Goal: Task Accomplishment & Management: Manage account settings

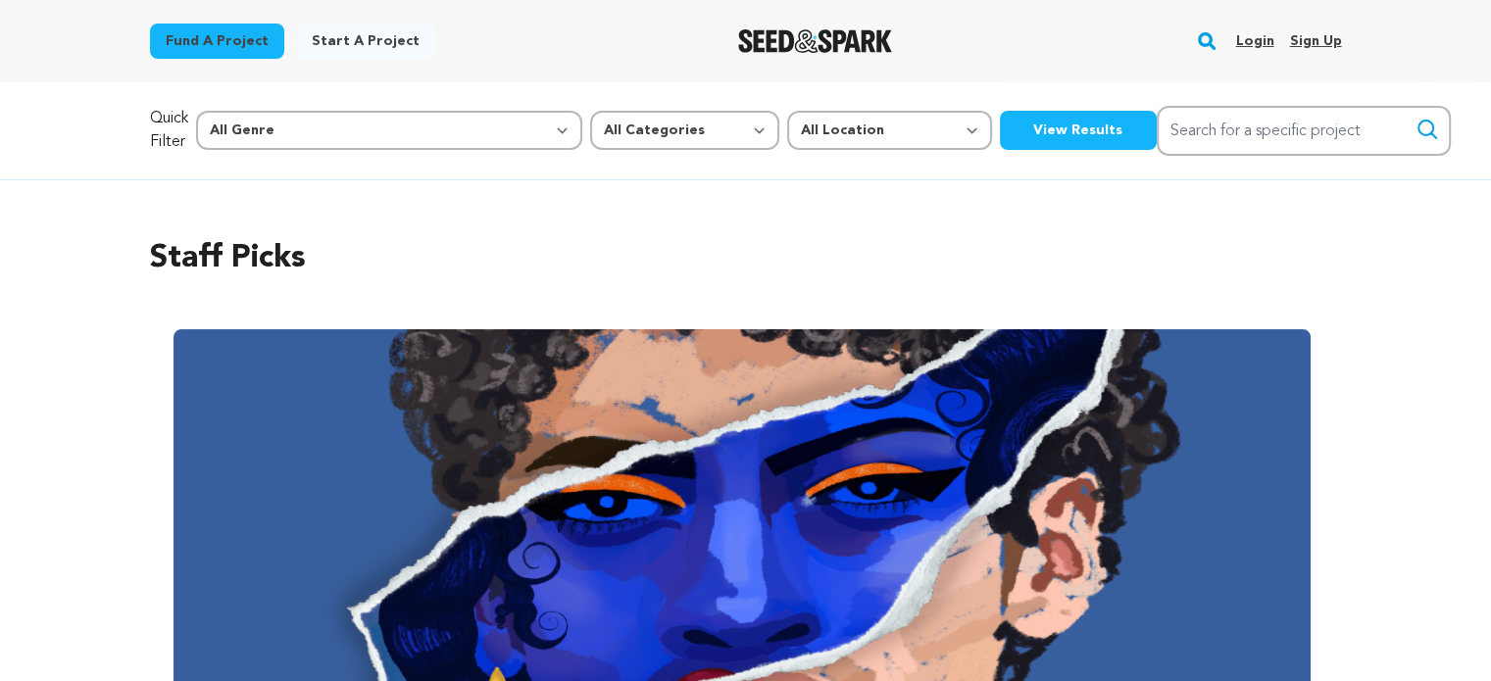
click at [1264, 40] on link "Login" at bounding box center [1254, 40] width 38 height 31
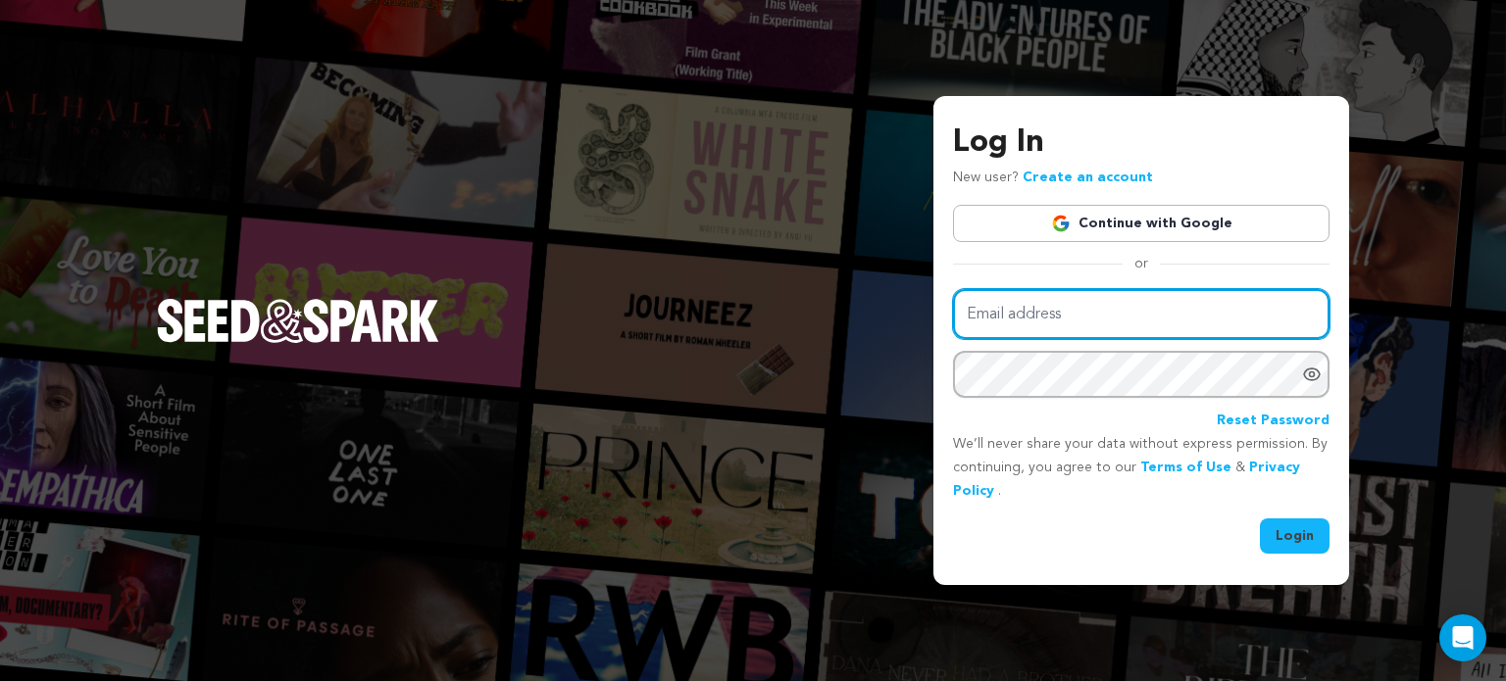
click at [1090, 317] on input "Email address" at bounding box center [1141, 314] width 377 height 50
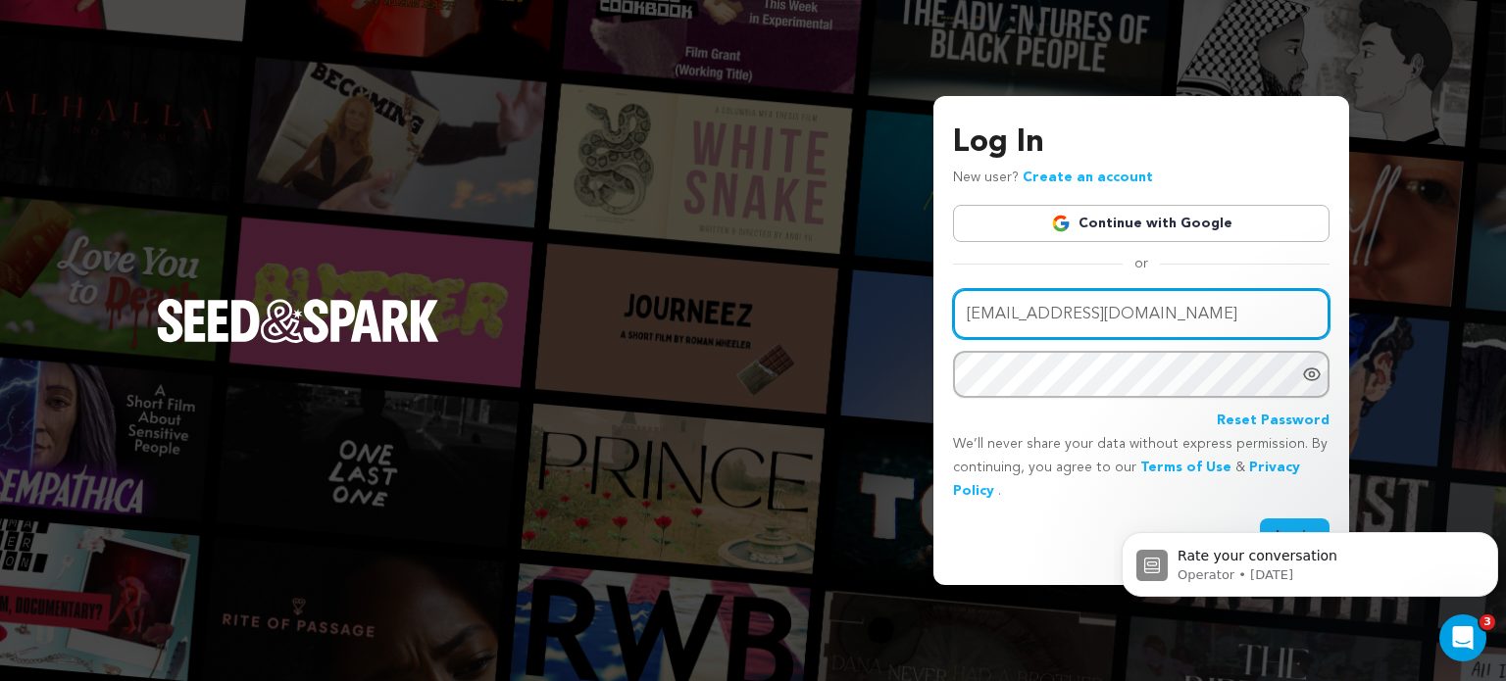
type input "natashanfisher@yahoo.com"
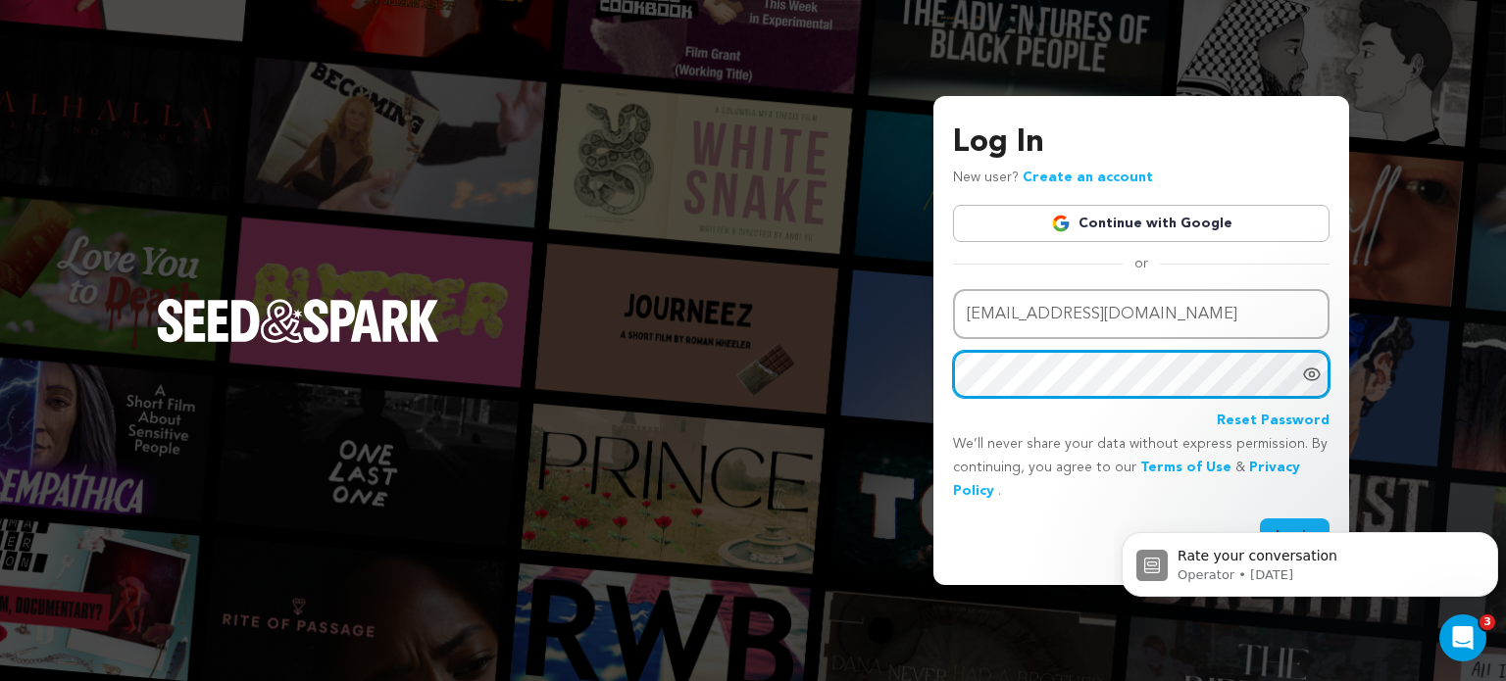
click at [1260, 519] on button "Login" at bounding box center [1295, 536] width 70 height 35
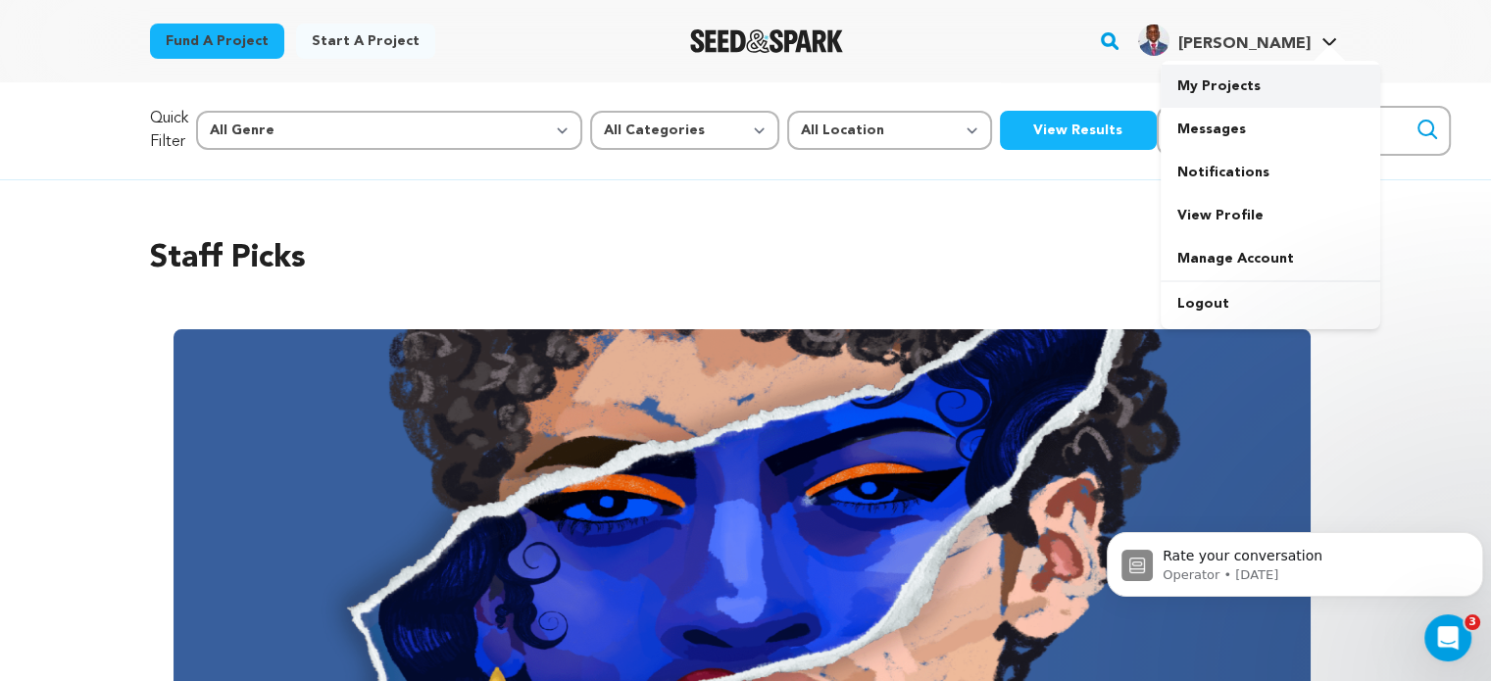
click at [1239, 89] on link "My Projects" at bounding box center [1271, 86] width 220 height 43
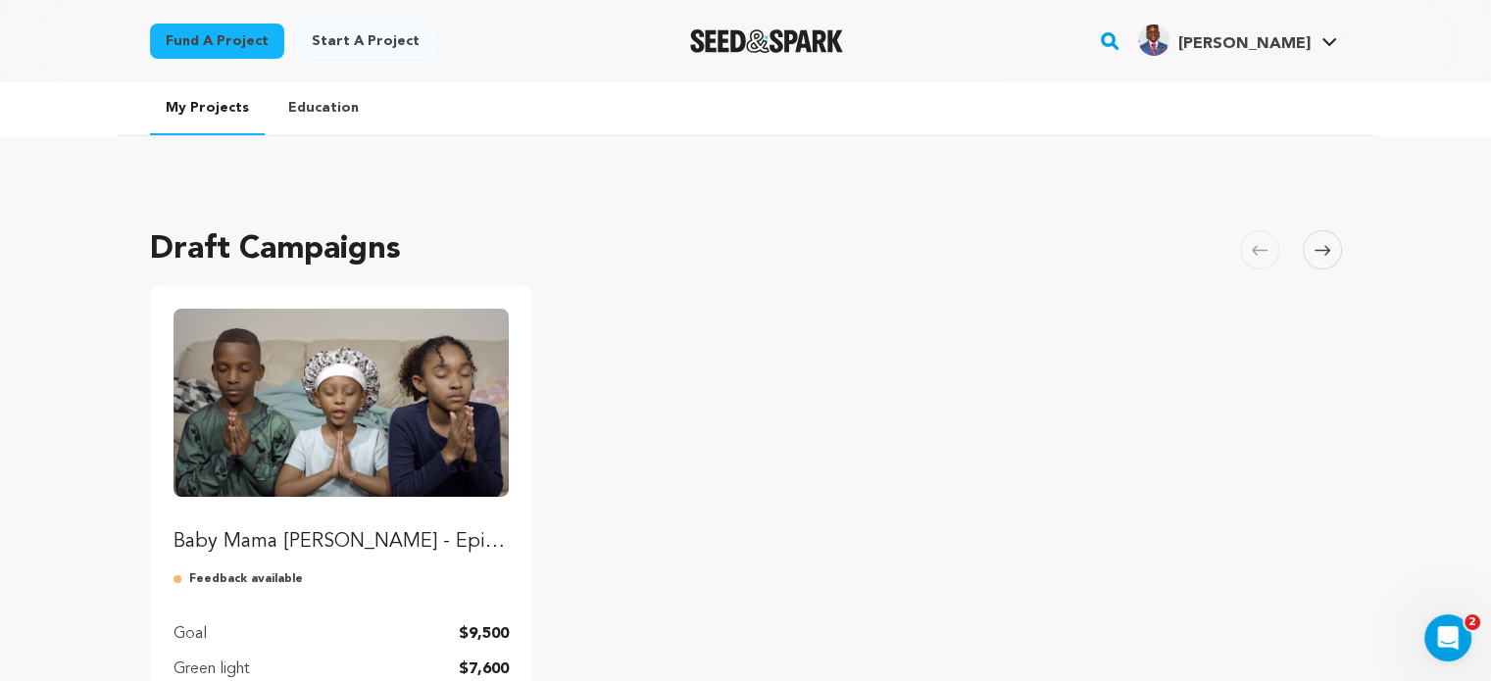
click at [349, 466] on img "Fund Baby Mama Nada - Episodic Series, Season 1" at bounding box center [342, 403] width 336 height 188
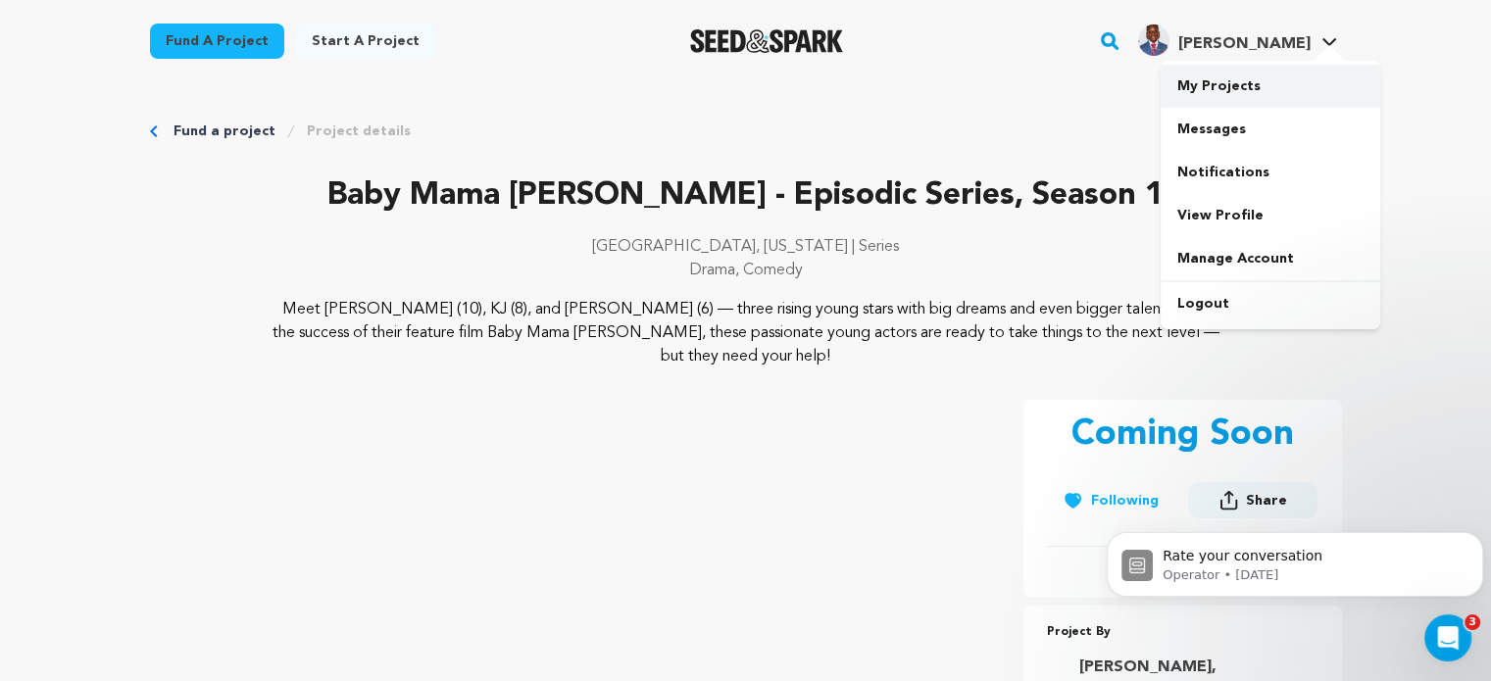
click at [1234, 85] on link "My Projects" at bounding box center [1271, 86] width 220 height 43
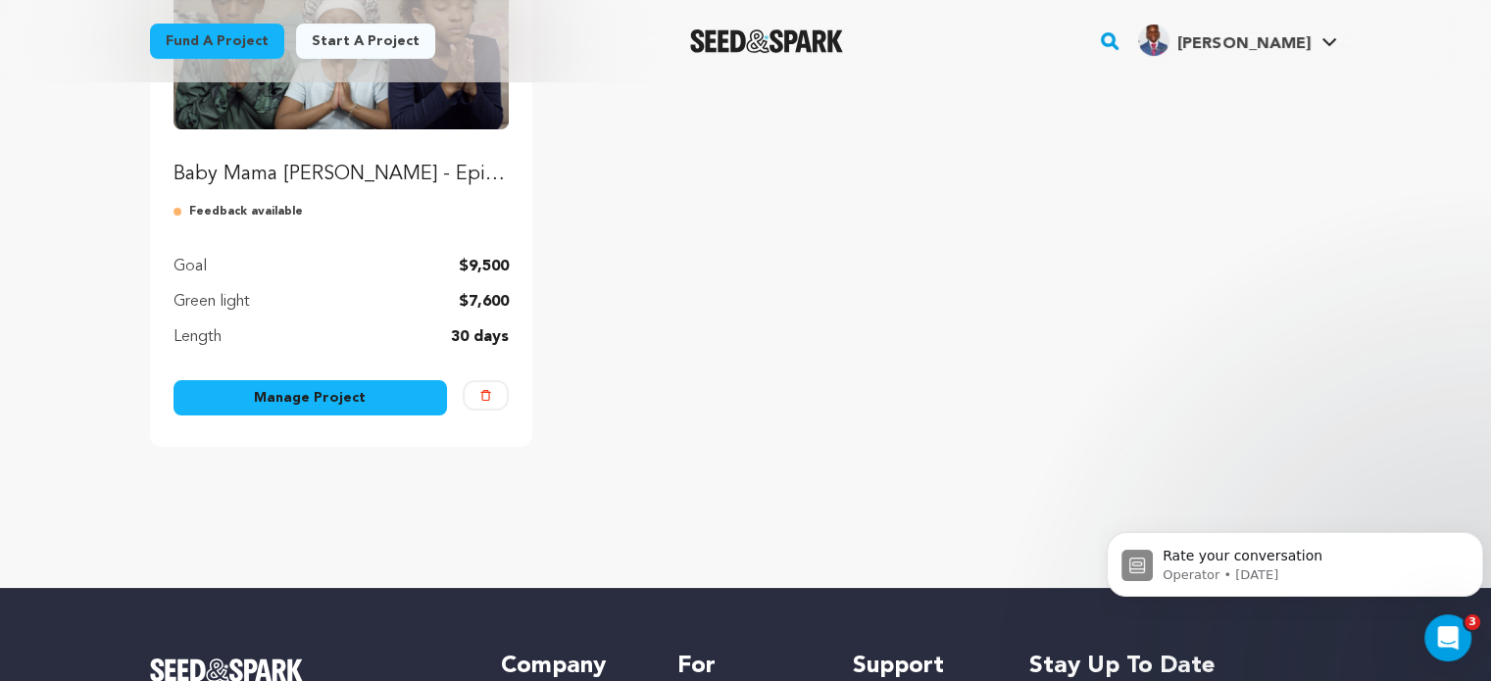
scroll to position [378, 0]
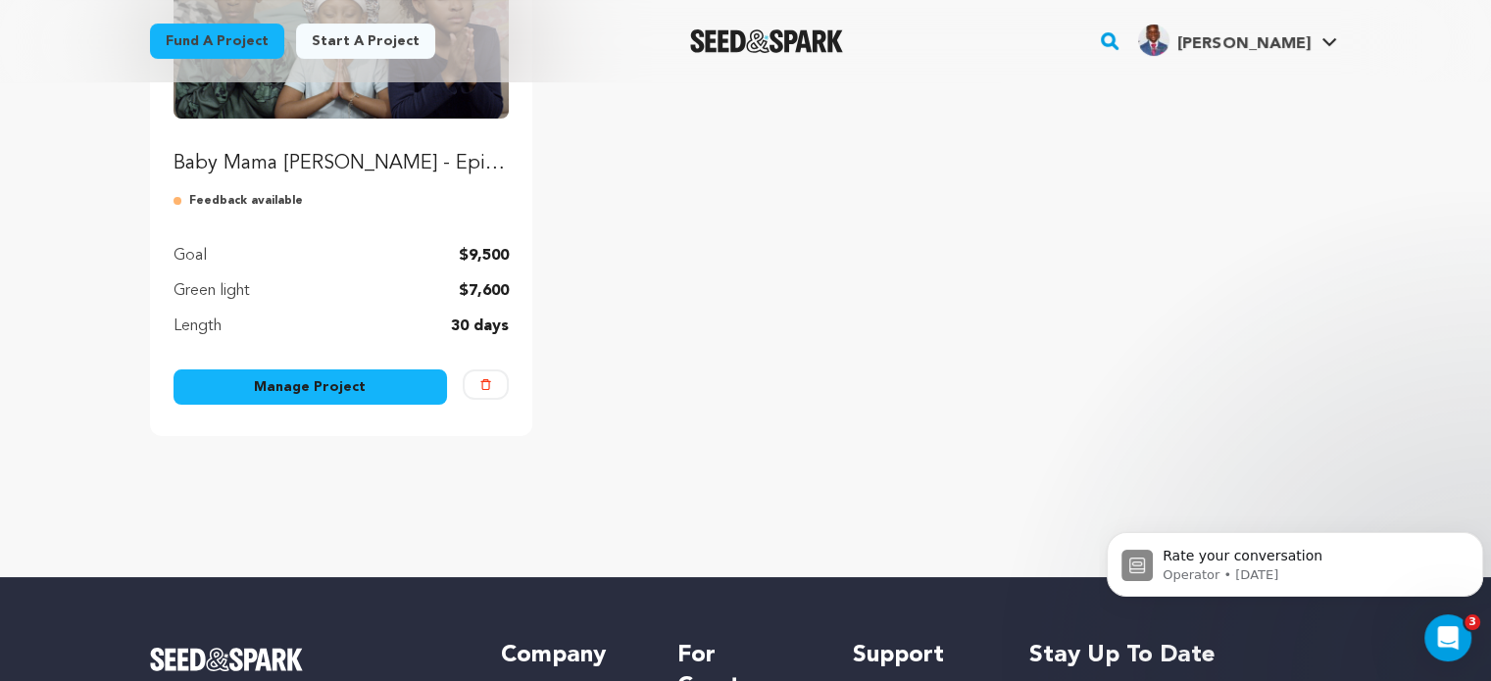
click at [306, 393] on link "Manage Project" at bounding box center [311, 387] width 275 height 35
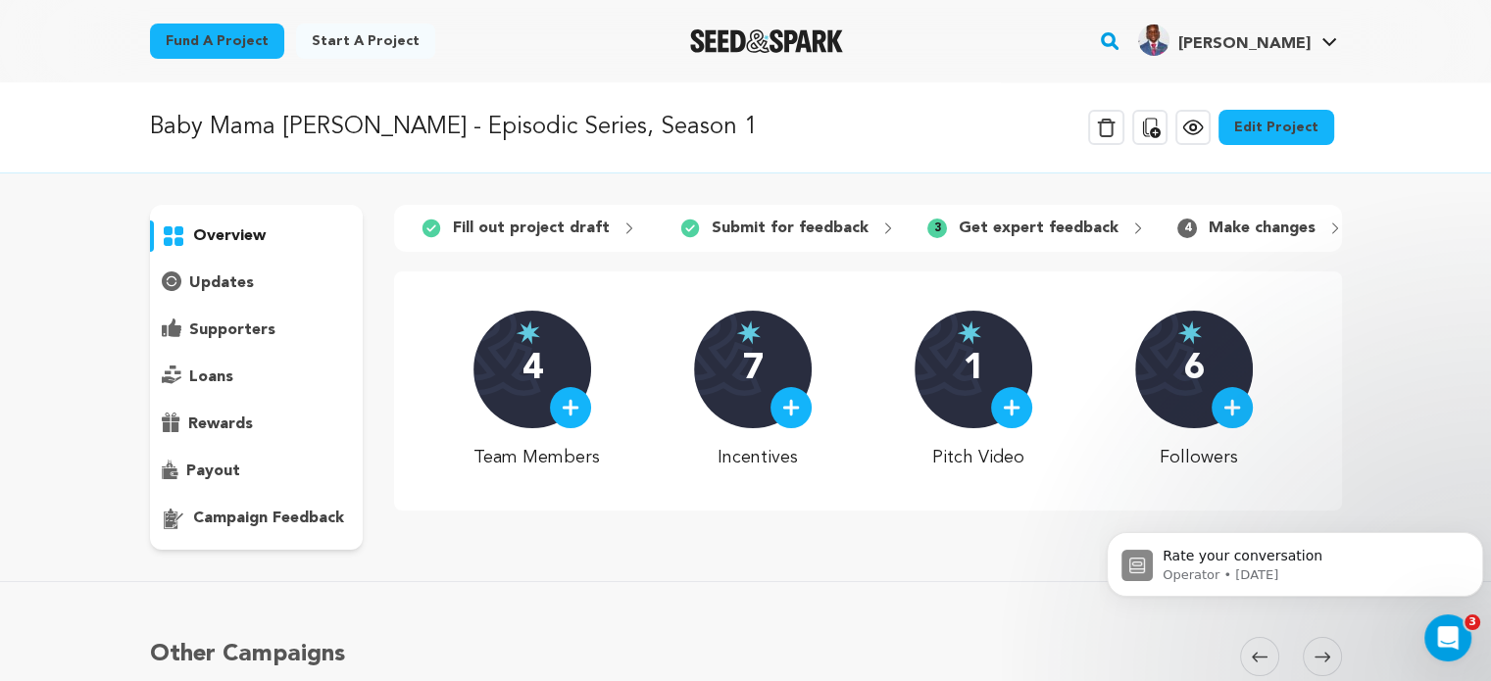
click at [1010, 413] on img at bounding box center [1012, 408] width 18 height 18
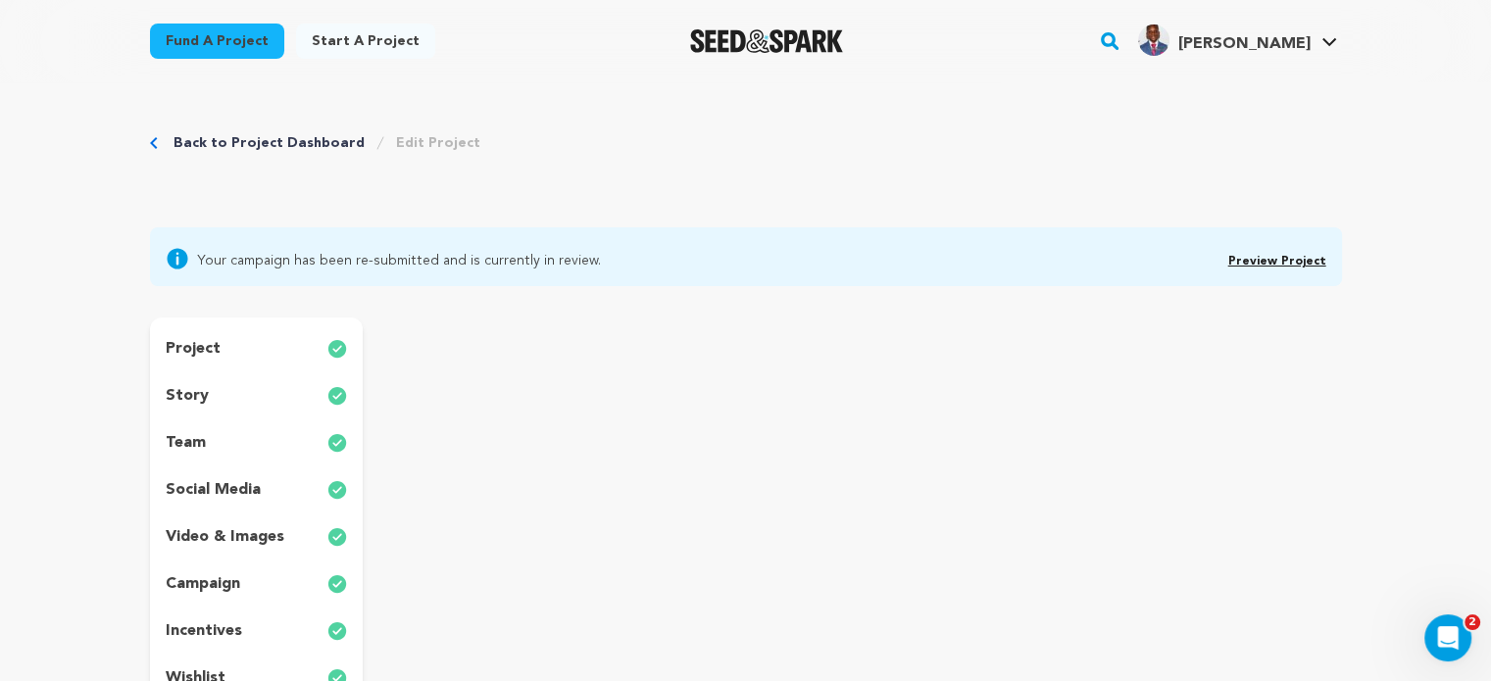
click at [201, 538] on p "video & images" at bounding box center [225, 538] width 119 height 24
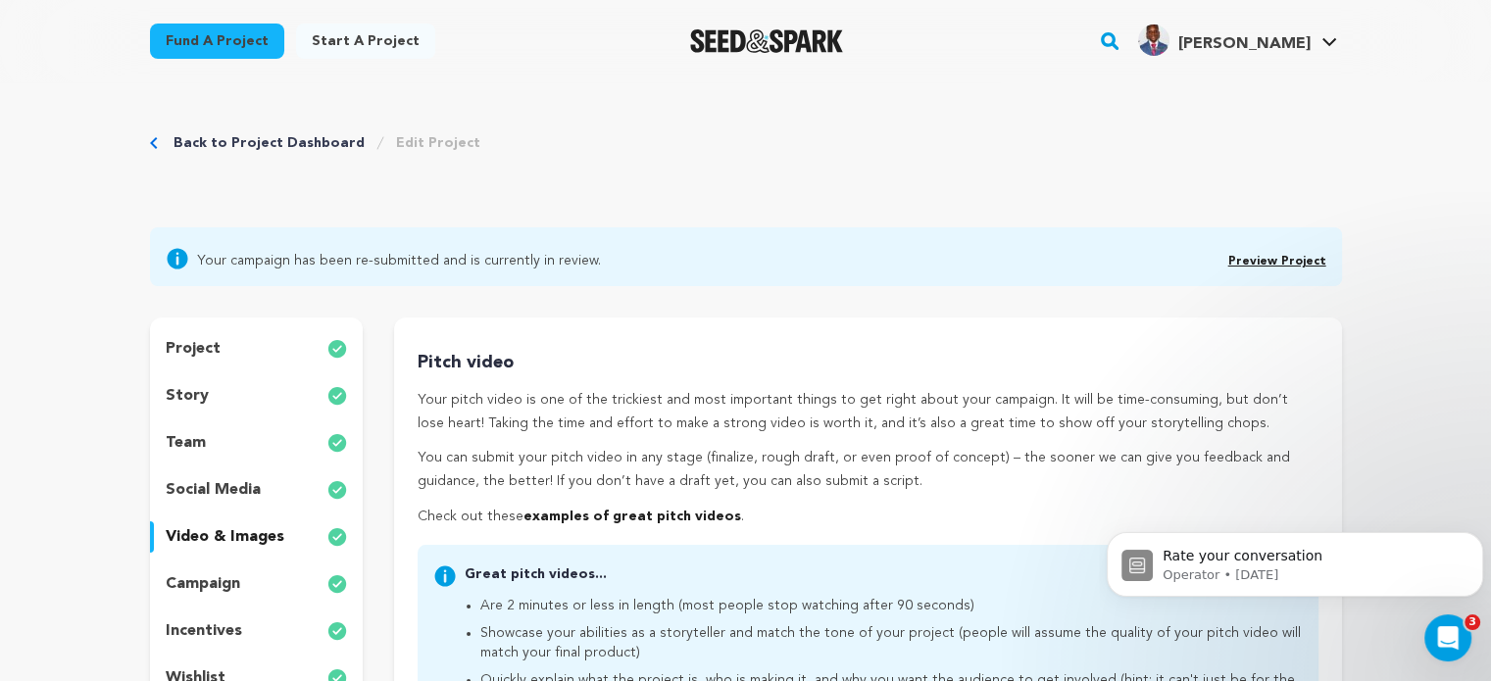
click at [229, 136] on link "Back to Project Dashboard" at bounding box center [269, 143] width 191 height 20
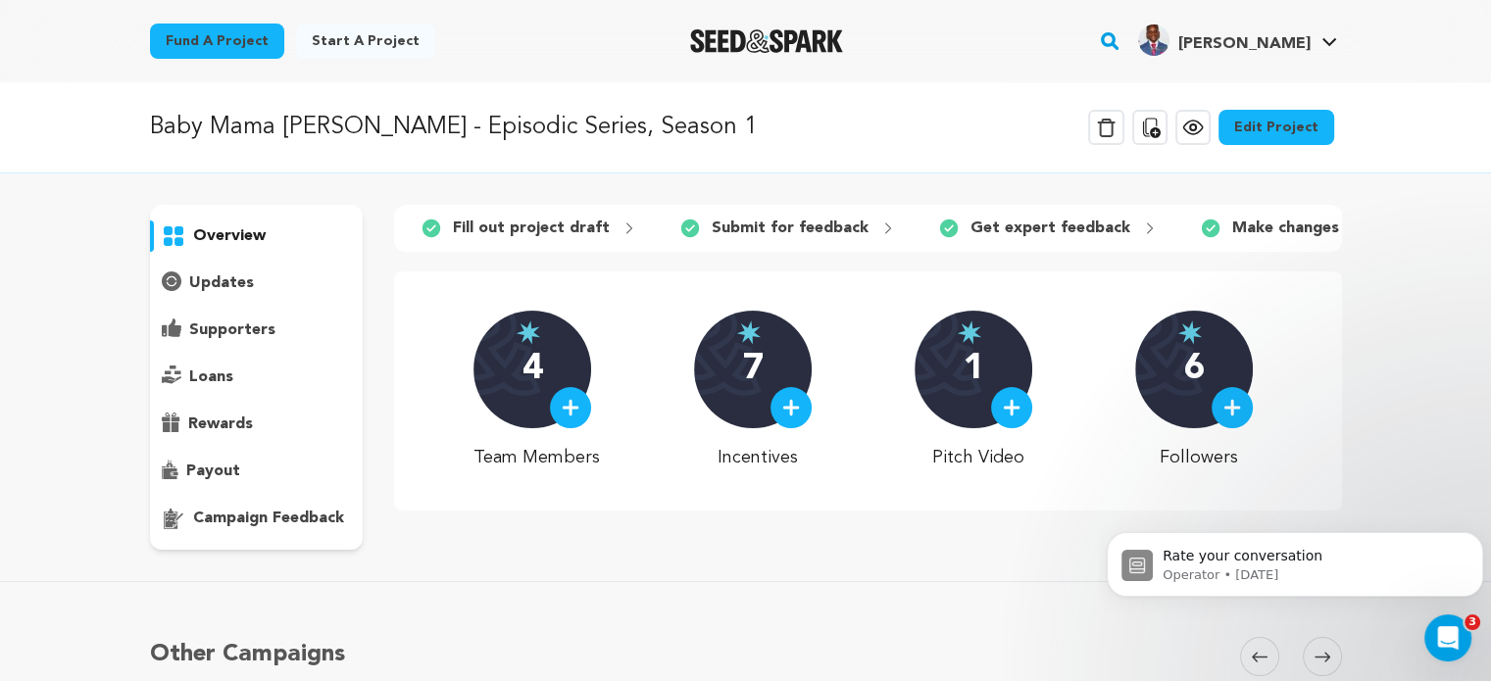
click at [1002, 427] on div at bounding box center [1011, 407] width 41 height 41
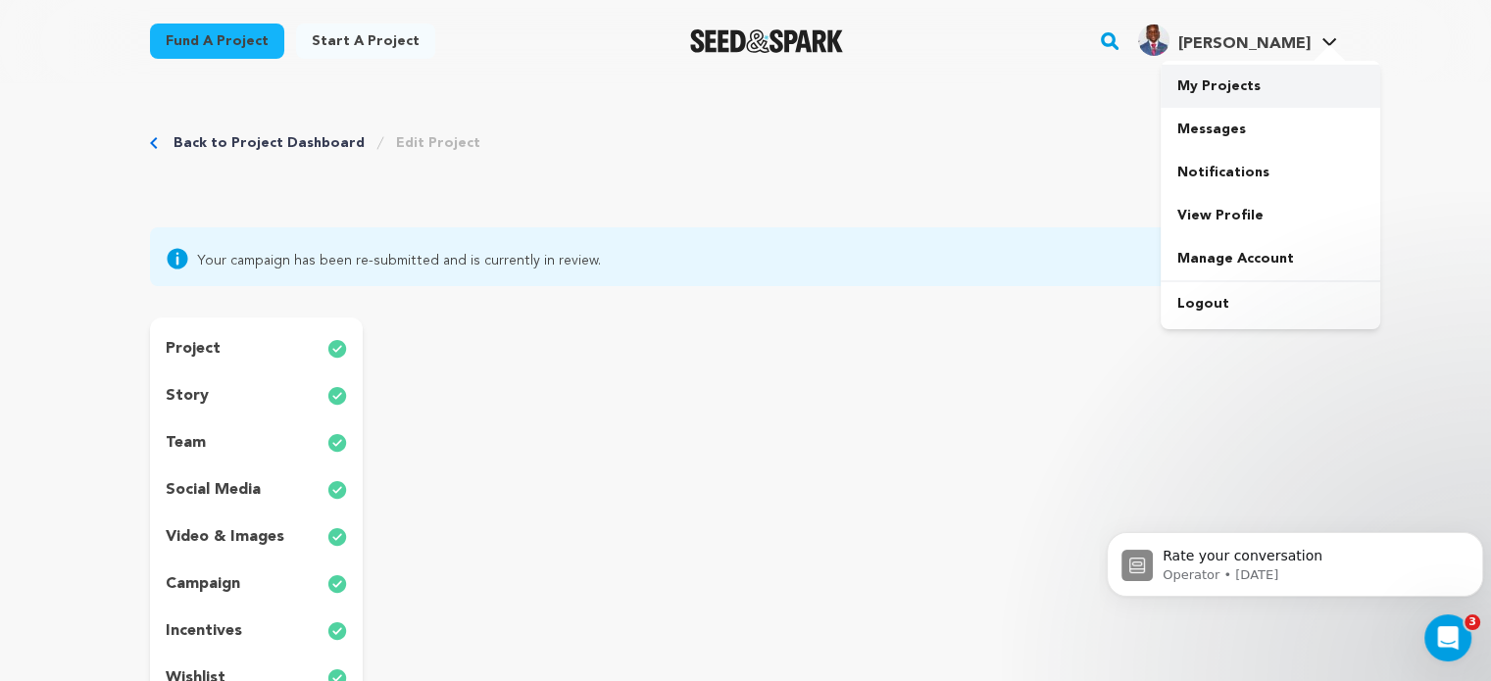
click at [1247, 80] on link "My Projects" at bounding box center [1271, 86] width 220 height 43
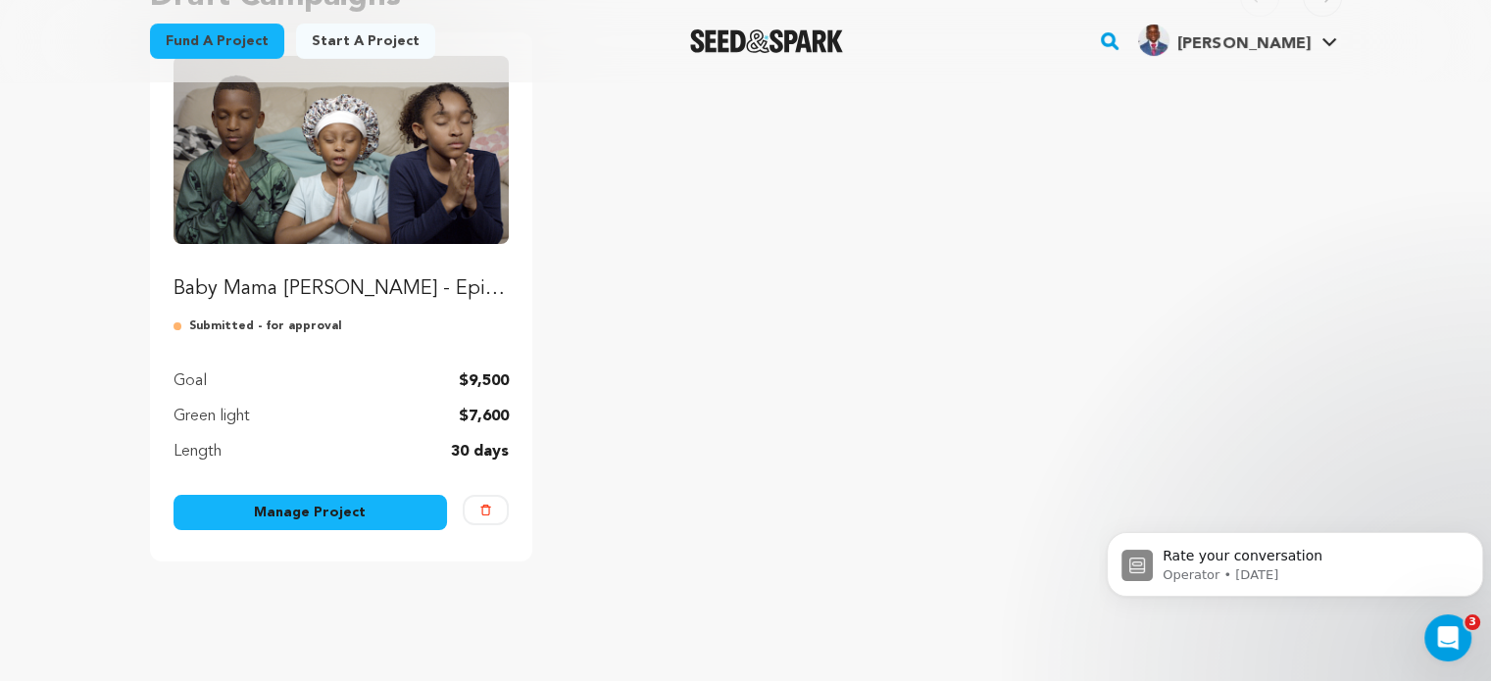
scroll to position [254, 0]
click at [286, 513] on link "Manage Project" at bounding box center [311, 511] width 275 height 35
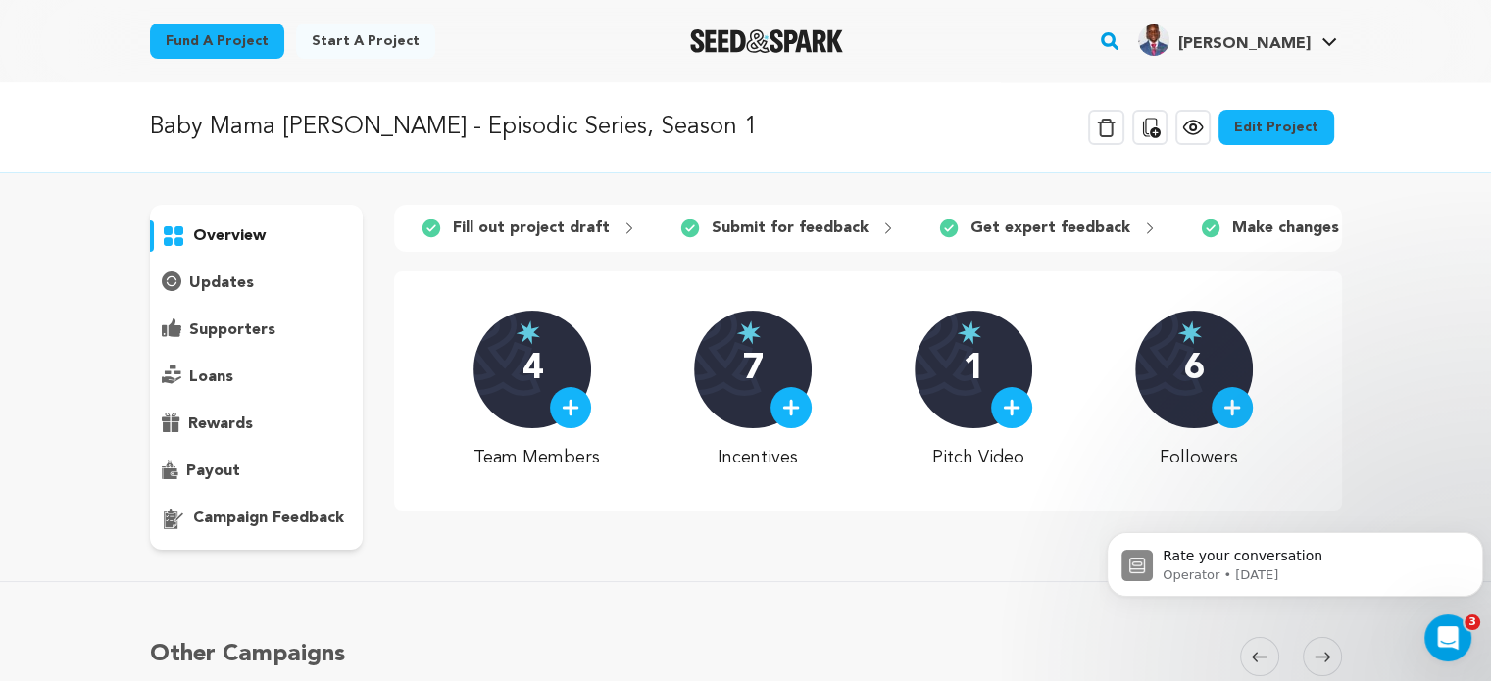
click at [1258, 112] on link "Edit Project" at bounding box center [1277, 127] width 116 height 35
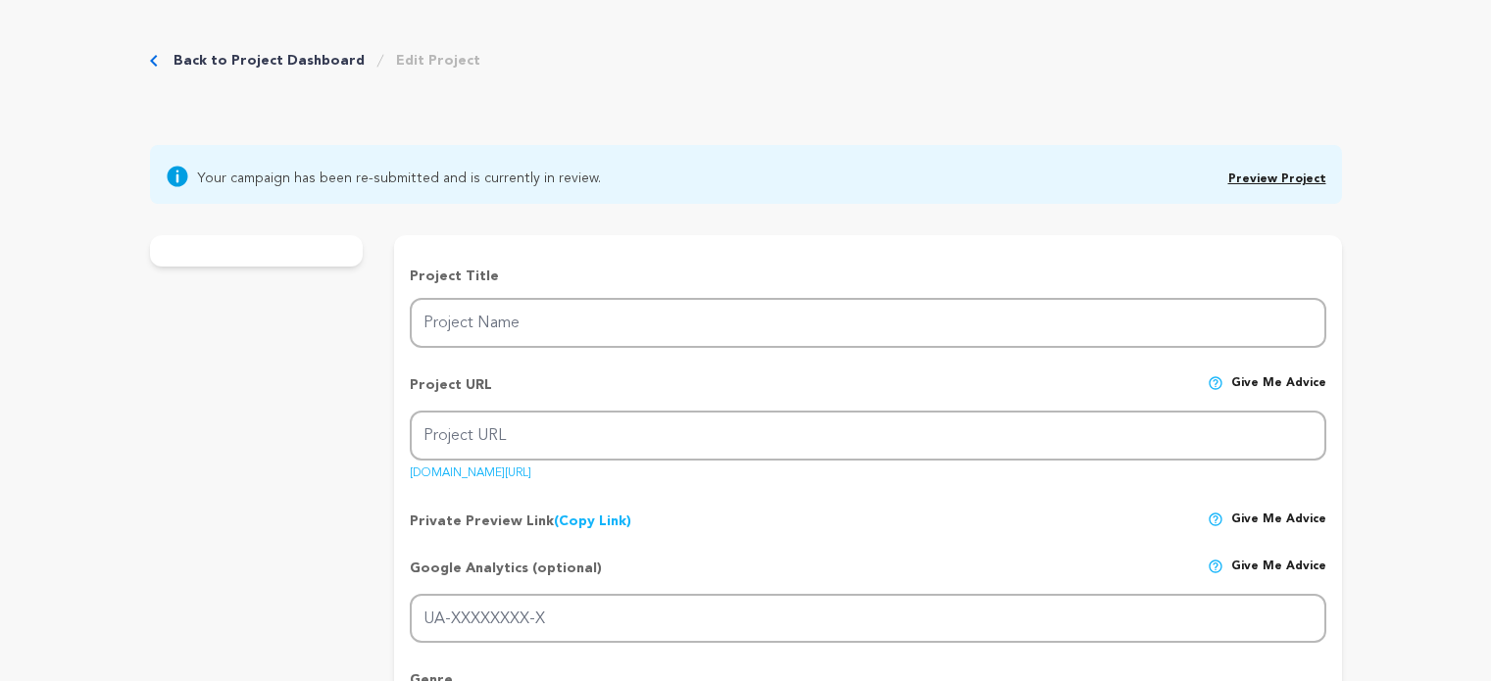
type input "Baby Mama [PERSON_NAME] - Episodic Series, Season 1"
type input "baby-mama-nada-episodic-production"
type input "Help Us Continue the "Baby Mama [PERSON_NAME]" Episodic Series! ✨"
type textarea "Meet [PERSON_NAME] (10), KJ (8), and [PERSON_NAME] (6) — three rising young sta…"
type textarea "The mission is to raise funds to produce a six-episode series - Baby Mama [PERS…"
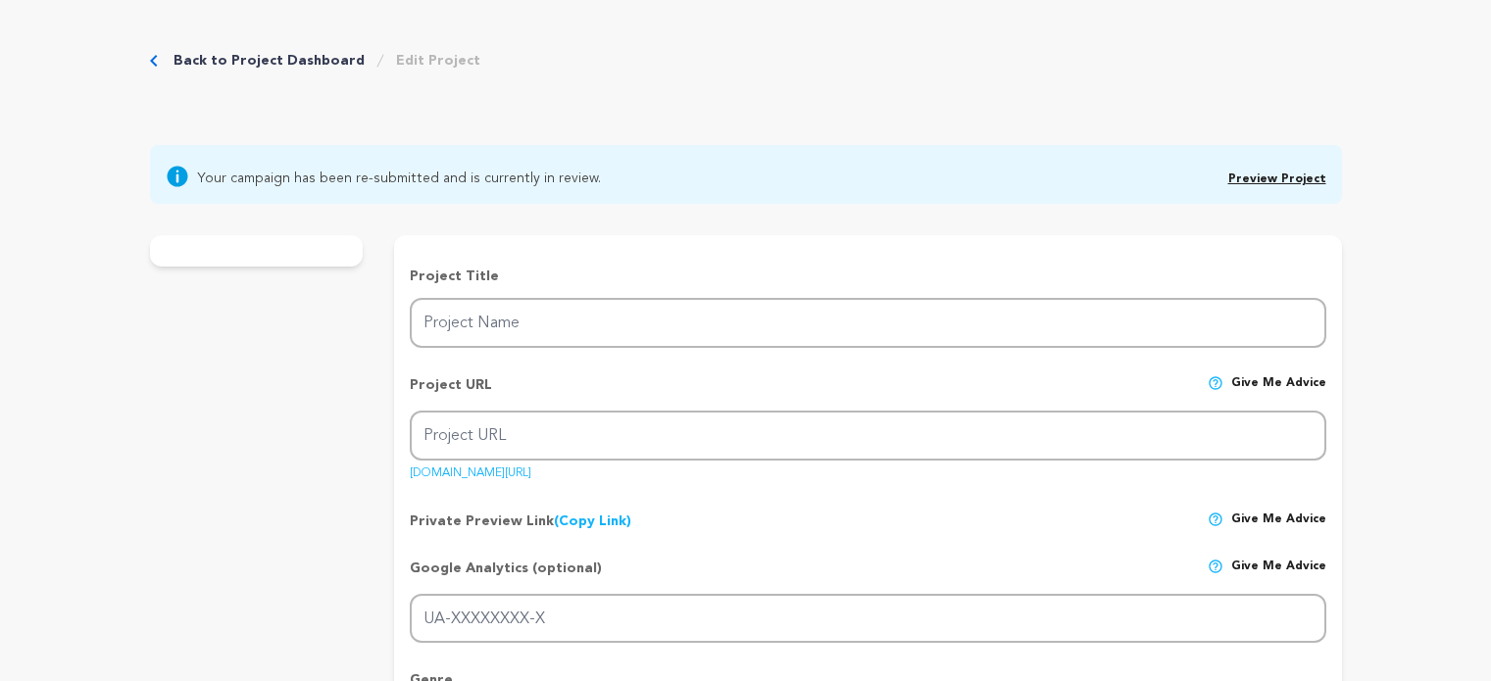
type textarea "BACKA Media Group"
radio input "true"
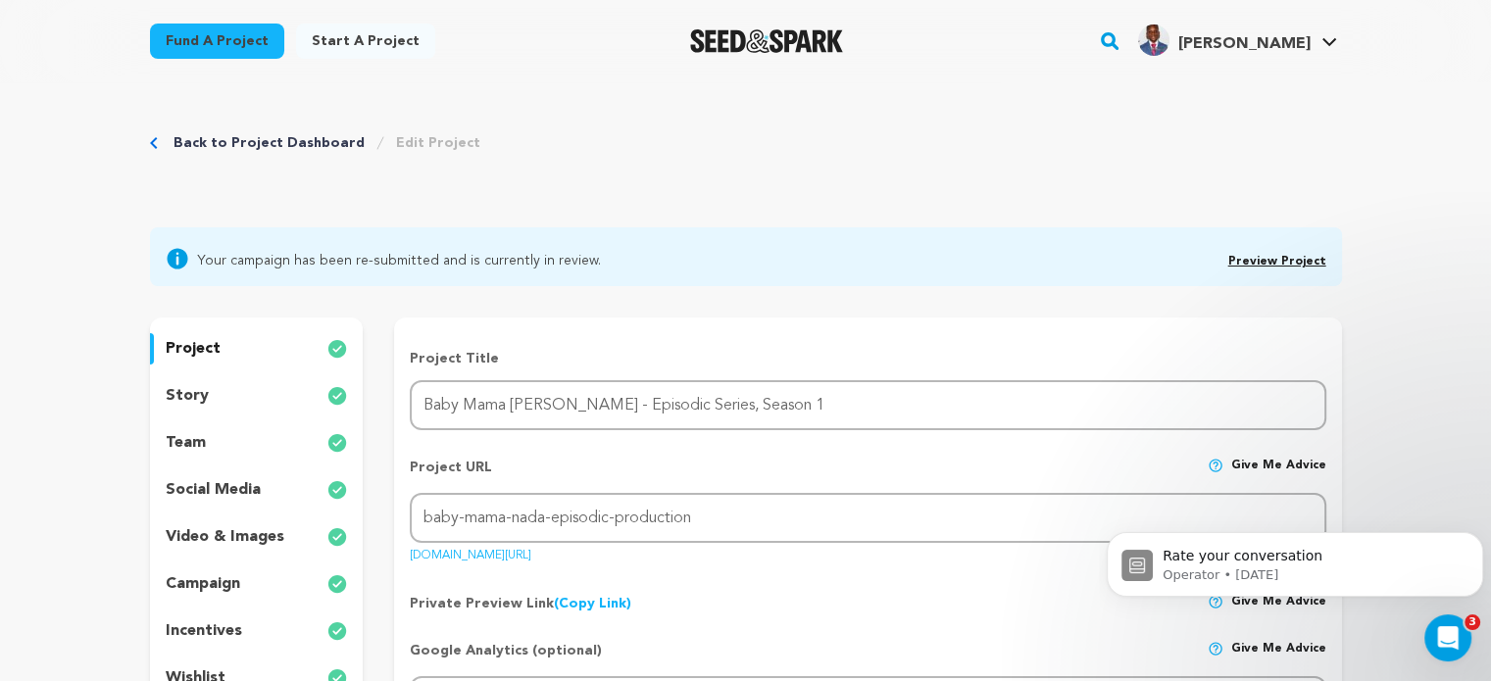
click at [203, 532] on p "video & images" at bounding box center [225, 538] width 119 height 24
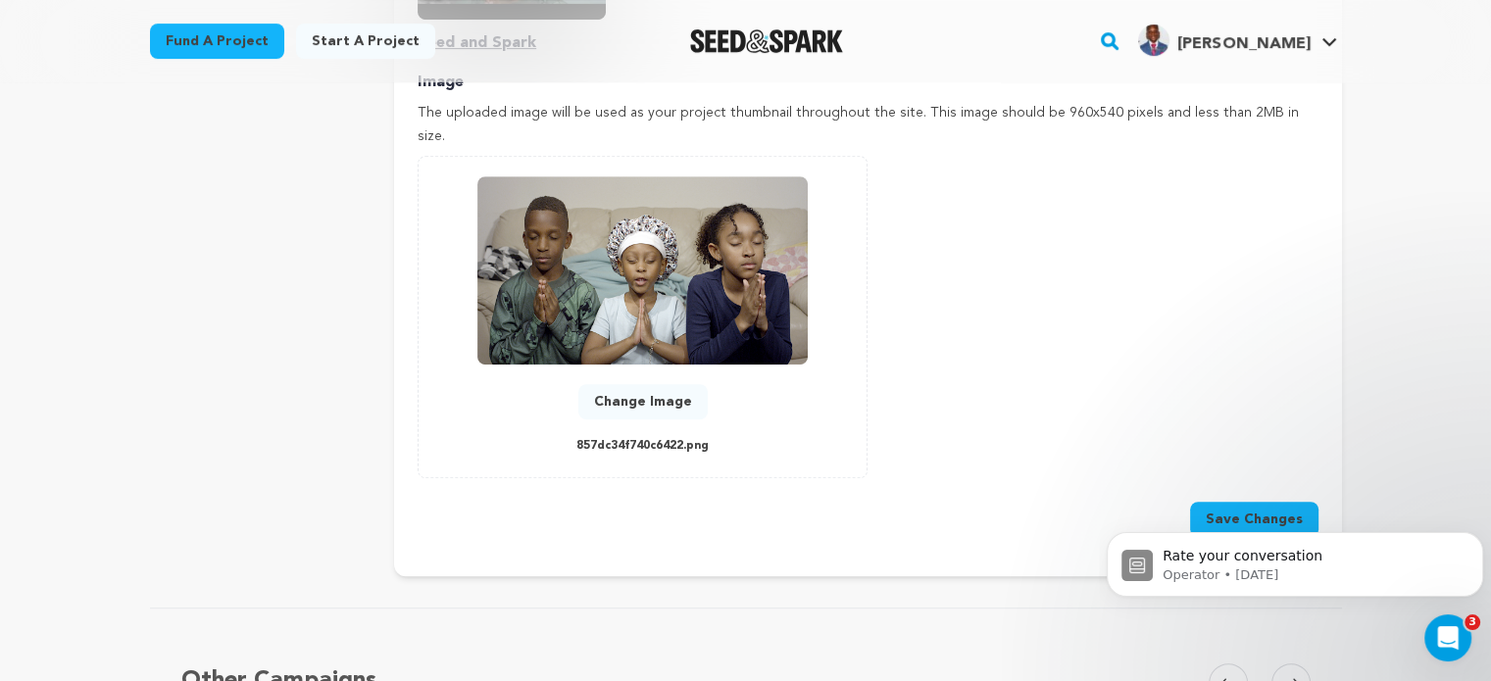
scroll to position [931, 0]
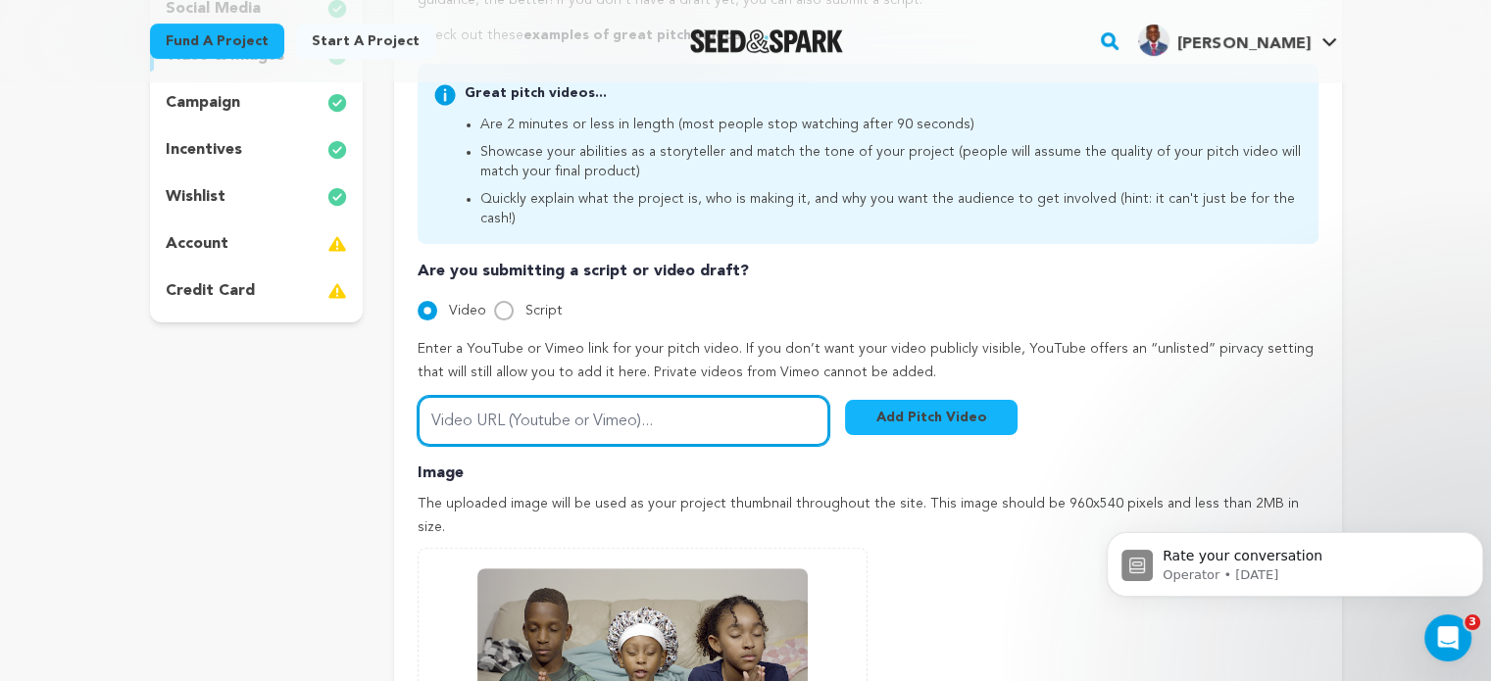
click at [490, 403] on input "Video URL (Youtube or Vimeo)..." at bounding box center [624, 421] width 412 height 50
paste input "https://vimeo.com/1120183563"
type input "https://vimeo.com/1120183563"
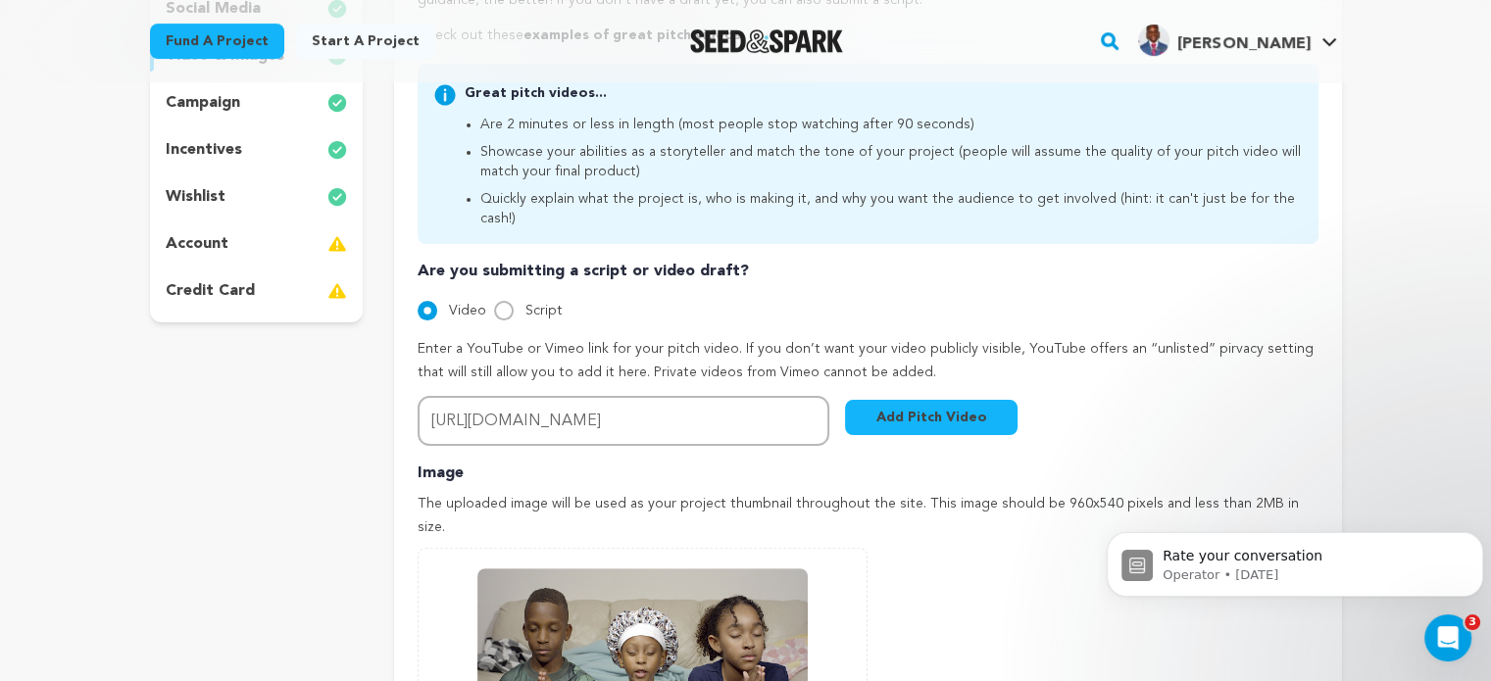
click at [931, 406] on button "Add Pitch Video" at bounding box center [931, 417] width 173 height 35
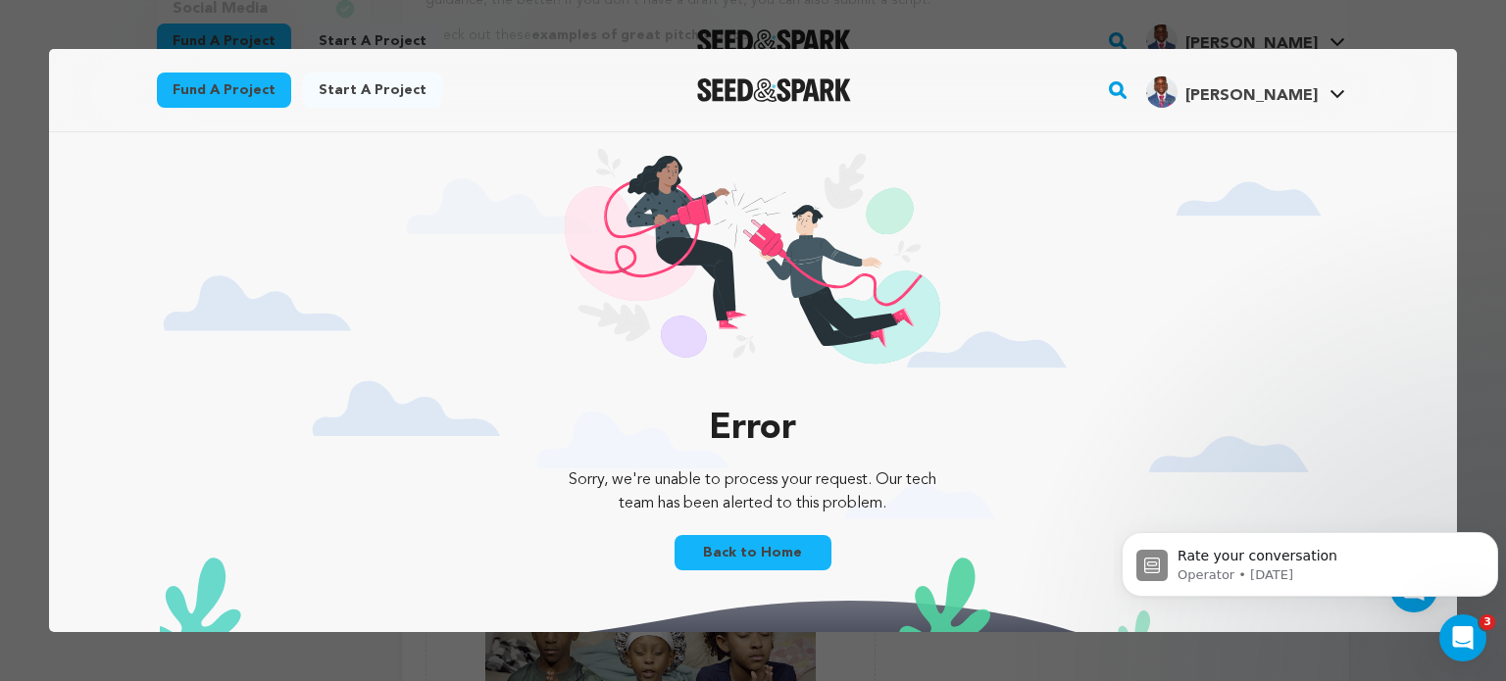
click at [733, 548] on link "Back to Home" at bounding box center [753, 552] width 157 height 35
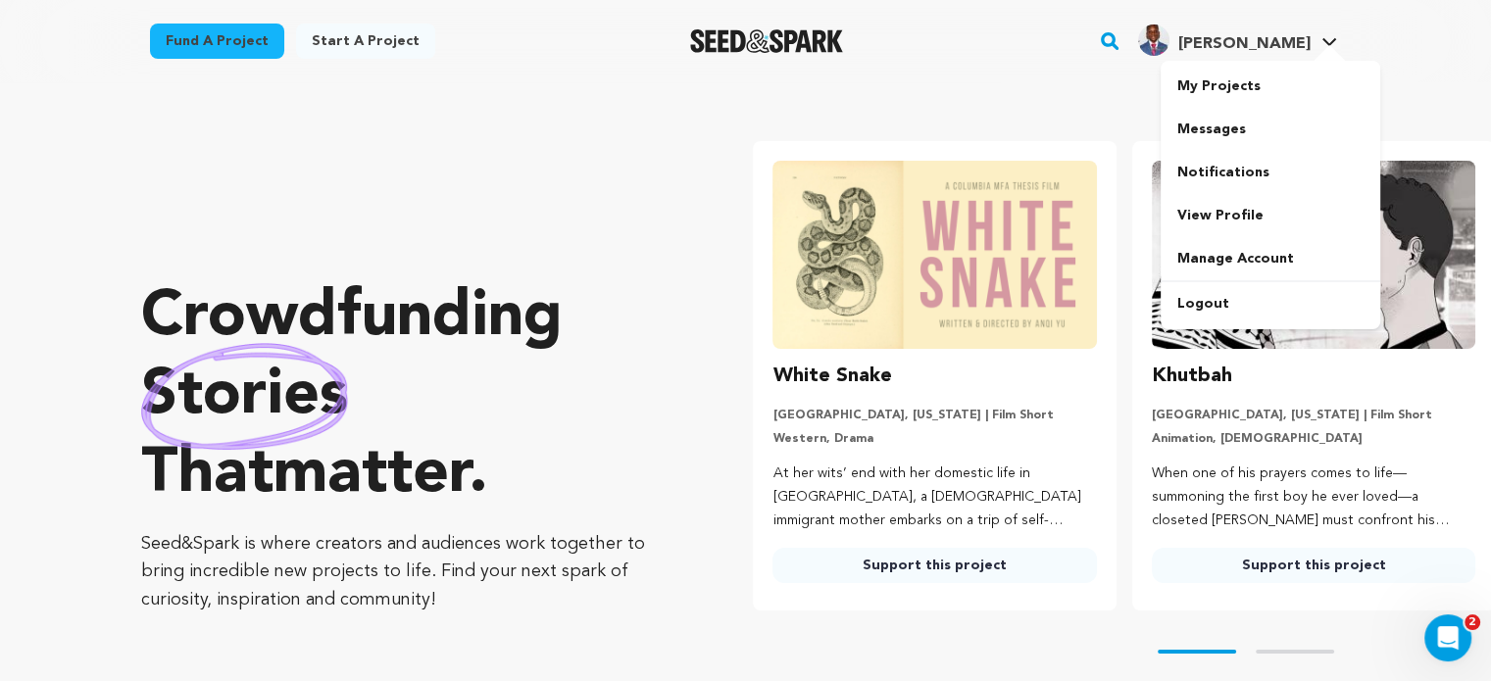
click at [1303, 45] on span "[PERSON_NAME]" at bounding box center [1244, 44] width 132 height 16
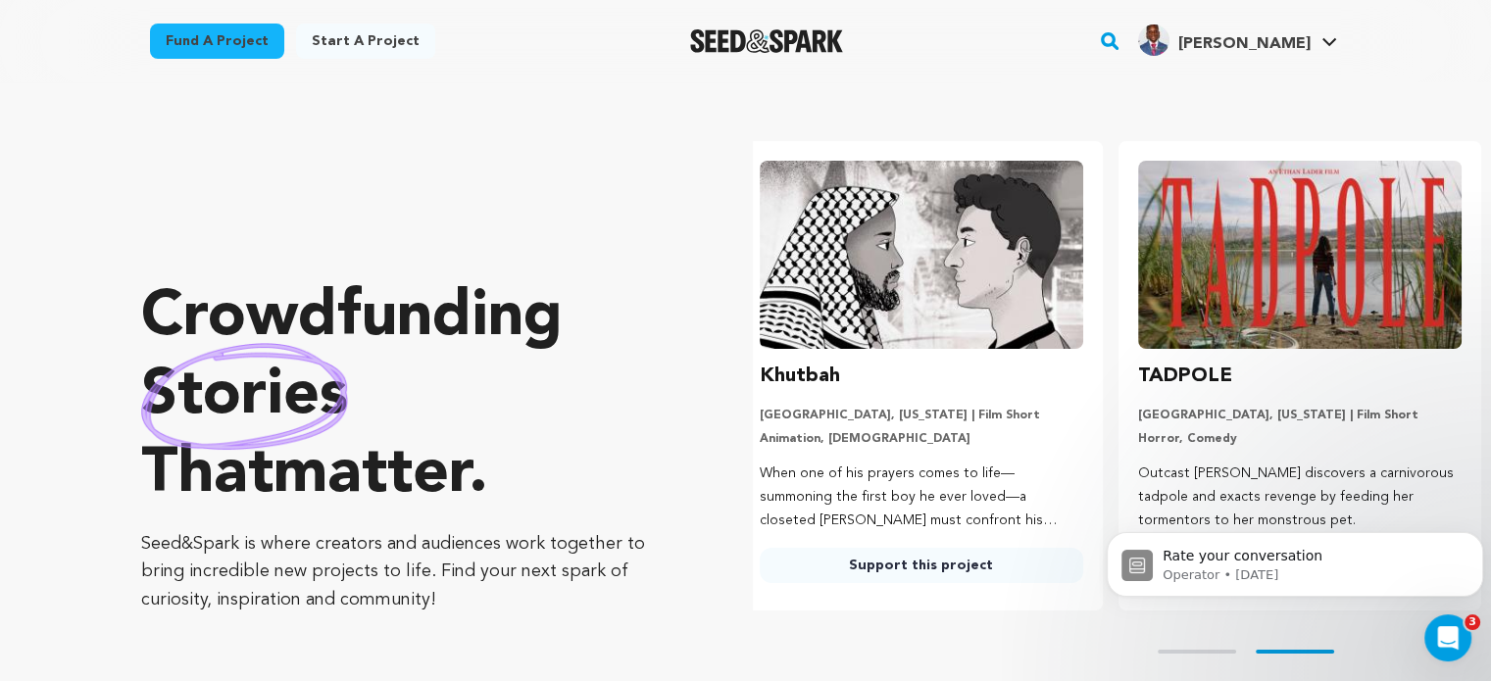
scroll to position [0, 393]
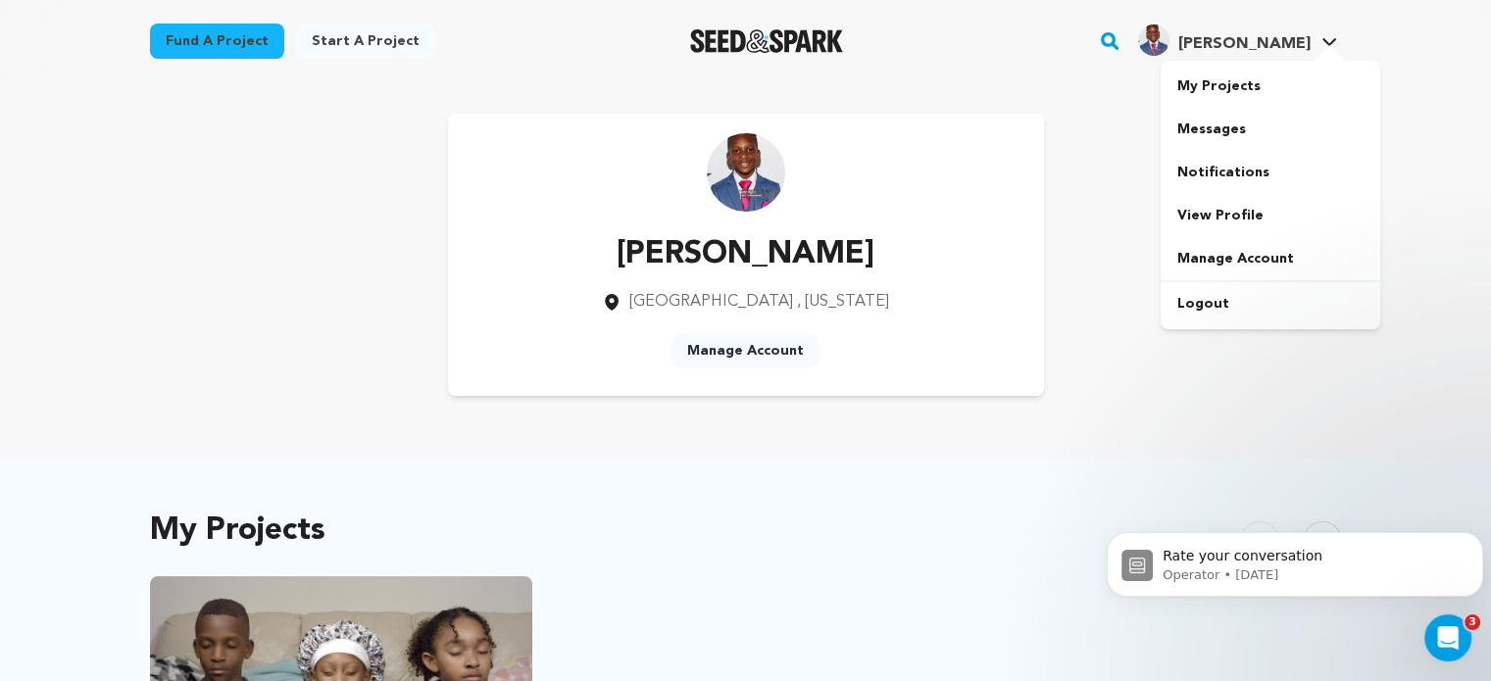
click at [1284, 37] on span "[PERSON_NAME]" at bounding box center [1244, 44] width 132 height 16
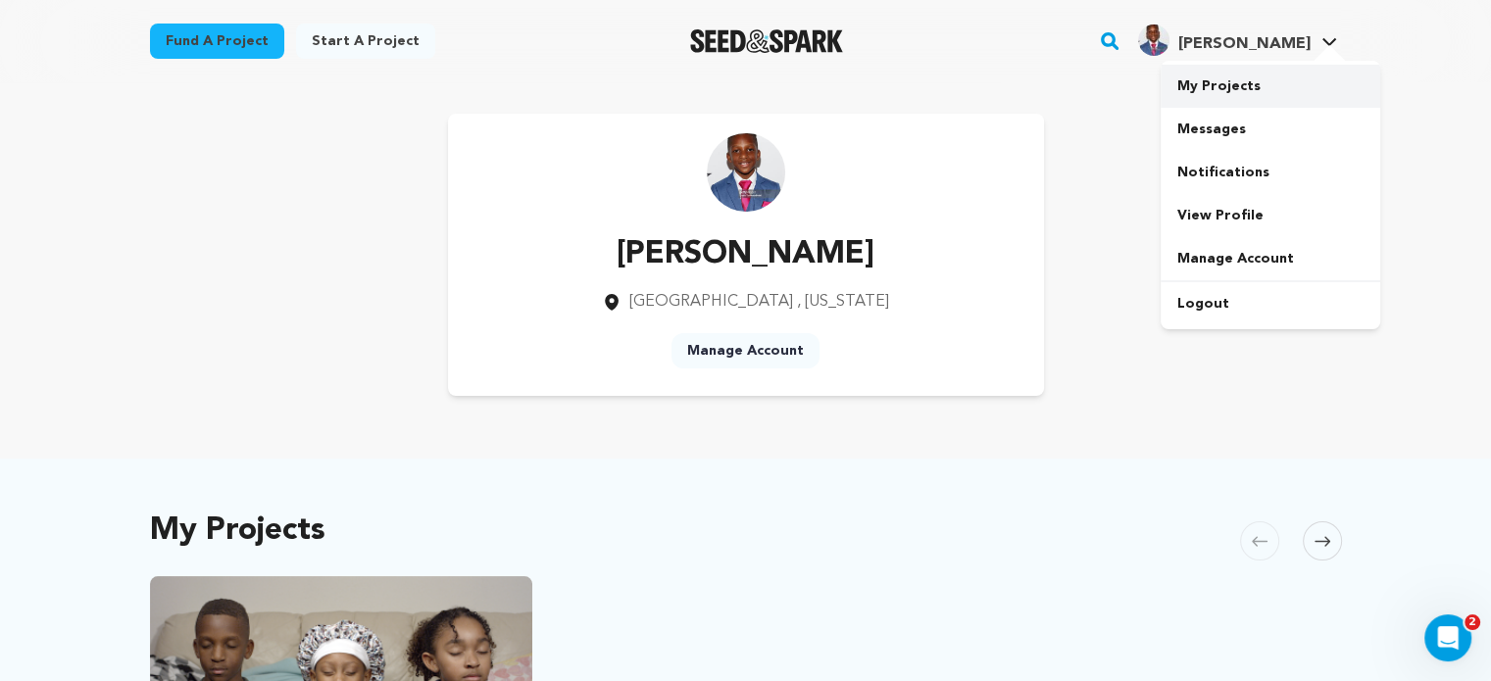
click at [1229, 83] on link "My Projects" at bounding box center [1271, 86] width 220 height 43
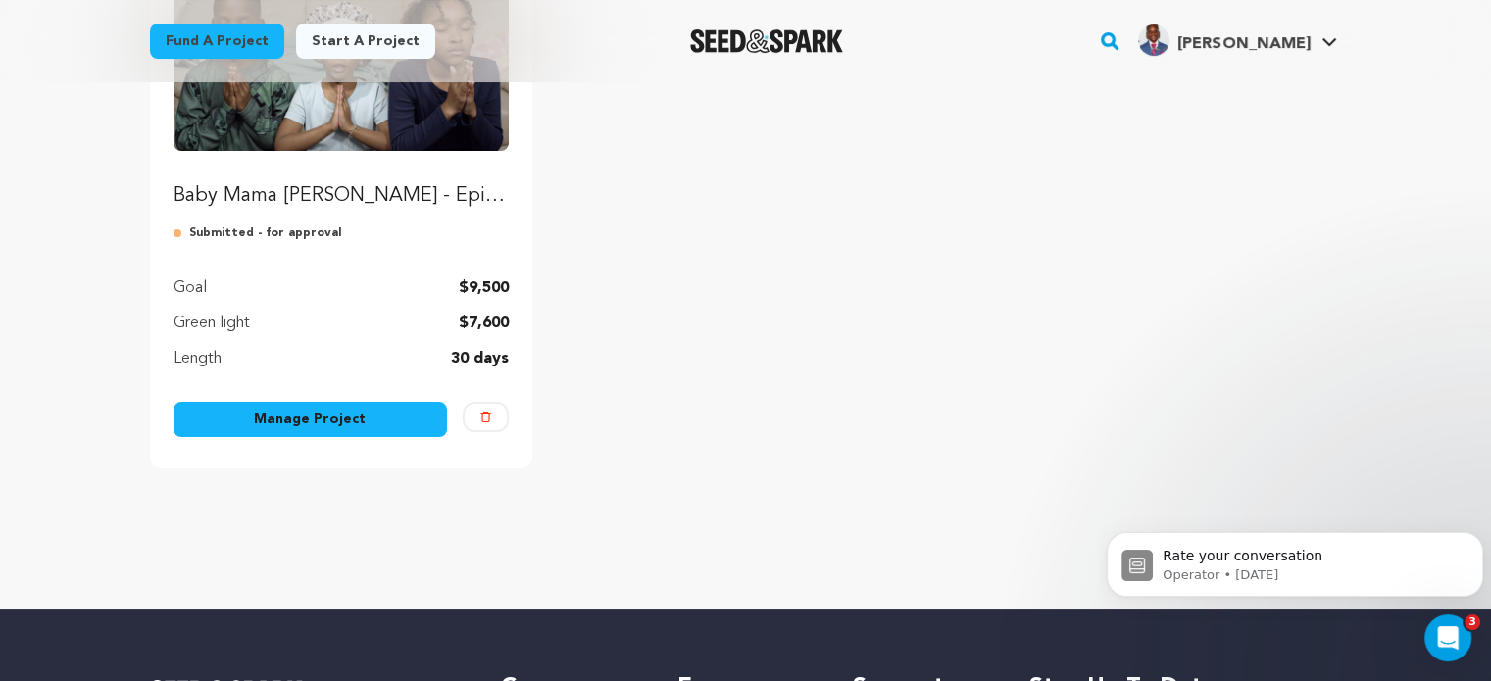
click at [278, 398] on div "Baby Mama [PERSON_NAME] - Episodic Series, Season 1 Submitted - for approval Go…" at bounding box center [341, 203] width 383 height 529
click at [283, 416] on link "Manage Project" at bounding box center [311, 419] width 275 height 35
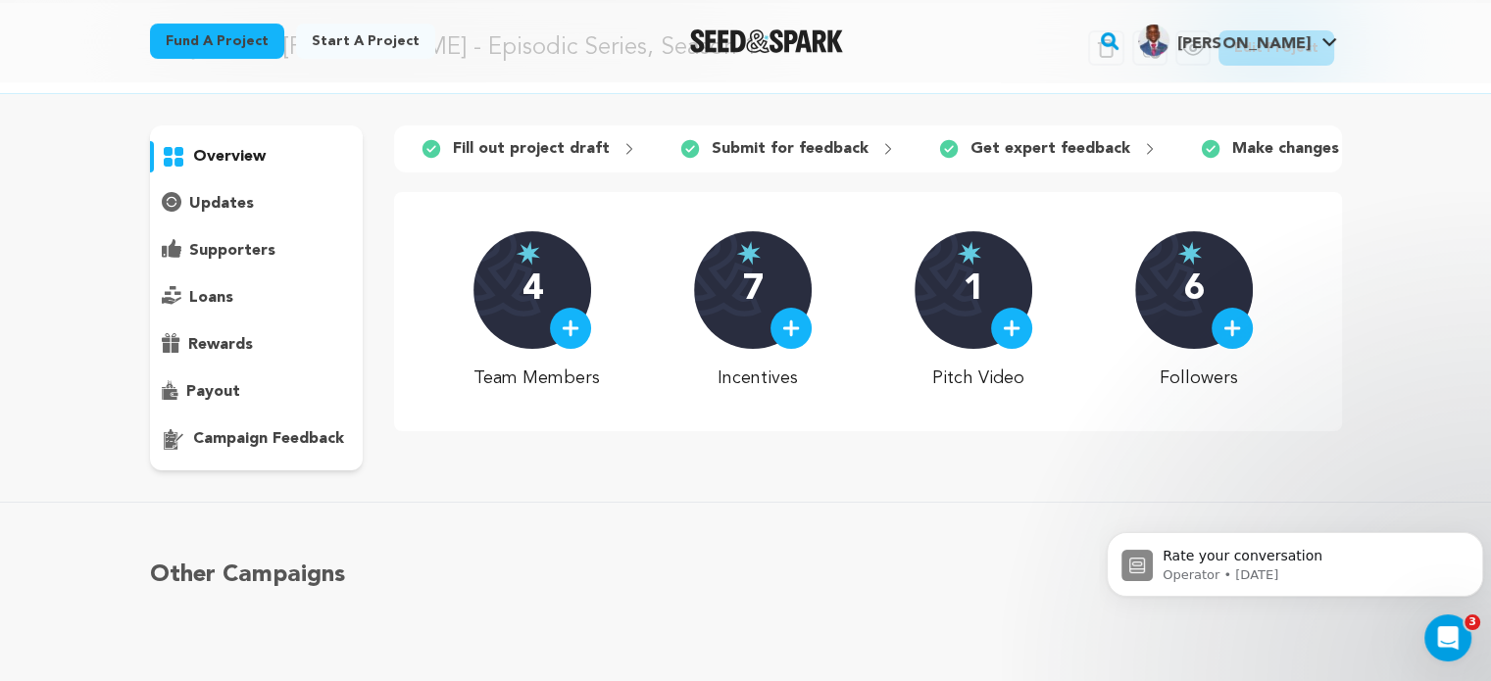
scroll to position [78, 0]
click at [965, 297] on p "1" at bounding box center [974, 291] width 21 height 39
click at [993, 326] on div "1" at bounding box center [974, 291] width 118 height 118
click at [1024, 346] on div at bounding box center [1011, 329] width 41 height 41
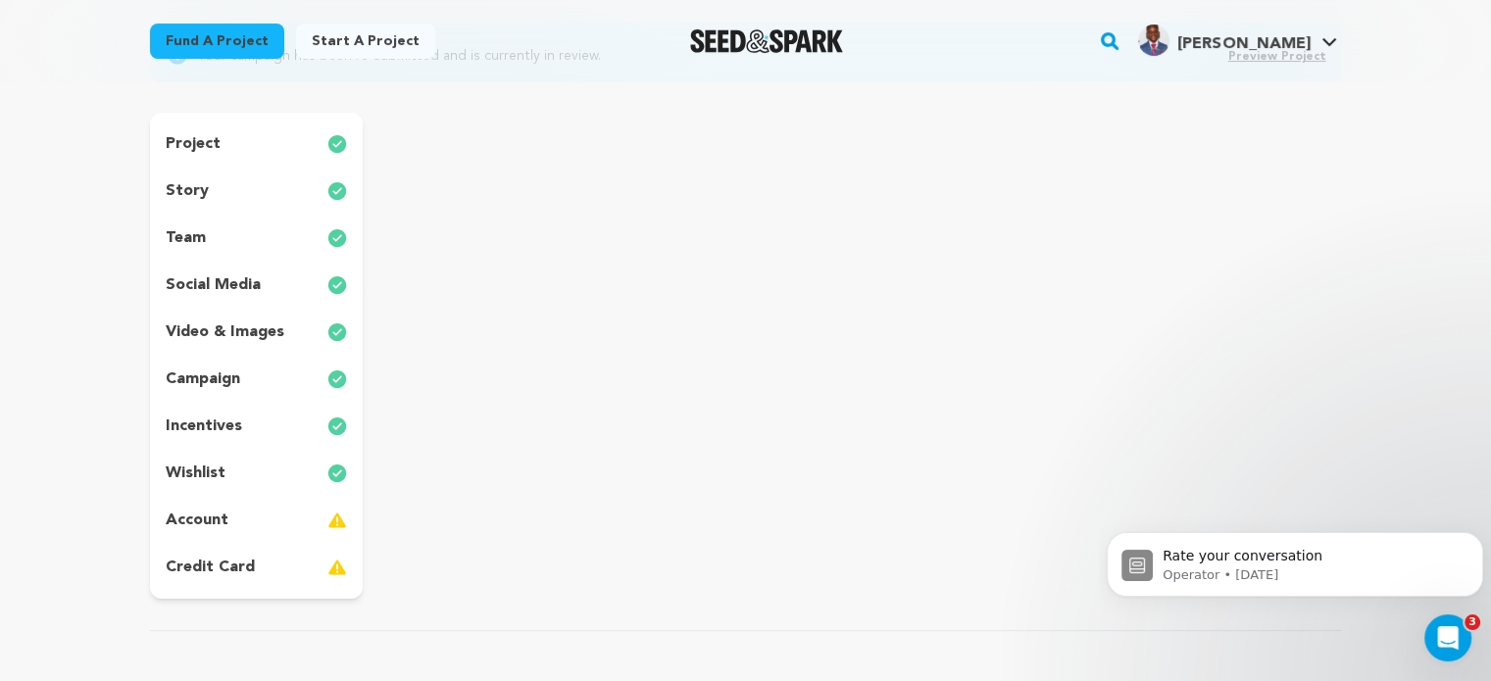
scroll to position [204, 0]
click at [212, 334] on p "video & images" at bounding box center [225, 334] width 119 height 24
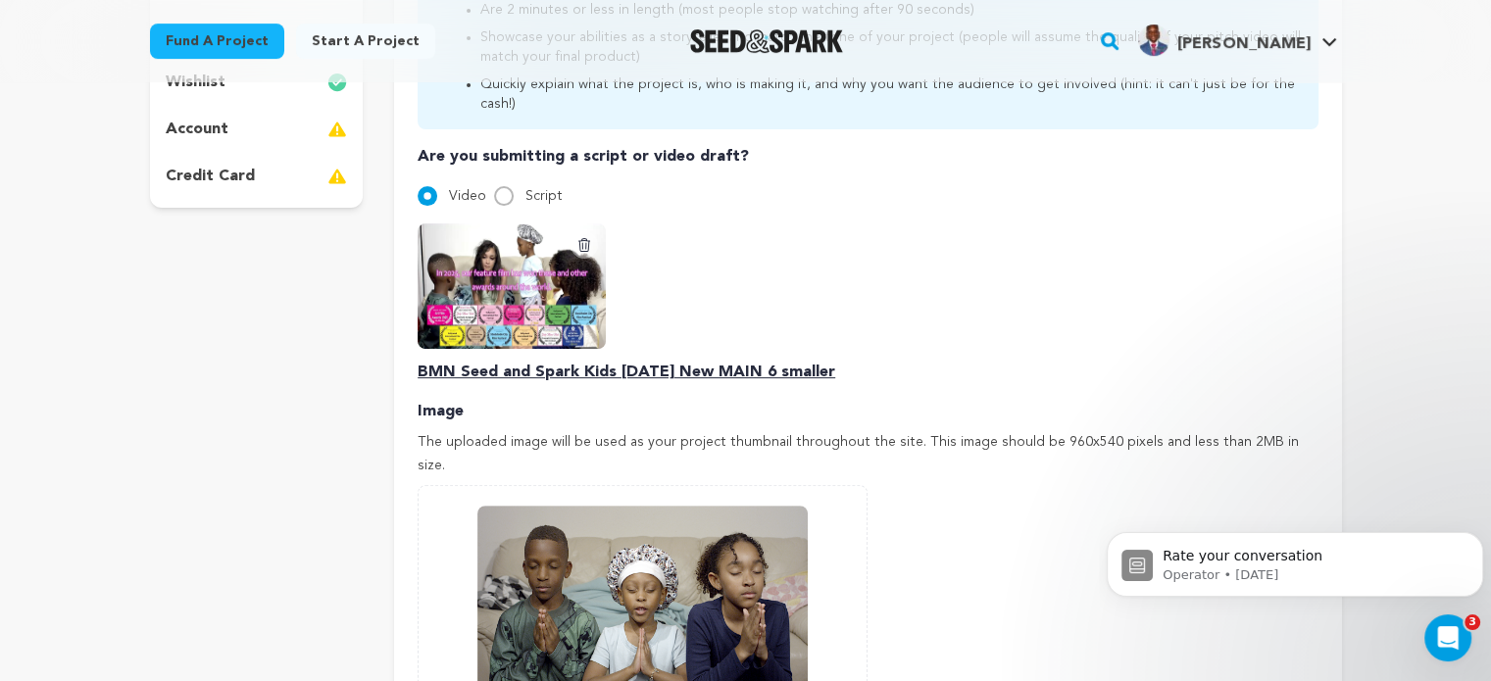
scroll to position [592, 0]
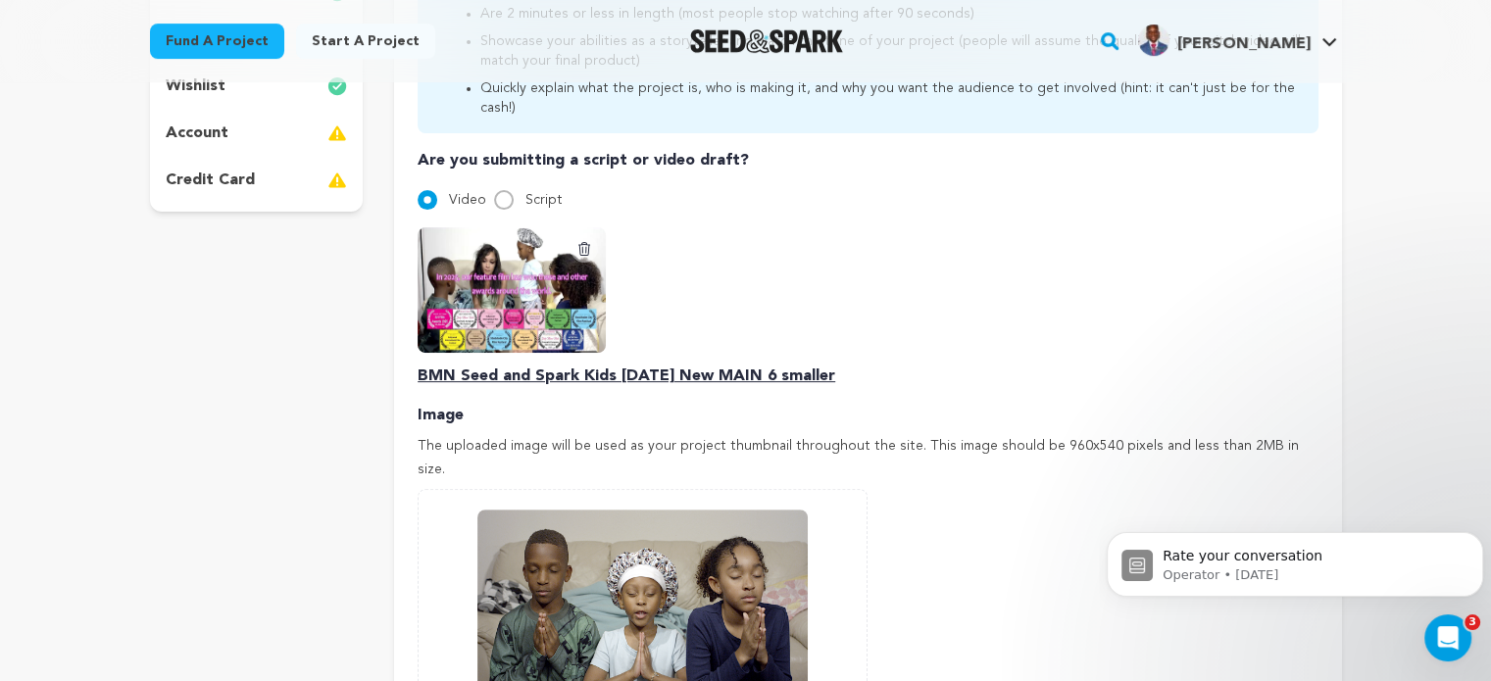
click at [490, 268] on img at bounding box center [512, 290] width 188 height 126
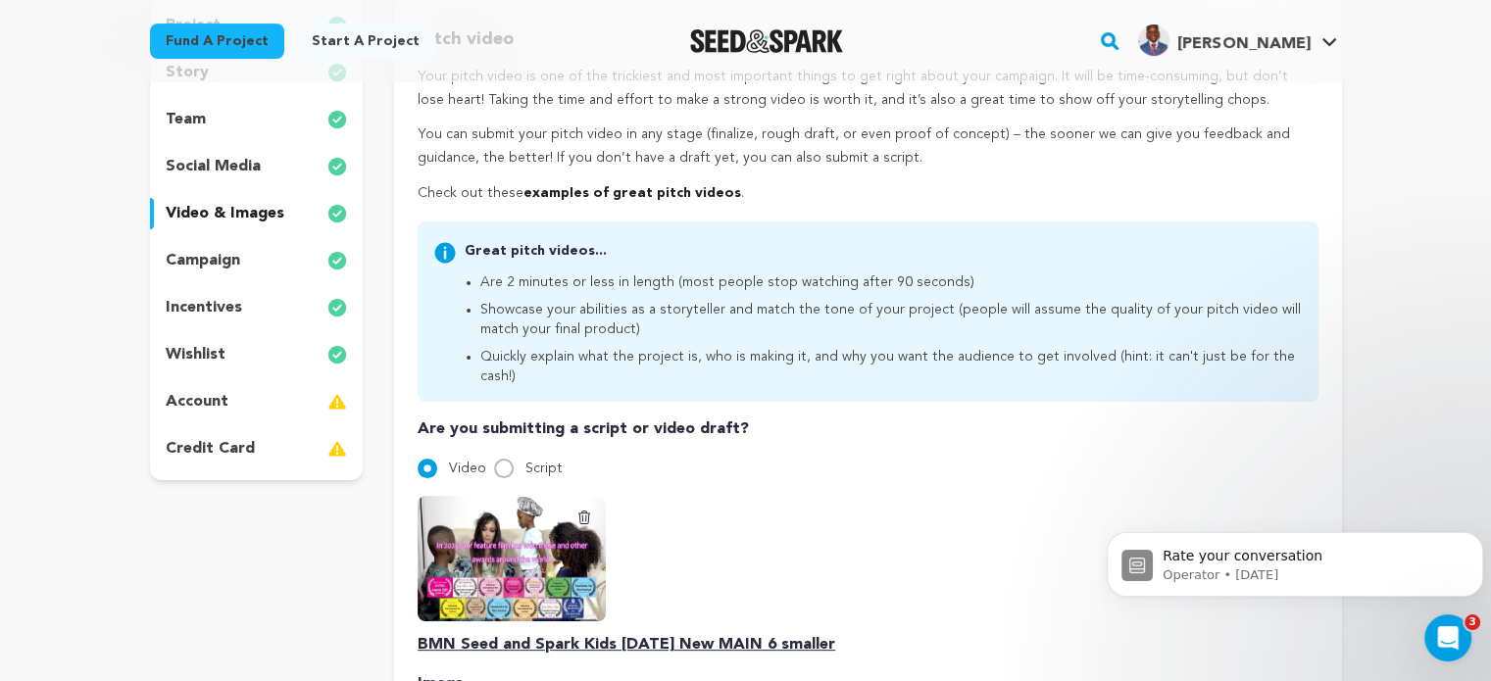
scroll to position [0, 0]
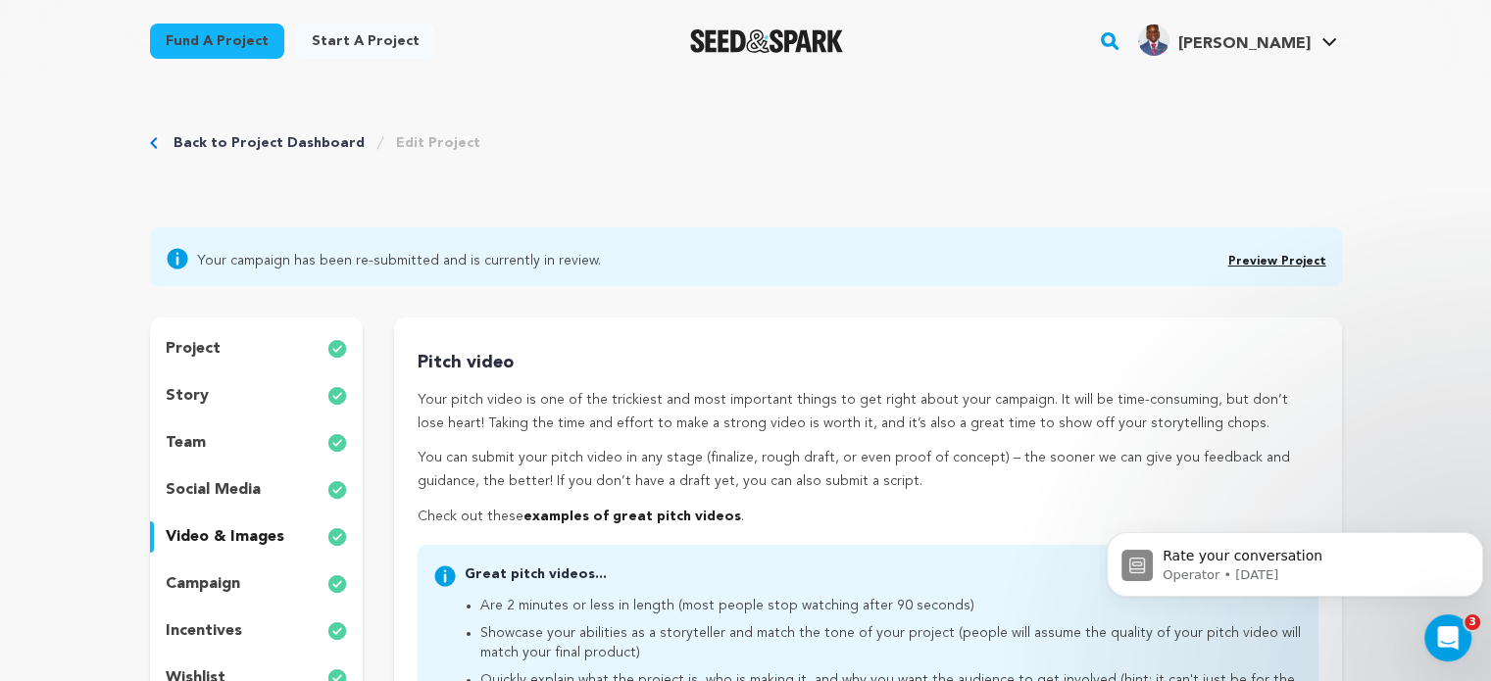
click at [1282, 263] on link "Preview Project" at bounding box center [1278, 262] width 98 height 12
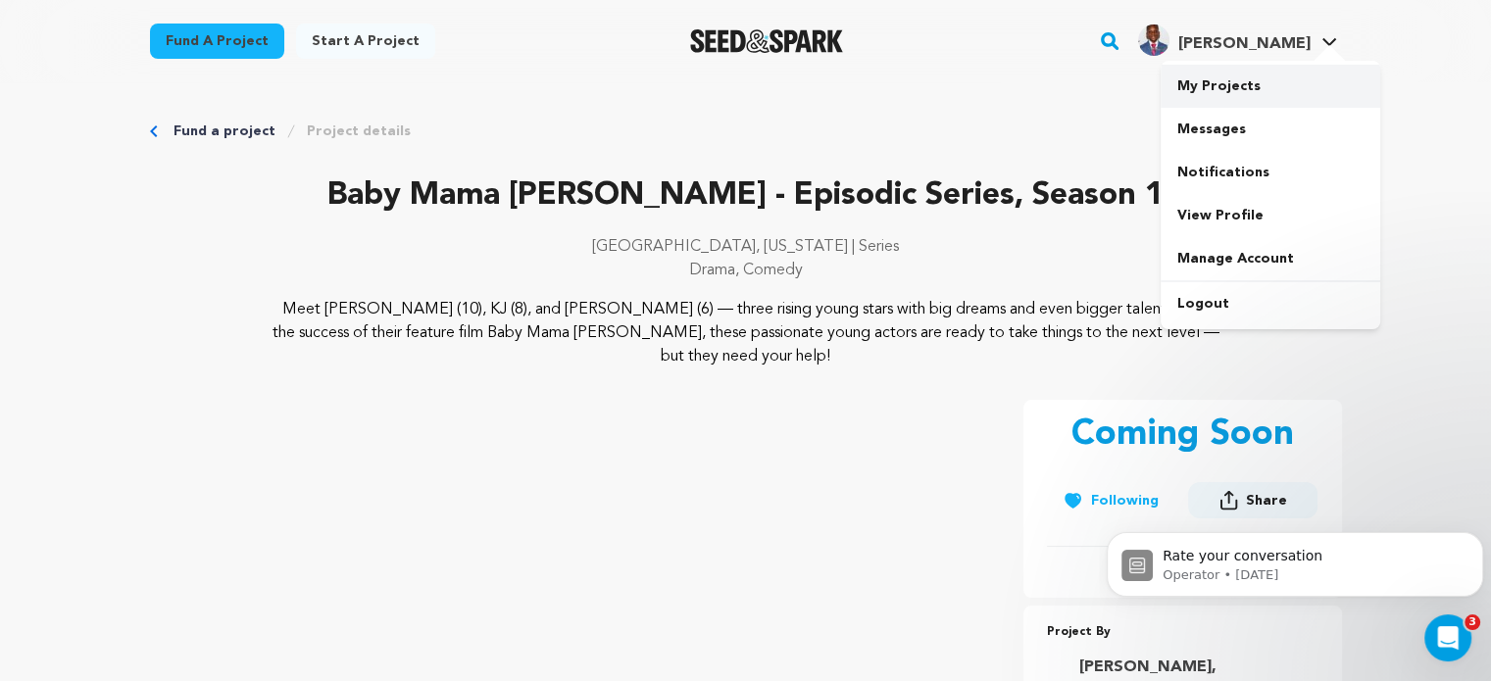
click at [1239, 81] on link "My Projects" at bounding box center [1271, 86] width 220 height 43
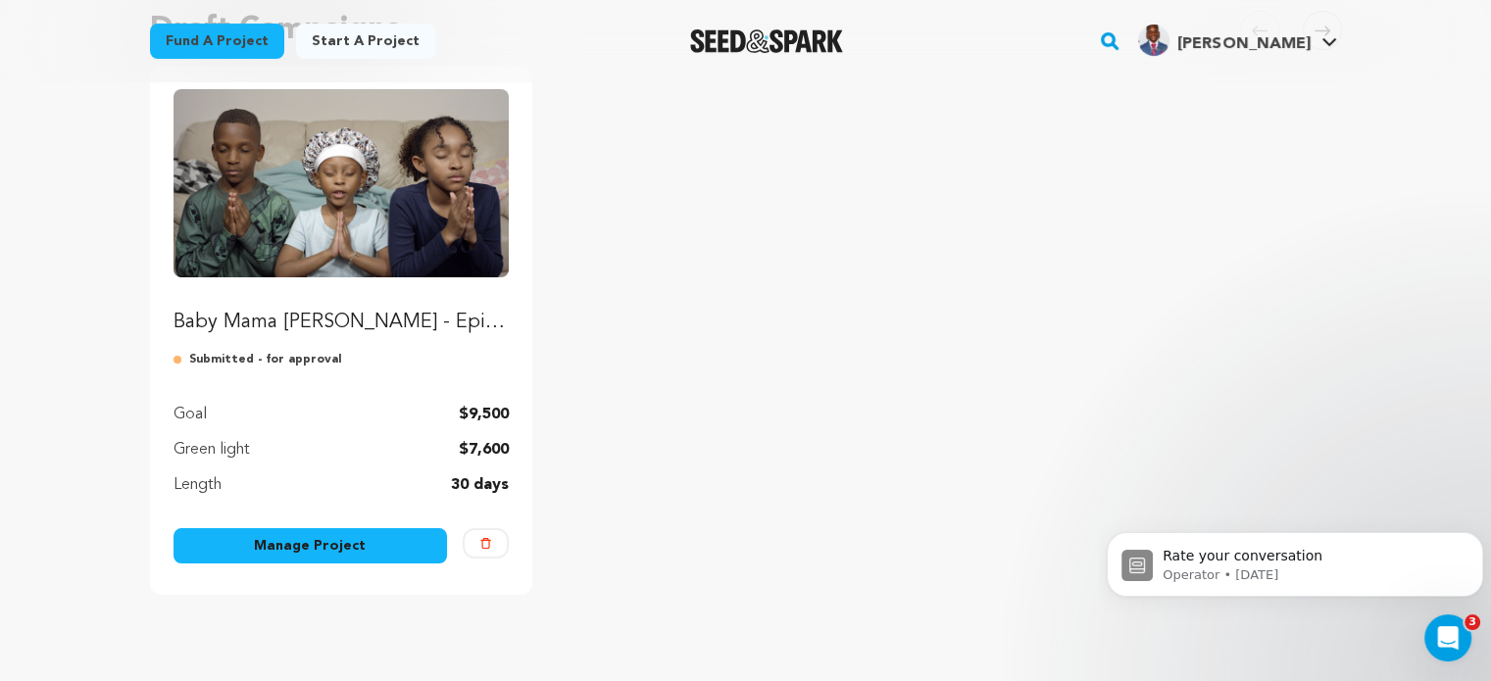
scroll to position [218, 0]
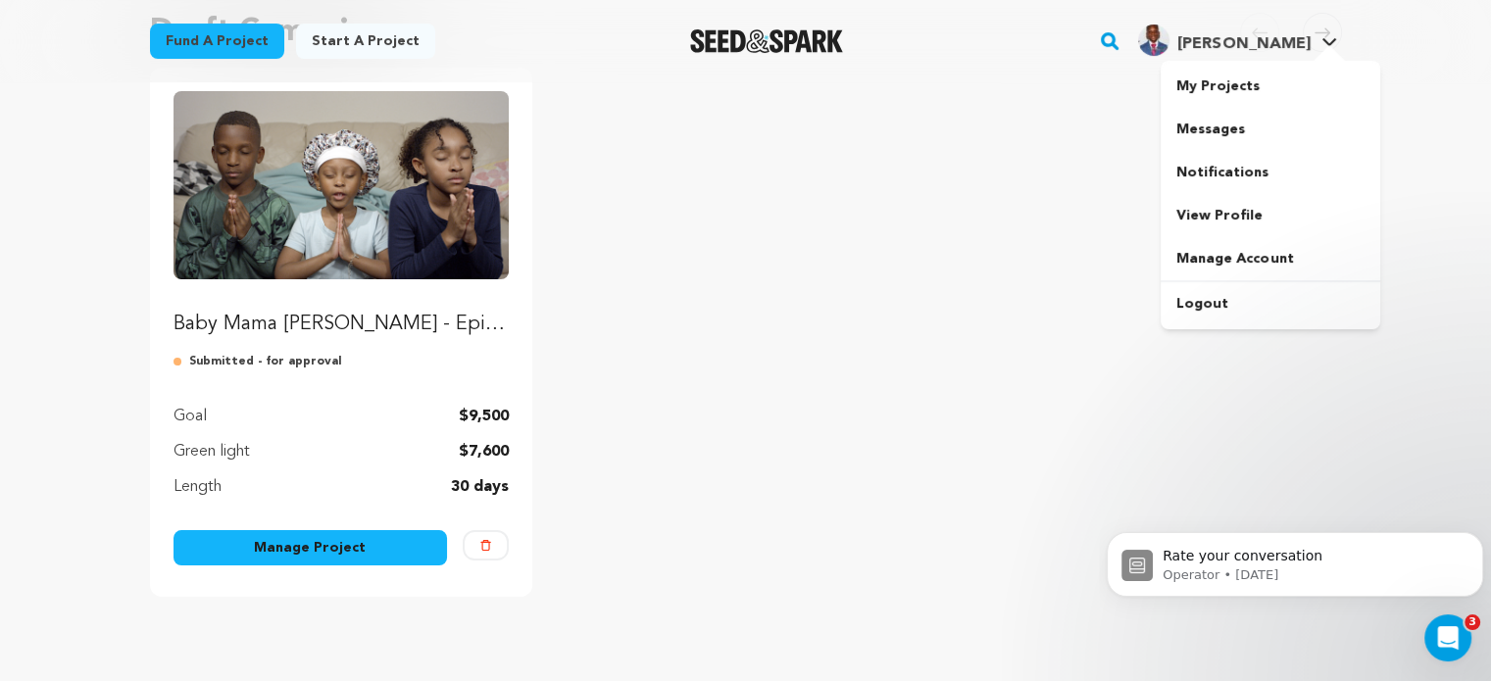
click at [1310, 56] on div at bounding box center [1329, 55] width 39 height 20
click at [1208, 308] on link "Logout" at bounding box center [1271, 303] width 220 height 43
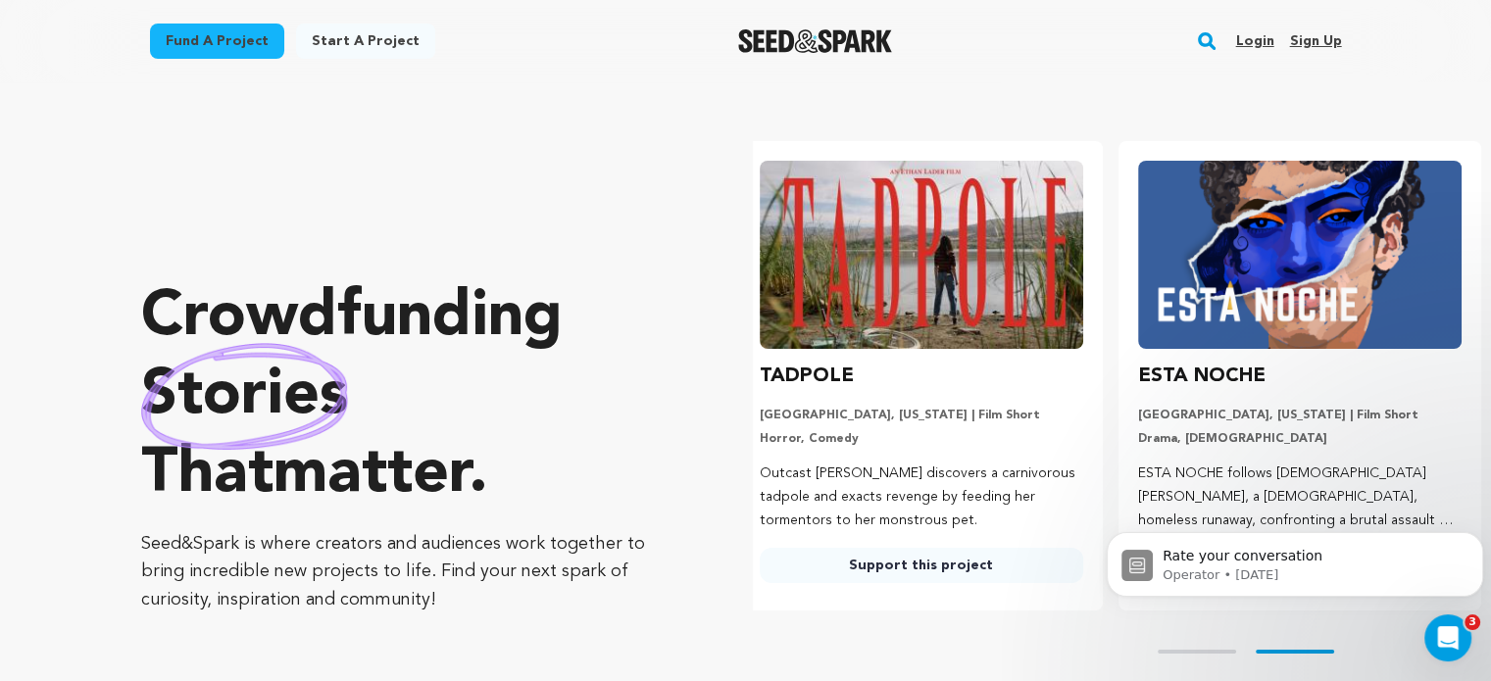
scroll to position [0, 393]
click at [1265, 42] on link "Login" at bounding box center [1254, 40] width 38 height 31
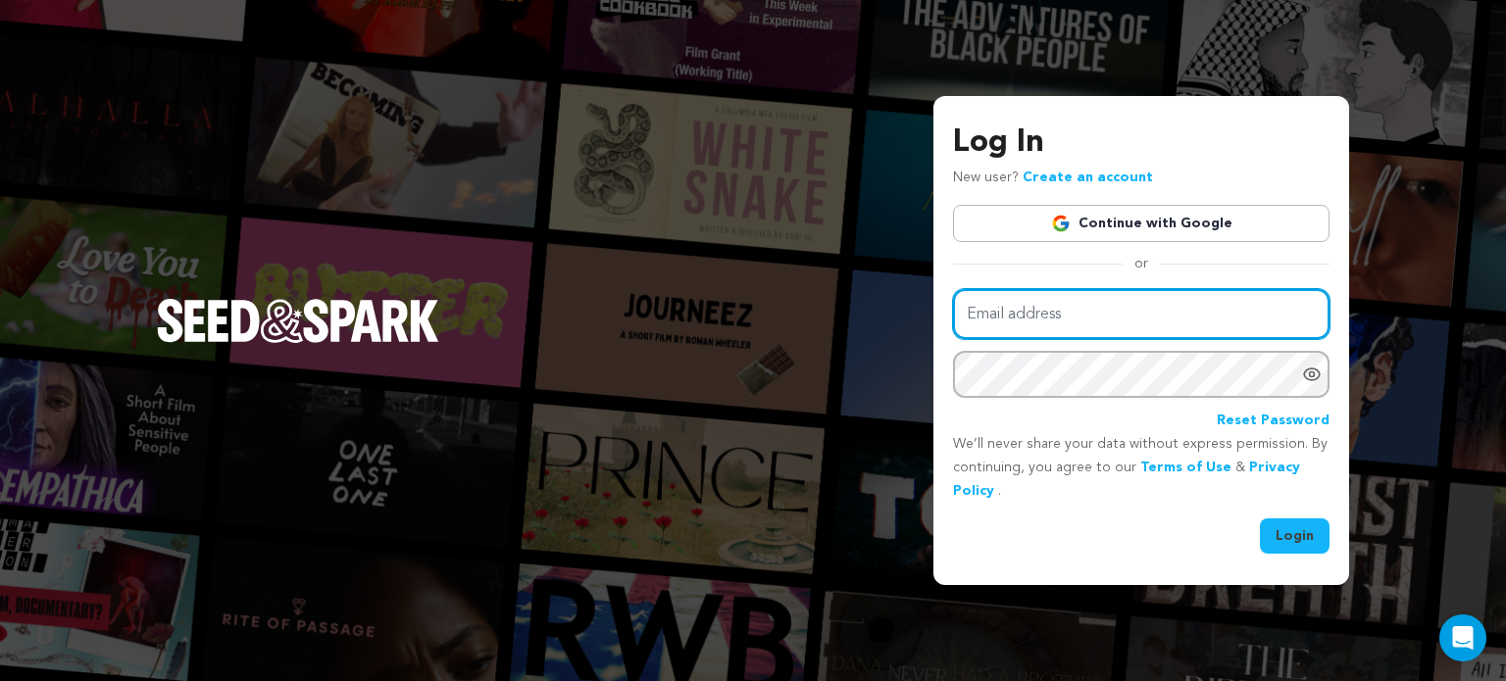
click at [1102, 311] on input "Email address" at bounding box center [1141, 314] width 377 height 50
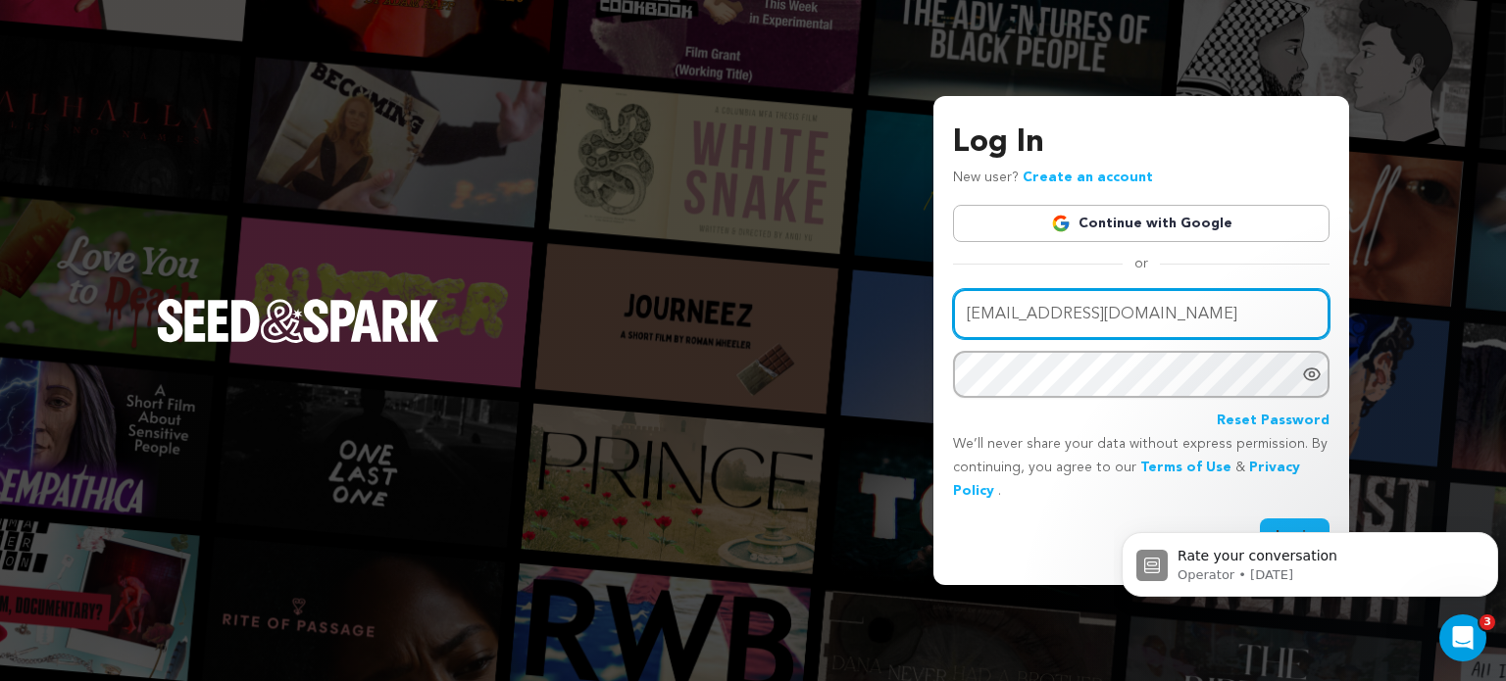
type input "[EMAIL_ADDRESS][DOMAIN_NAME]"
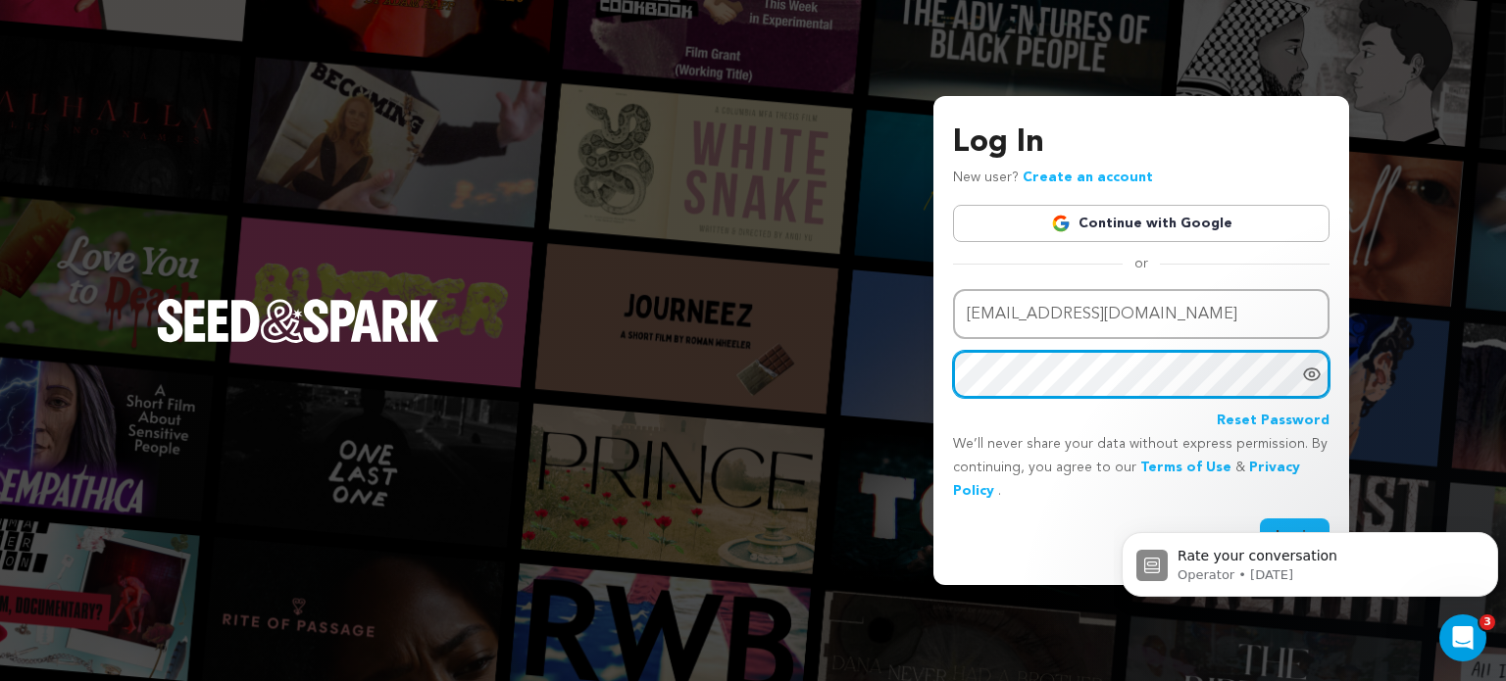
click at [1260, 519] on button "Login" at bounding box center [1295, 536] width 70 height 35
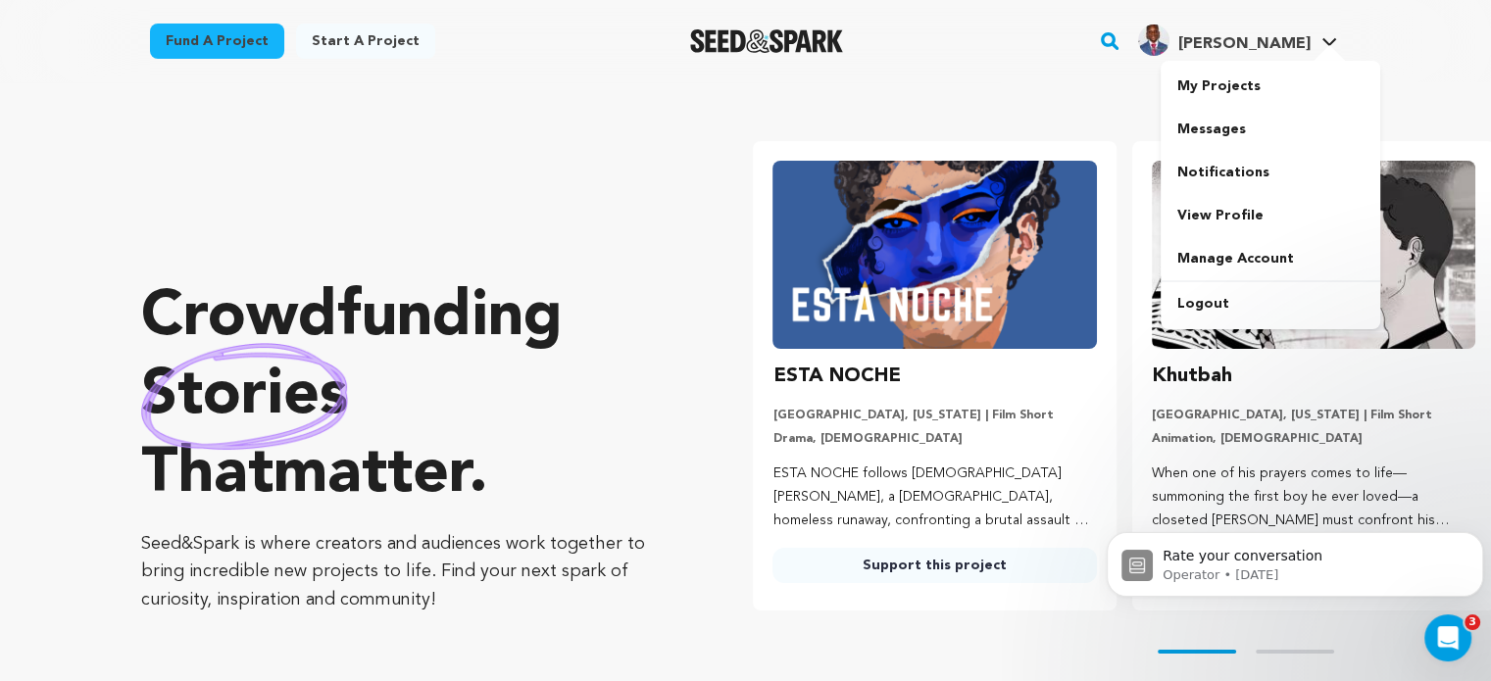
click at [1311, 43] on link "[PERSON_NAME] [PERSON_NAME]" at bounding box center [1237, 38] width 207 height 35
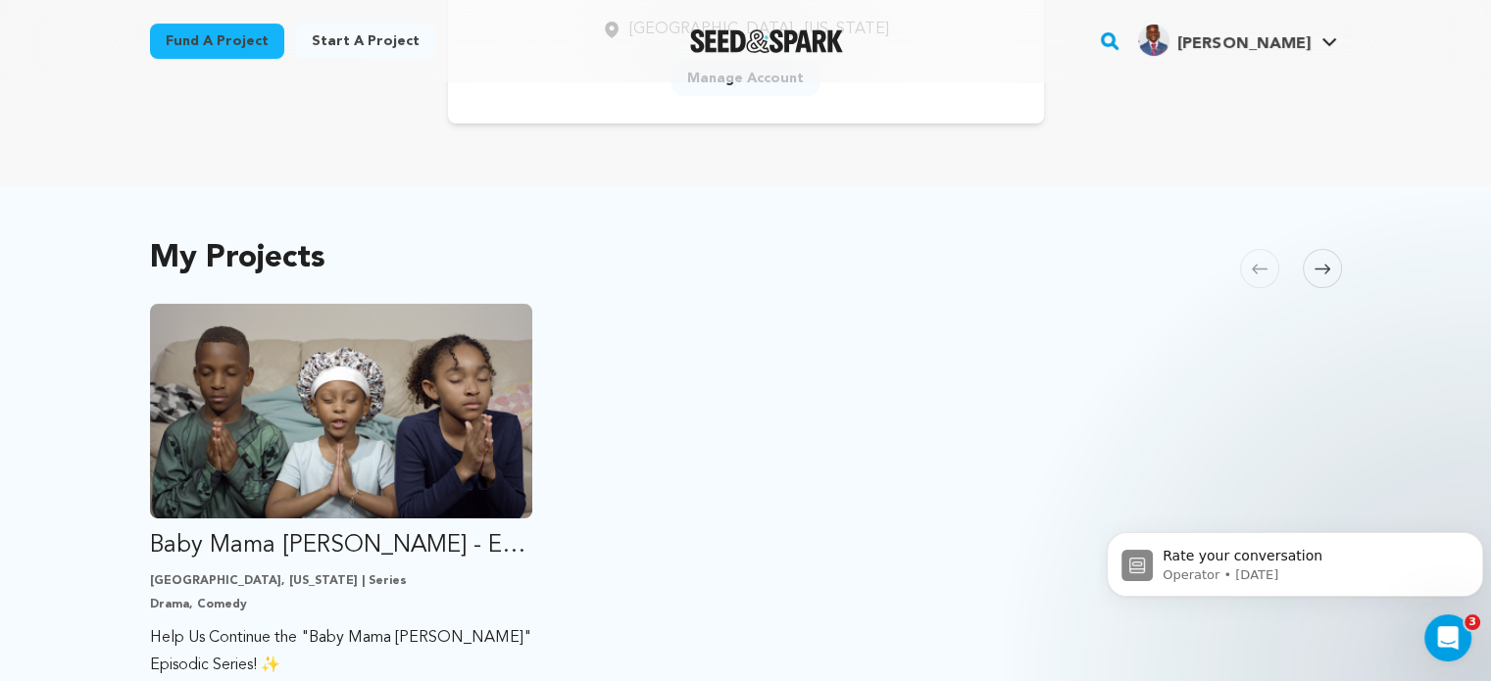
scroll to position [272, 0]
click at [1274, 54] on h4 "[PERSON_NAME]" at bounding box center [1244, 44] width 132 height 24
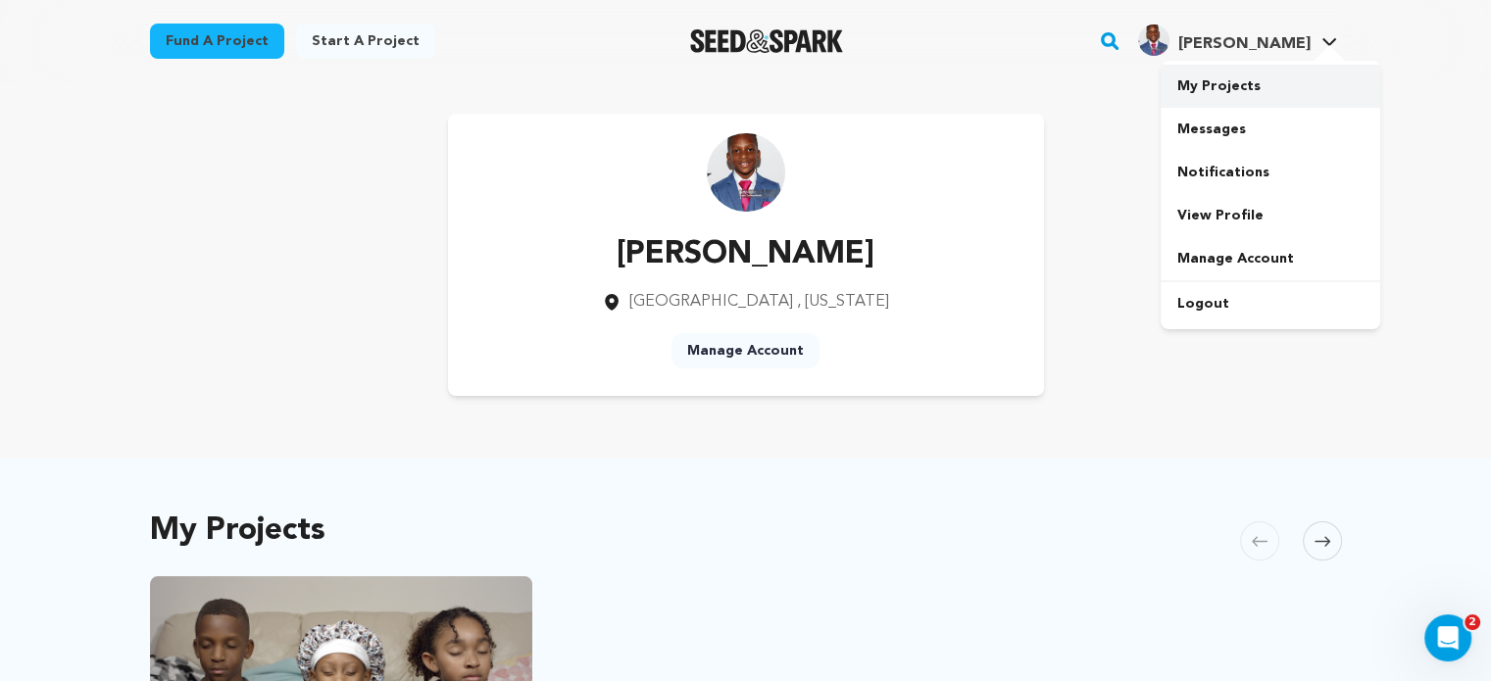
click at [1238, 95] on link "My Projects" at bounding box center [1271, 86] width 220 height 43
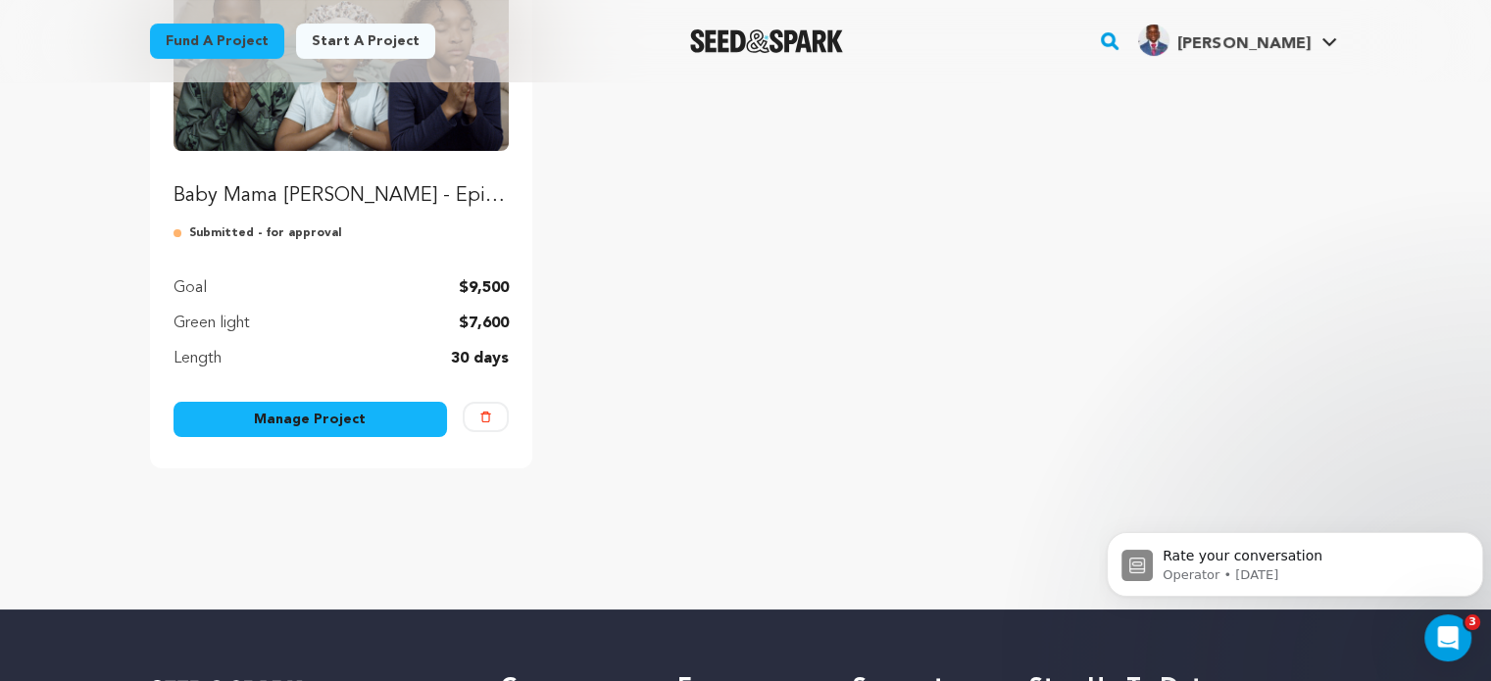
scroll to position [288, 0]
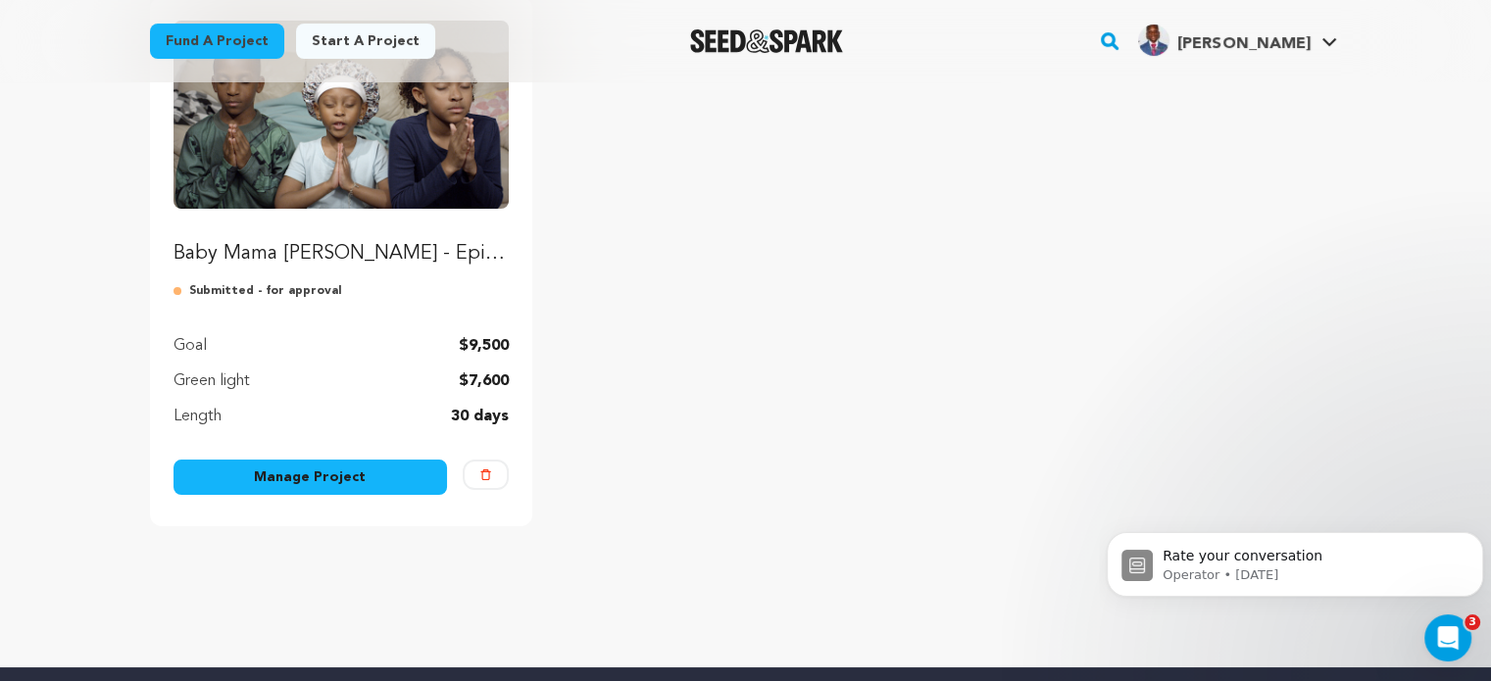
click at [283, 478] on link "Manage Project" at bounding box center [311, 477] width 275 height 35
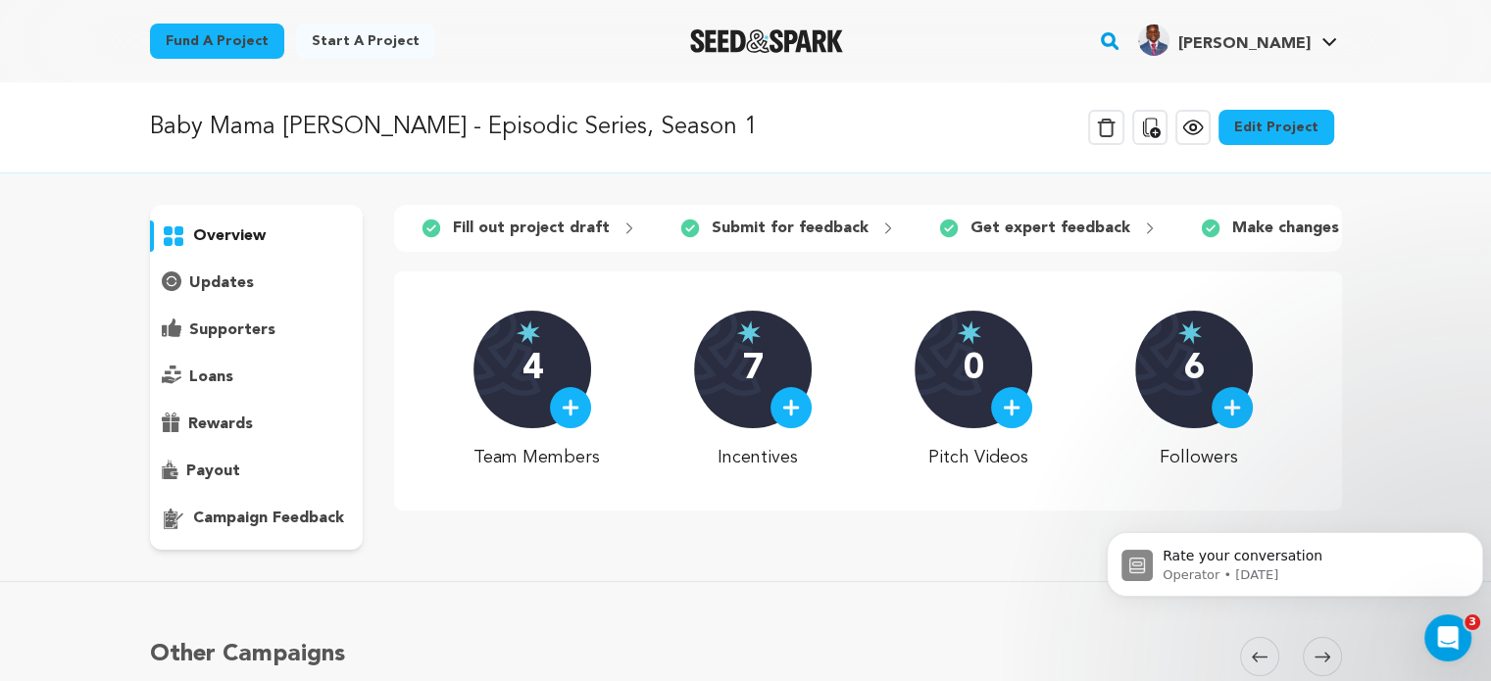
click at [1009, 413] on img at bounding box center [1012, 408] width 18 height 18
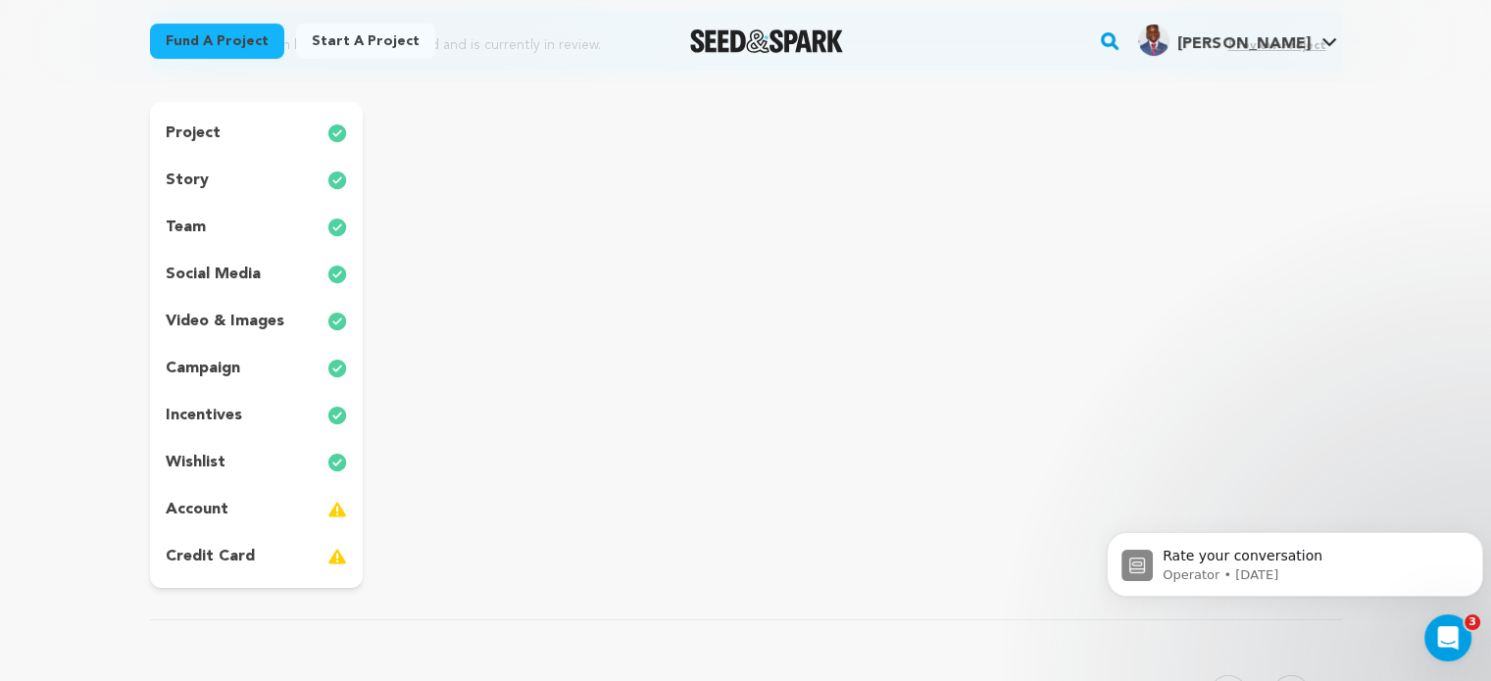
scroll to position [200, 0]
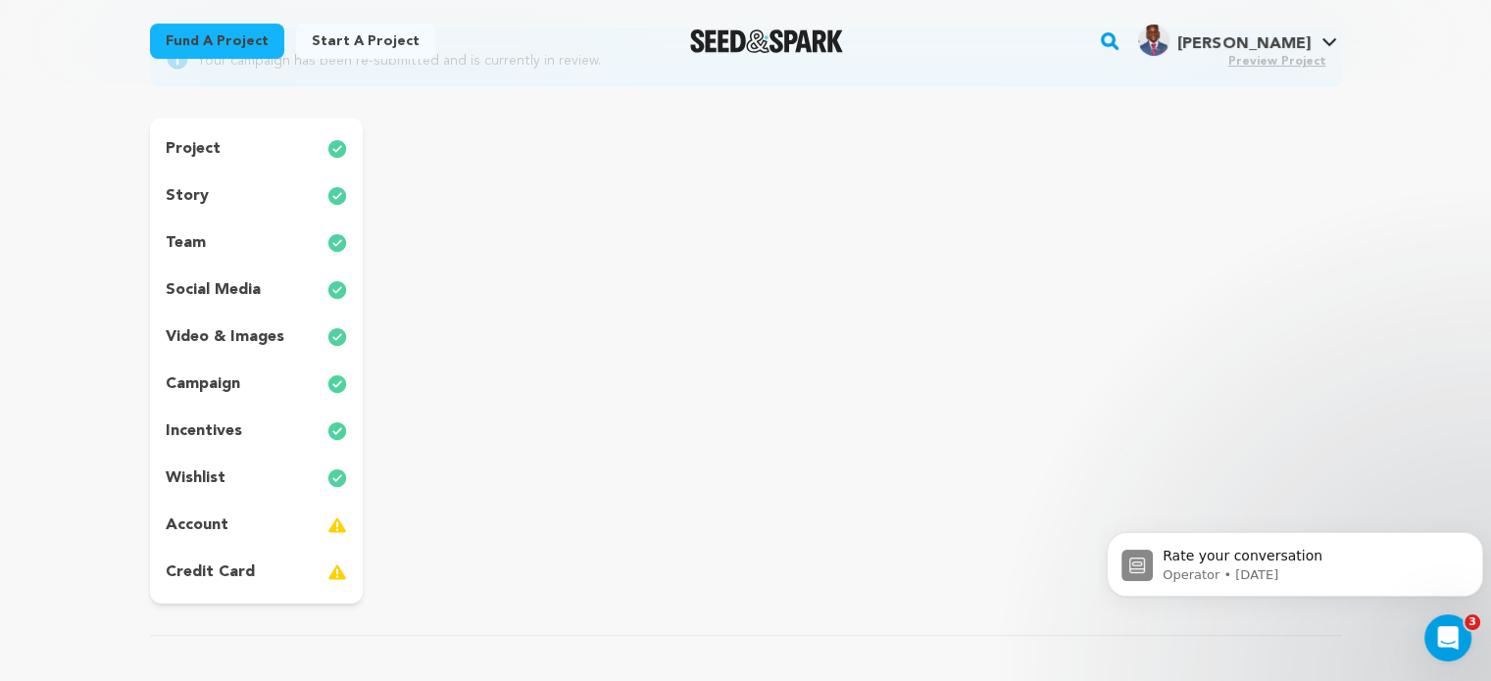
click at [251, 338] on p "video & images" at bounding box center [225, 338] width 119 height 24
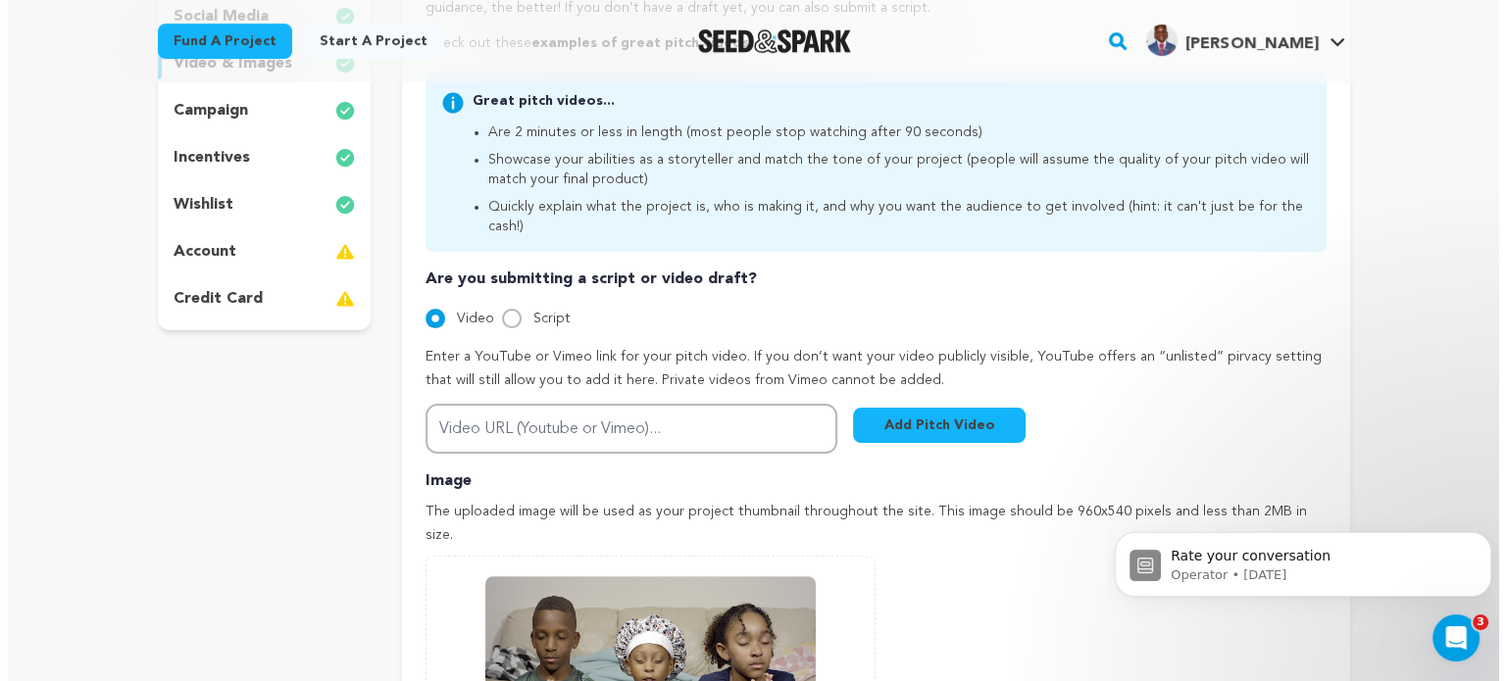
scroll to position [478, 0]
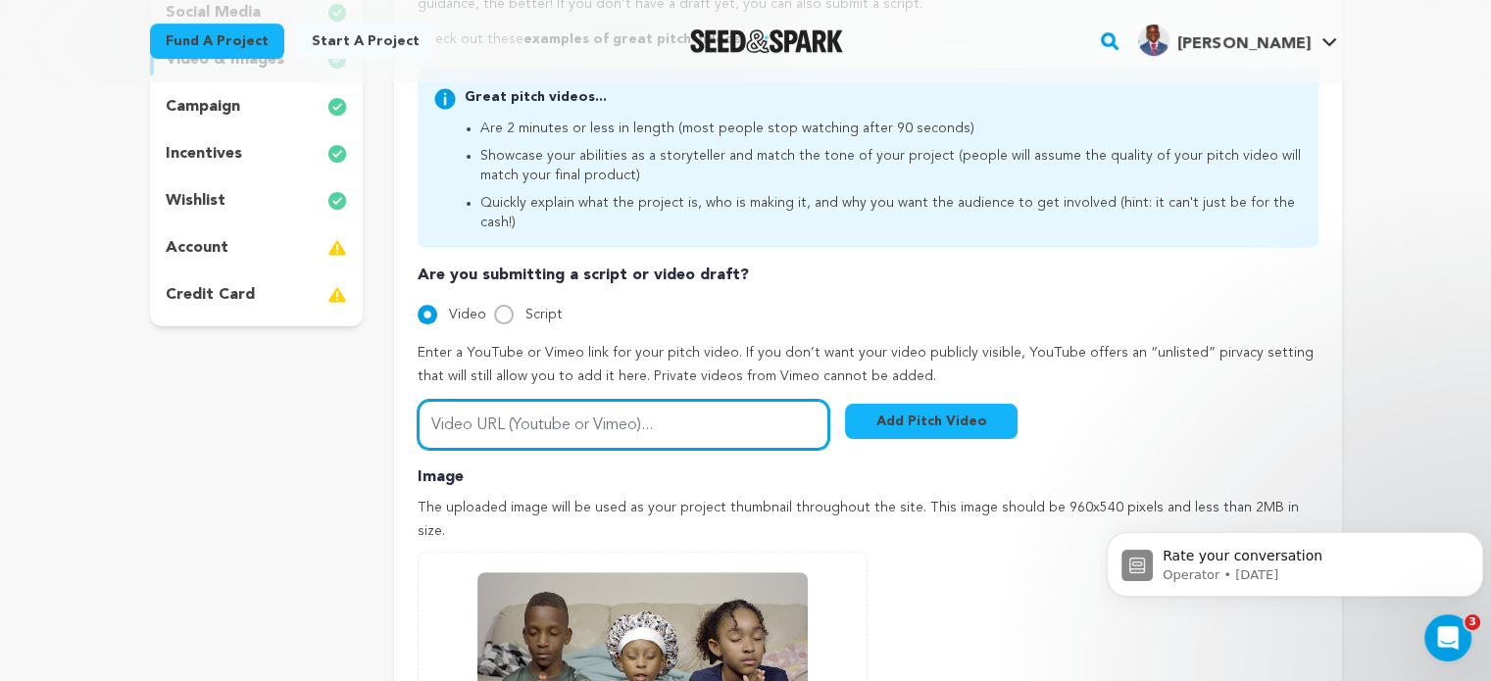
click at [481, 407] on input "Video URL (Youtube or Vimeo)..." at bounding box center [624, 425] width 412 height 50
paste input "https://vimeo.com/1120183563"
type input "https://vimeo.com/1120183563"
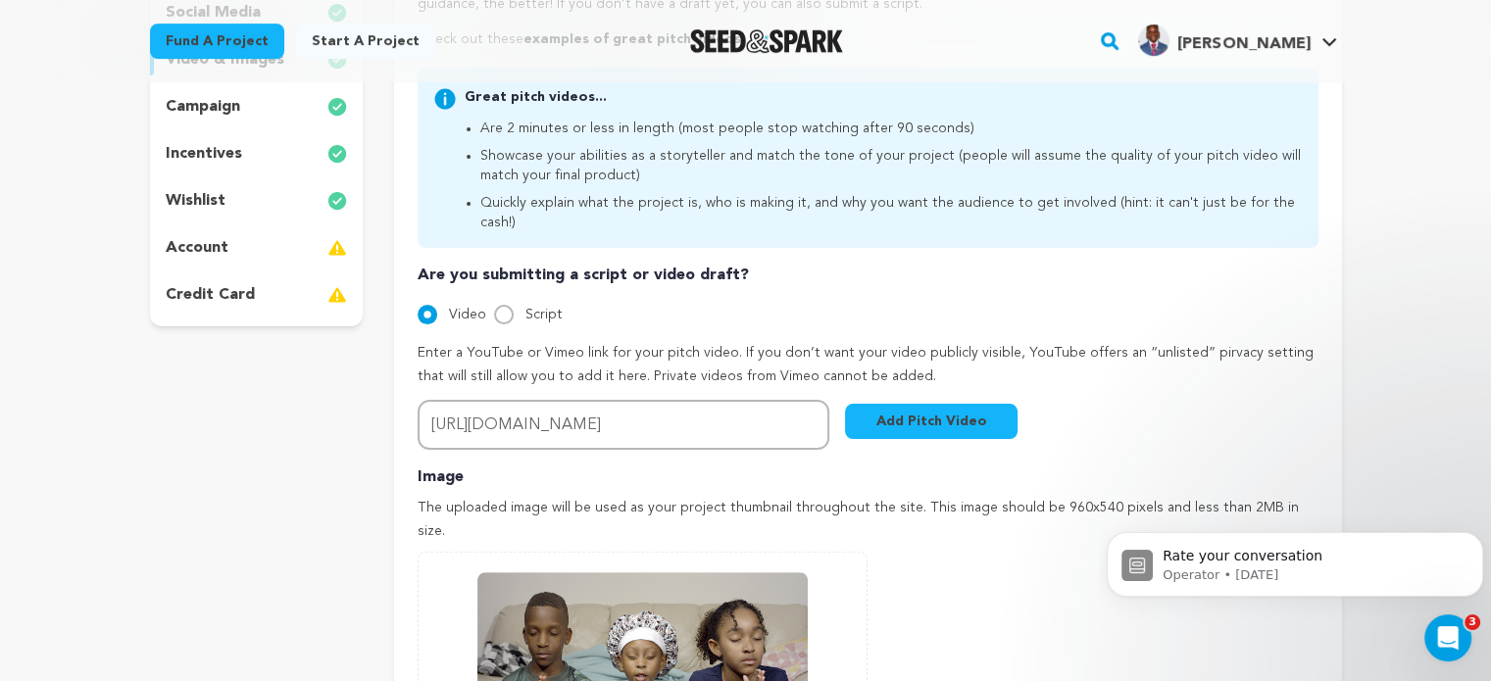
click at [921, 406] on button "Add Pitch Video" at bounding box center [931, 421] width 173 height 35
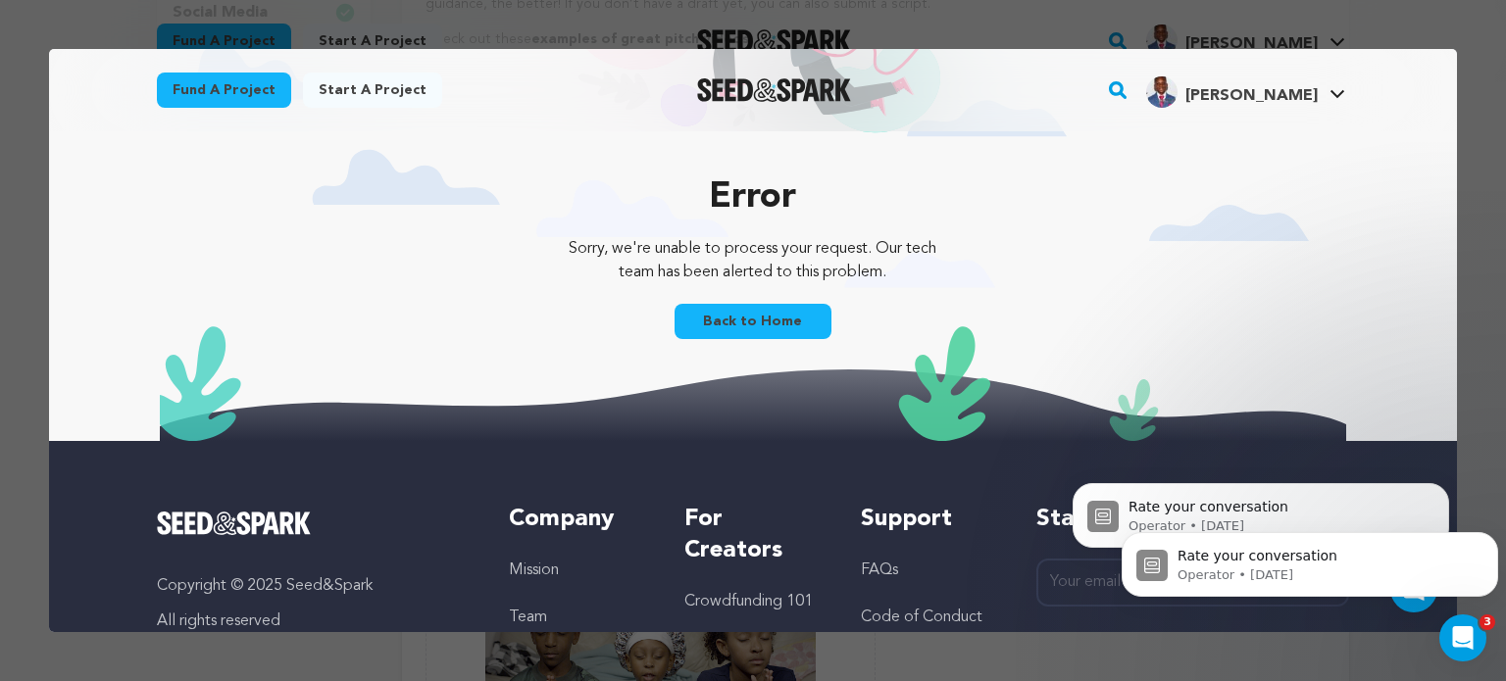
scroll to position [234, 0]
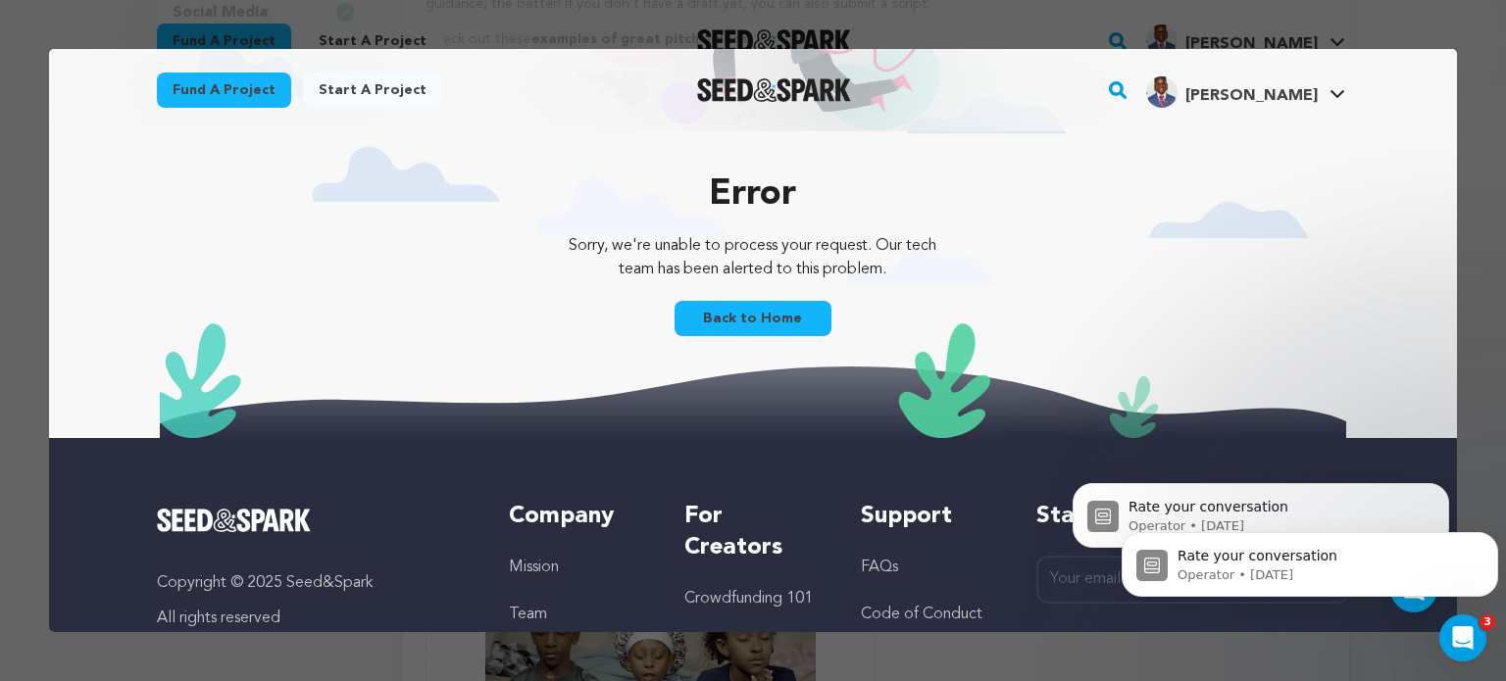
click at [727, 311] on link "Back to Home" at bounding box center [753, 318] width 157 height 35
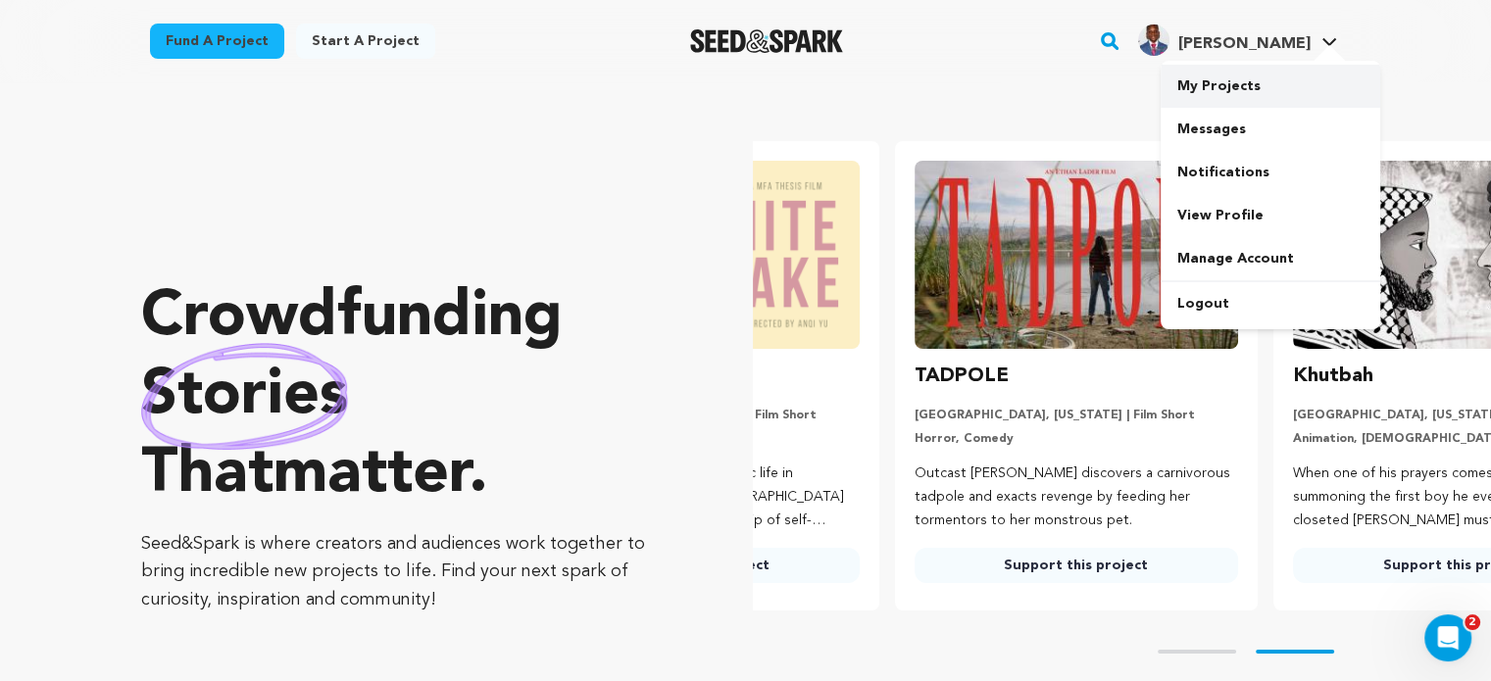
click at [1240, 90] on link "My Projects" at bounding box center [1271, 86] width 220 height 43
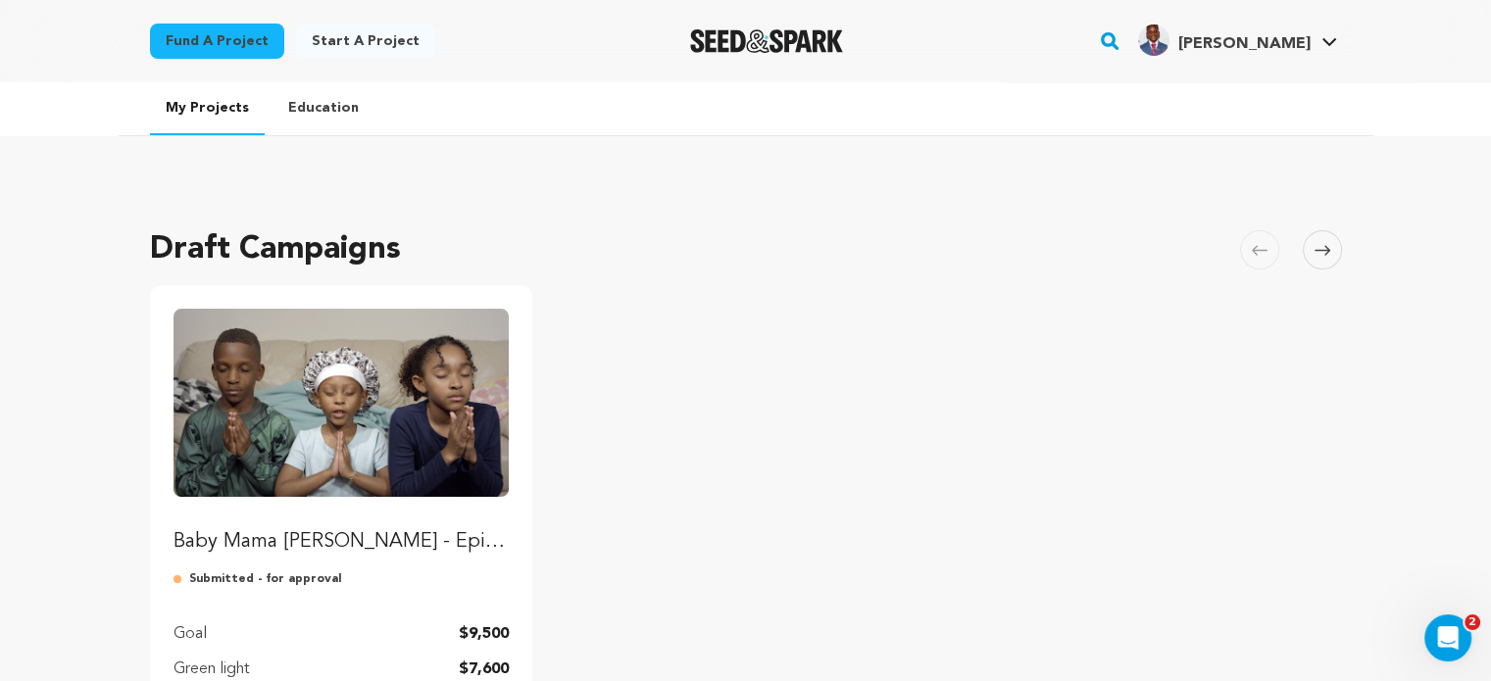
click at [384, 429] on img "Fund Baby Mama Nada - Episodic Series, Season 1" at bounding box center [342, 403] width 336 height 188
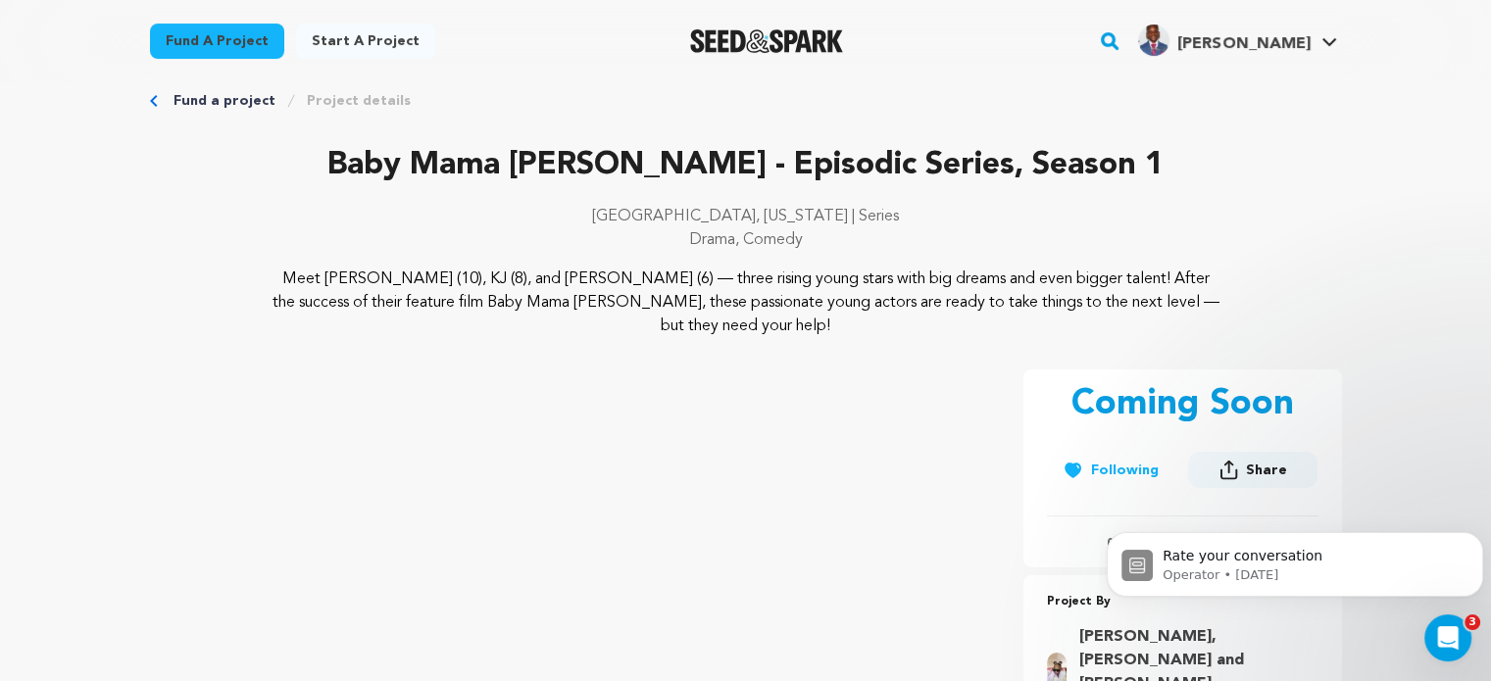
scroll to position [27, 0]
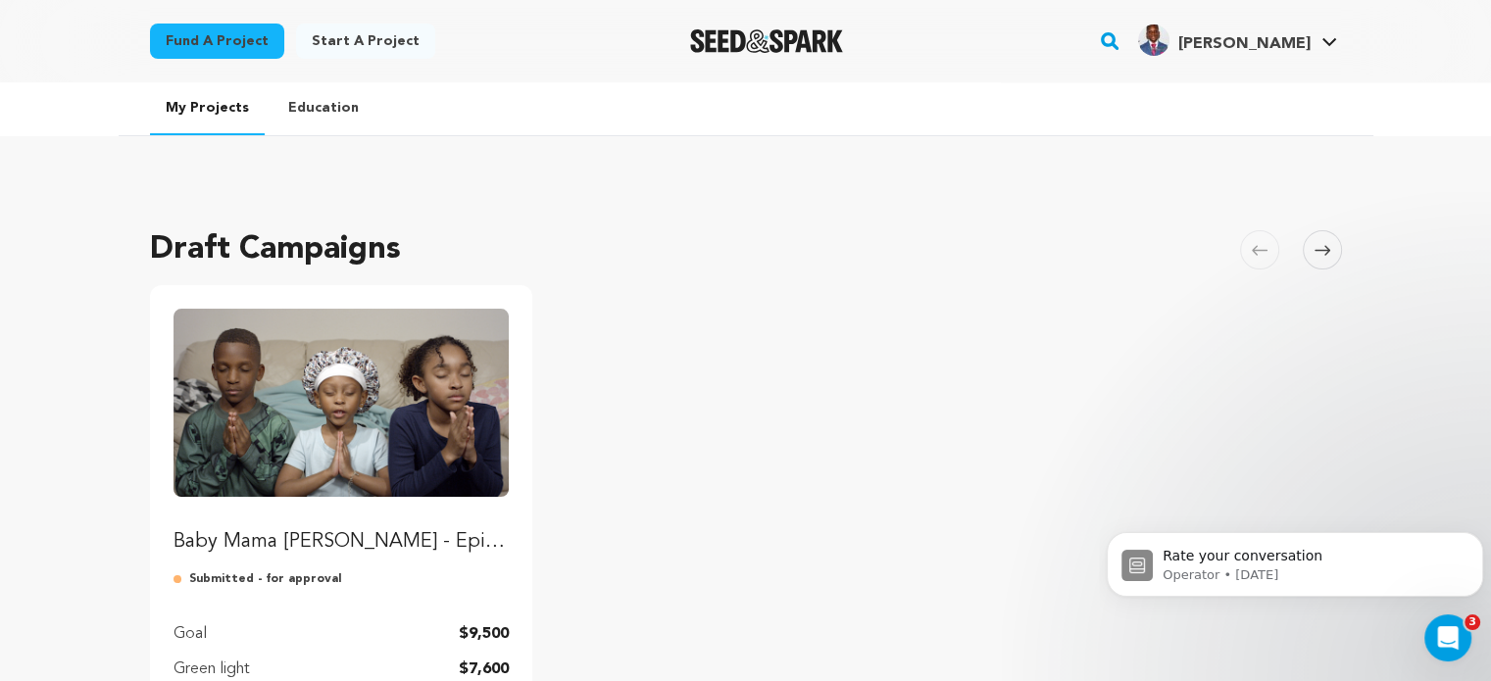
click at [362, 422] on img "Fund Baby Mama Nada - Episodic Series, Season 1" at bounding box center [342, 403] width 336 height 188
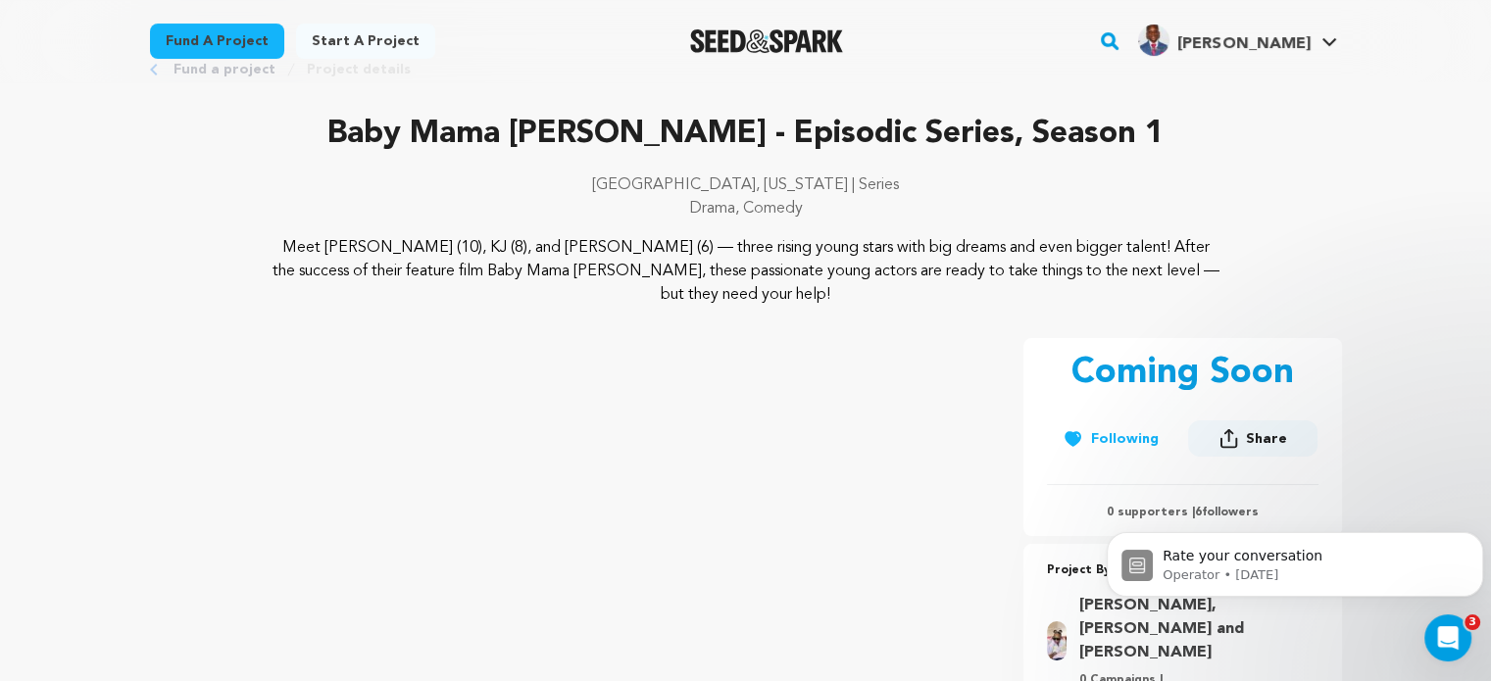
scroll to position [24, 0]
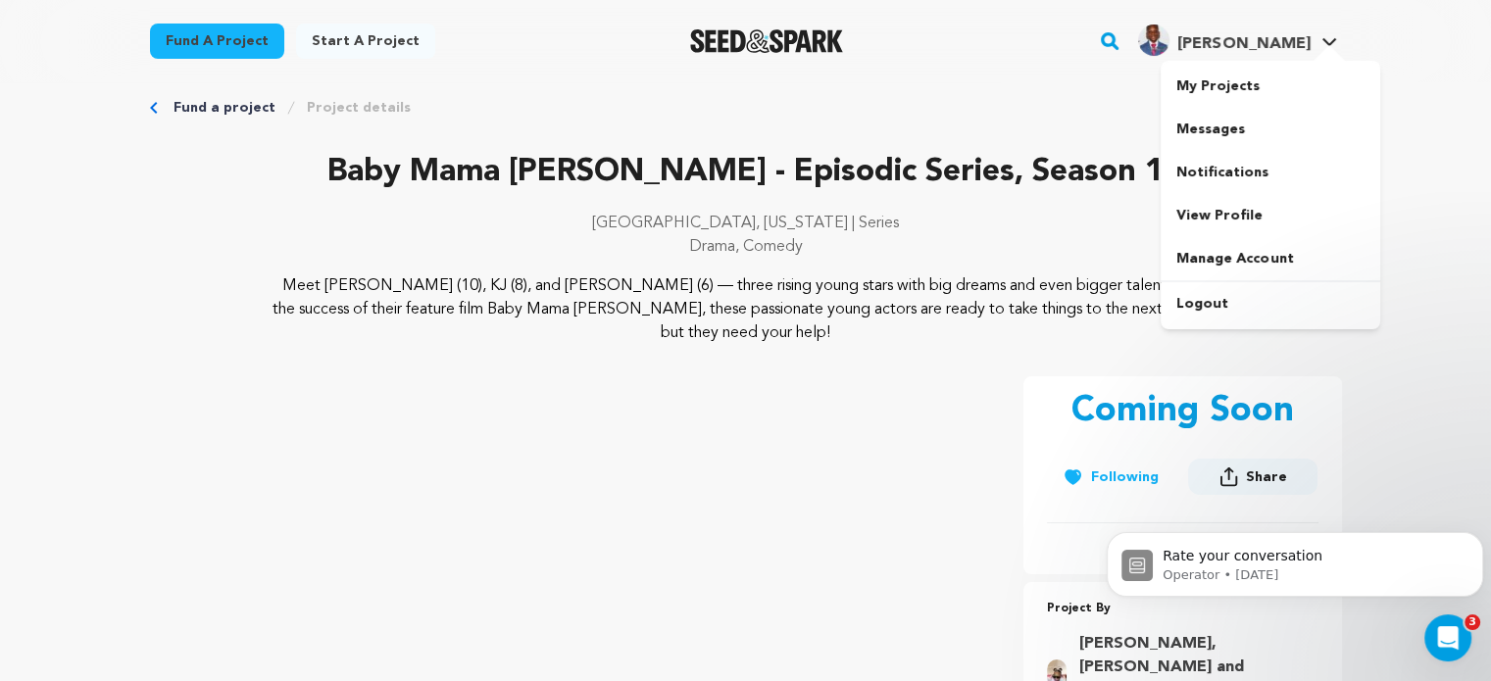
click at [1298, 39] on span "[PERSON_NAME]" at bounding box center [1244, 44] width 132 height 16
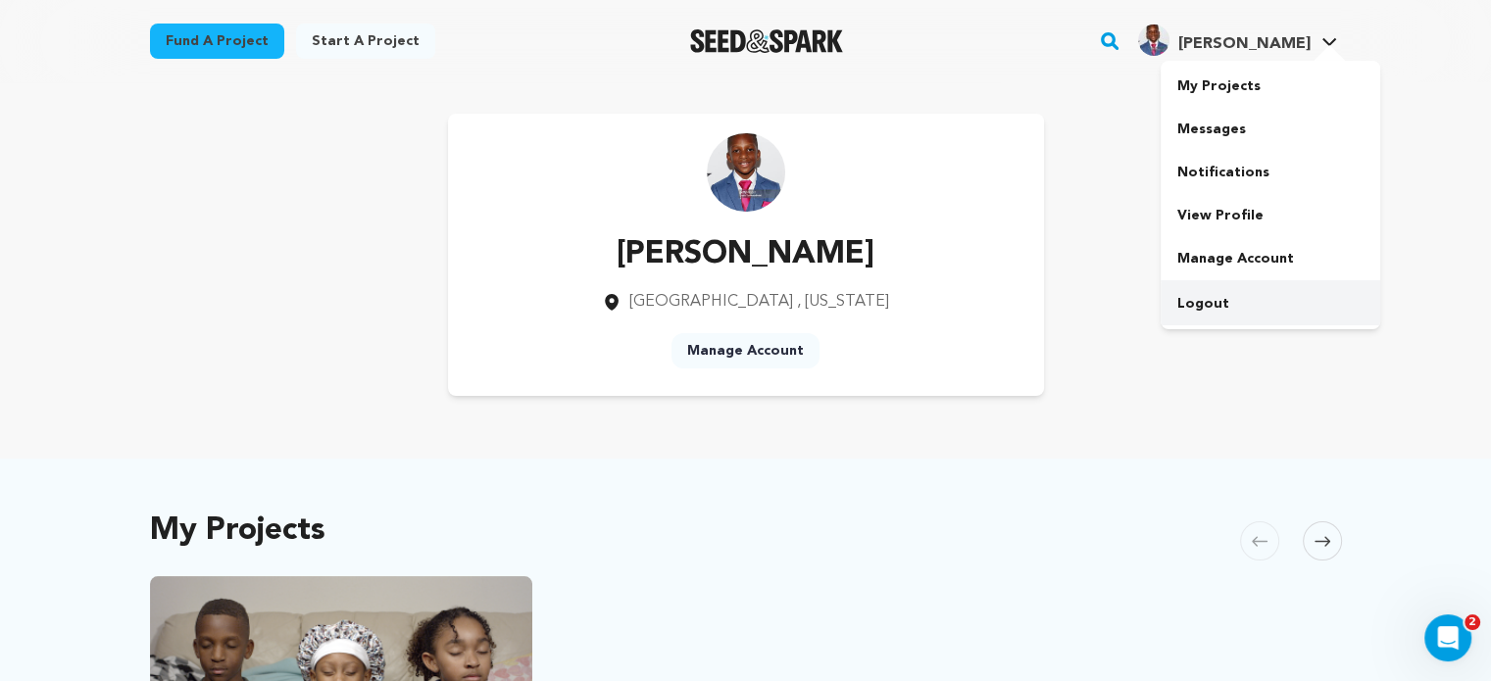
click at [1219, 316] on link "Logout" at bounding box center [1271, 303] width 220 height 43
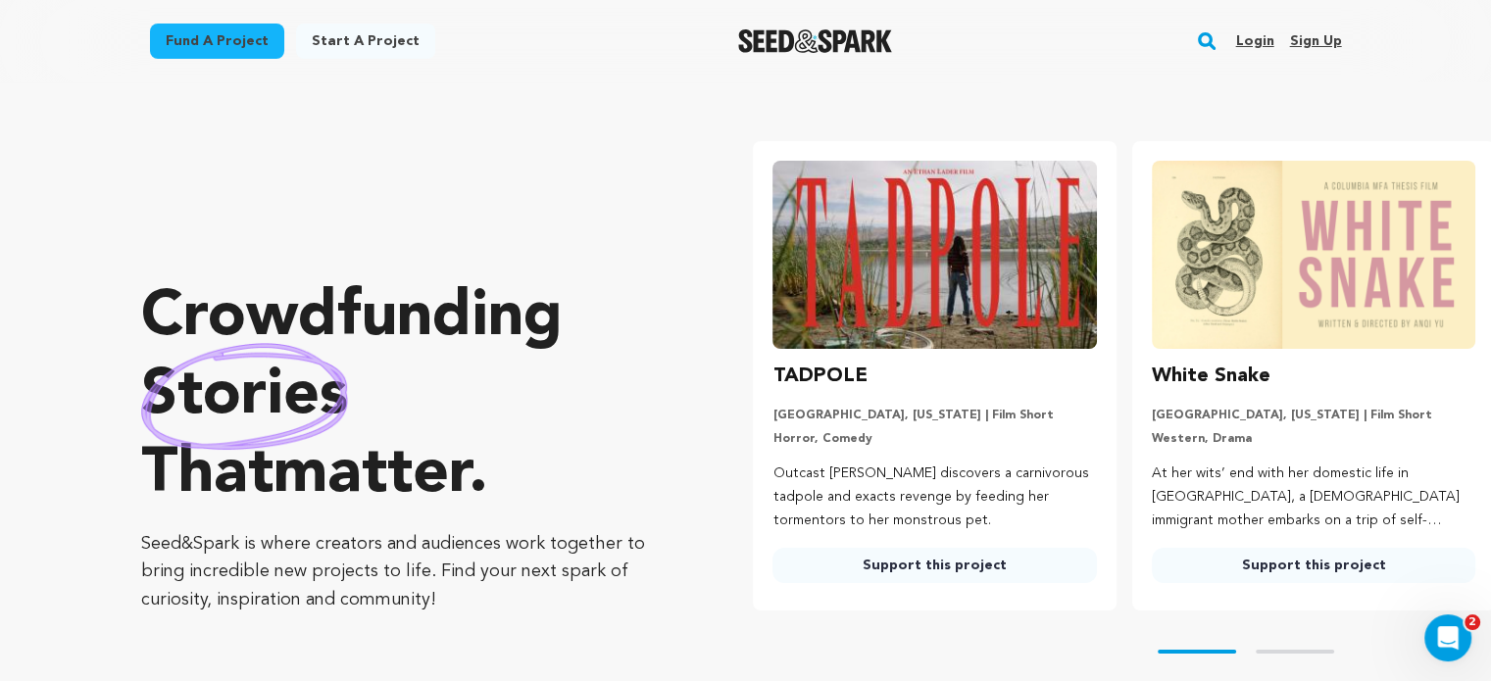
click at [1253, 37] on link "Login" at bounding box center [1254, 40] width 38 height 31
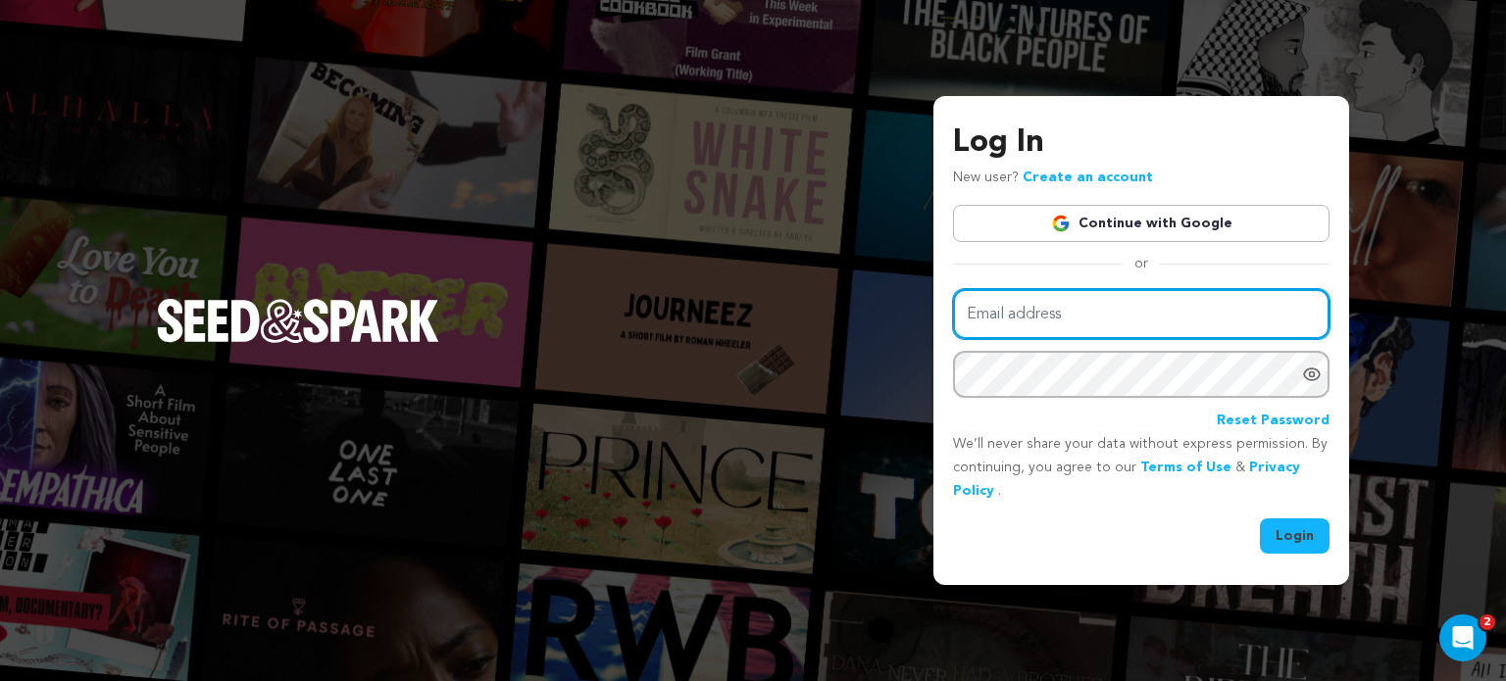
click at [1004, 313] on input "Email address" at bounding box center [1141, 314] width 377 height 50
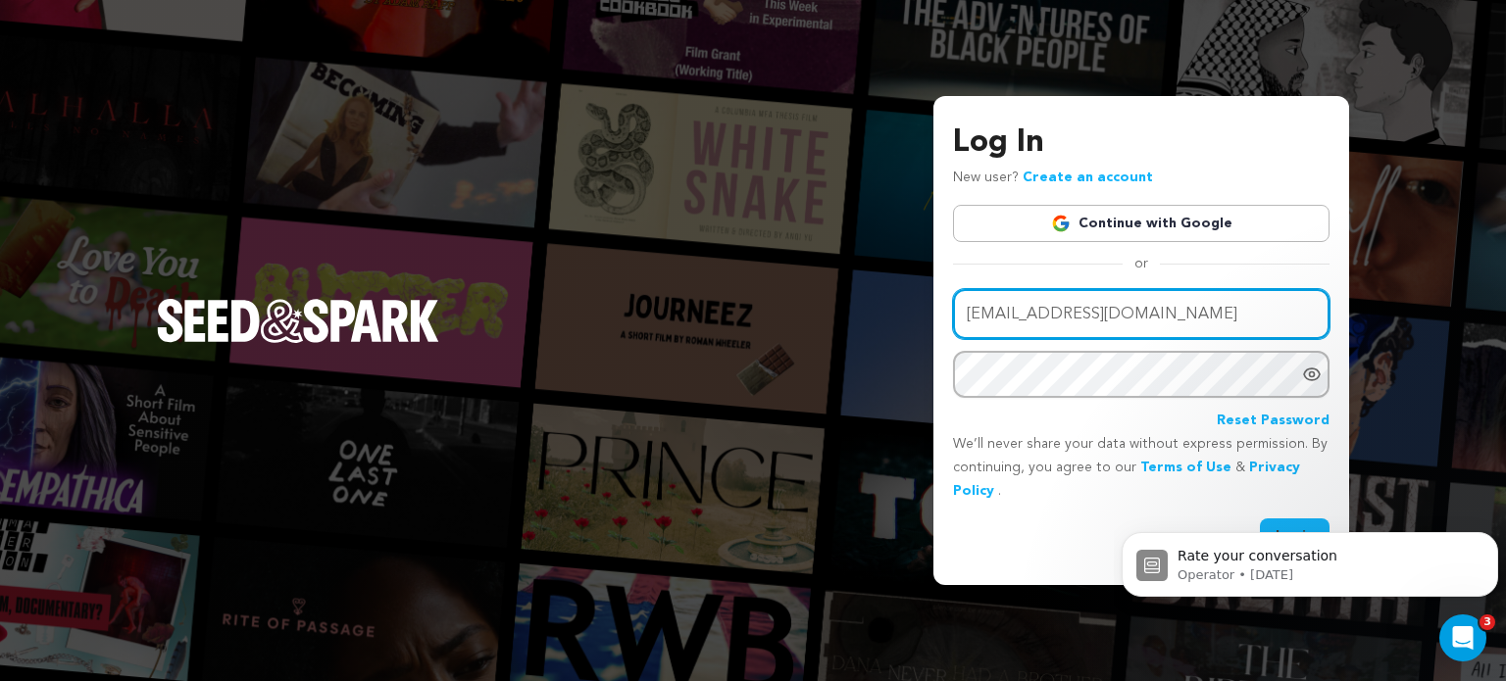
type input "natashanfisher@yahoo.com"
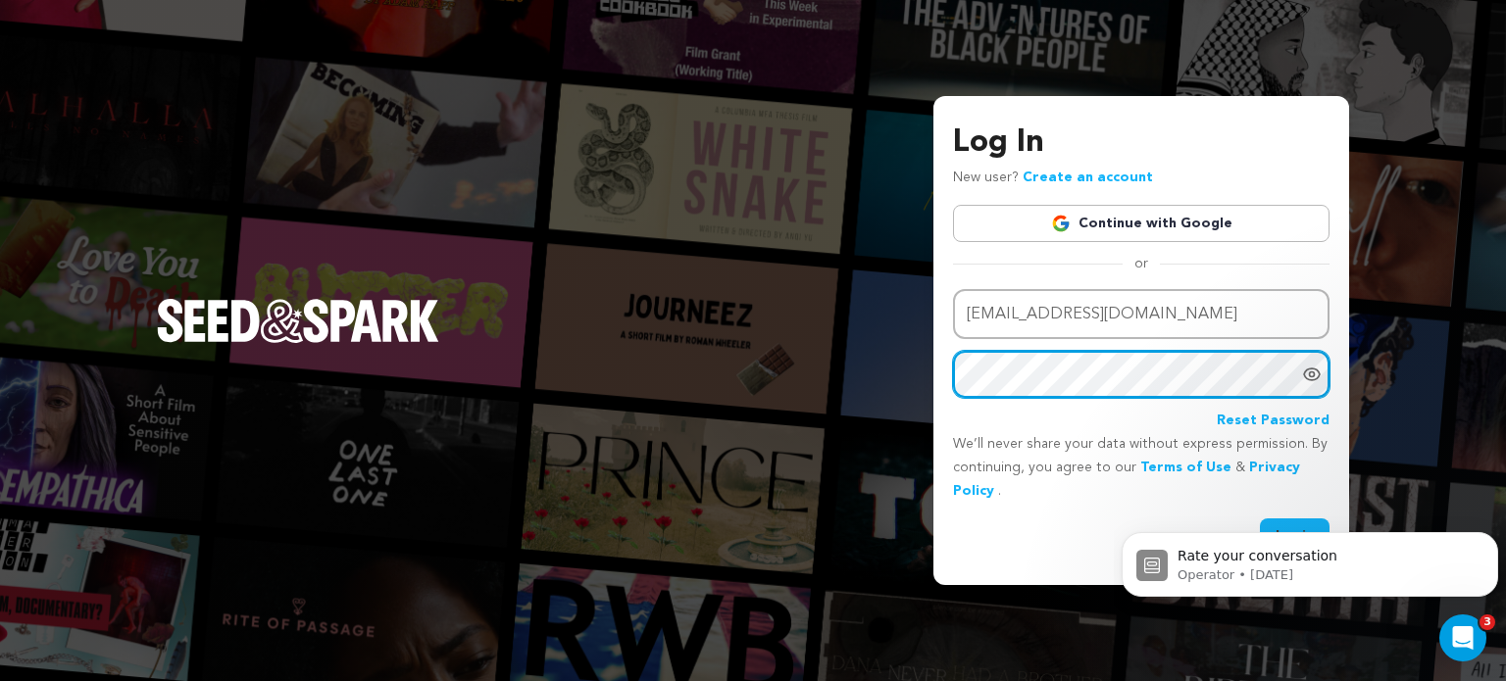
click at [1260, 519] on button "Login" at bounding box center [1295, 536] width 70 height 35
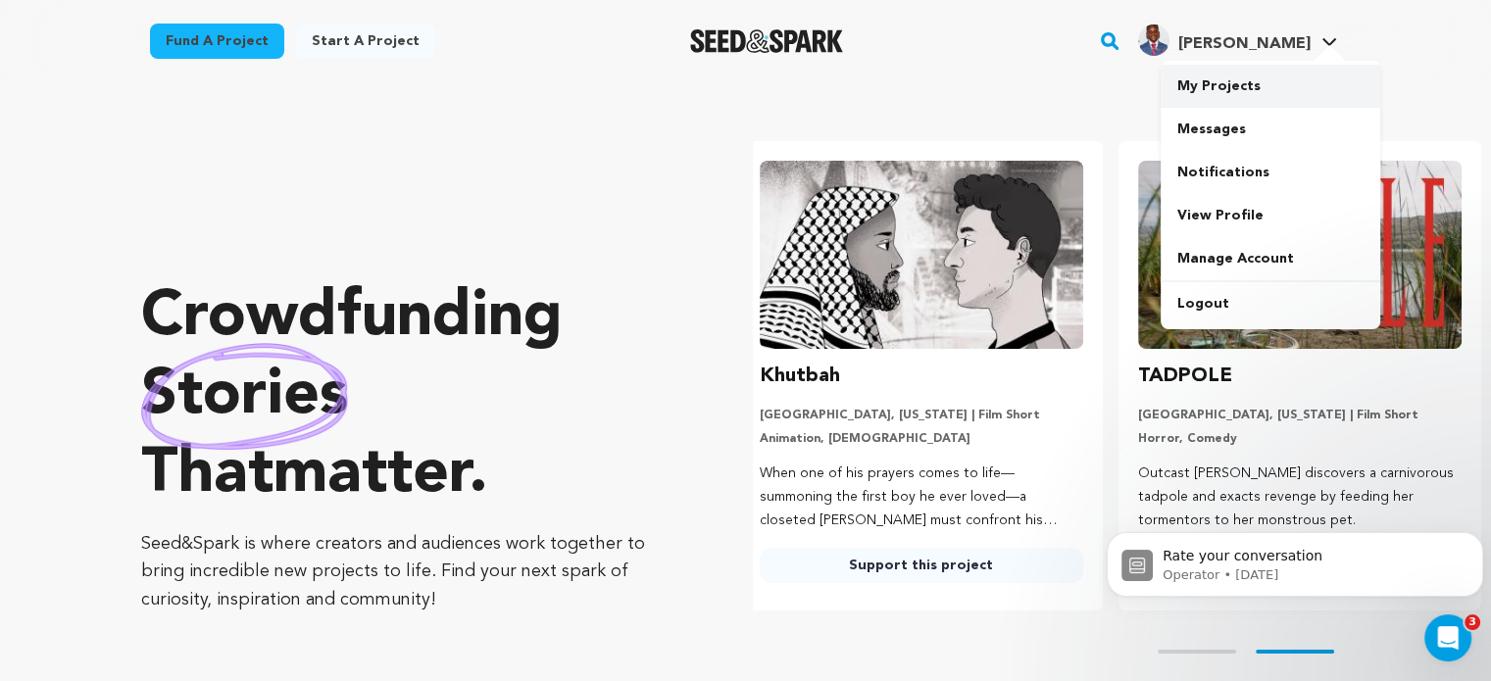
scroll to position [0, 393]
click at [1254, 86] on link "My Projects" at bounding box center [1271, 86] width 220 height 43
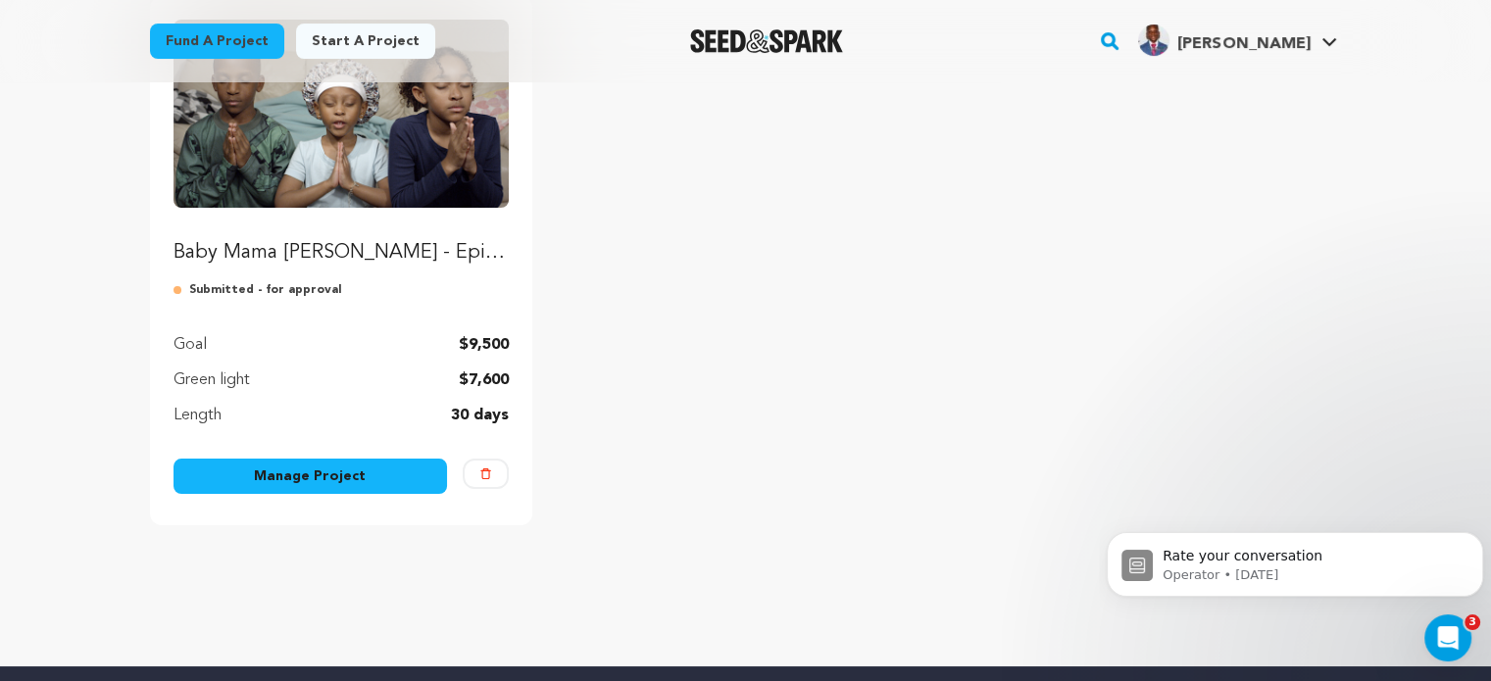
click at [229, 479] on link "Manage Project" at bounding box center [311, 476] width 275 height 35
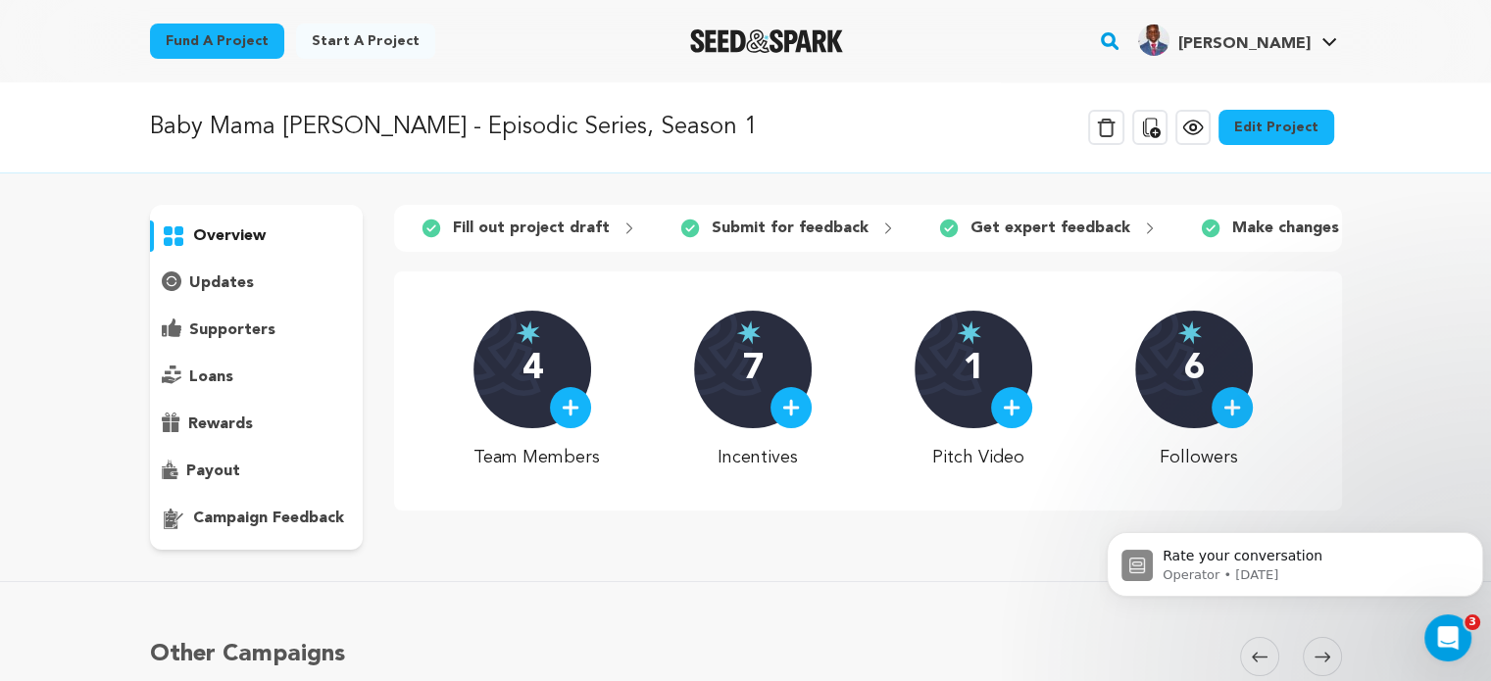
click at [1291, 112] on link "Edit Project" at bounding box center [1277, 127] width 116 height 35
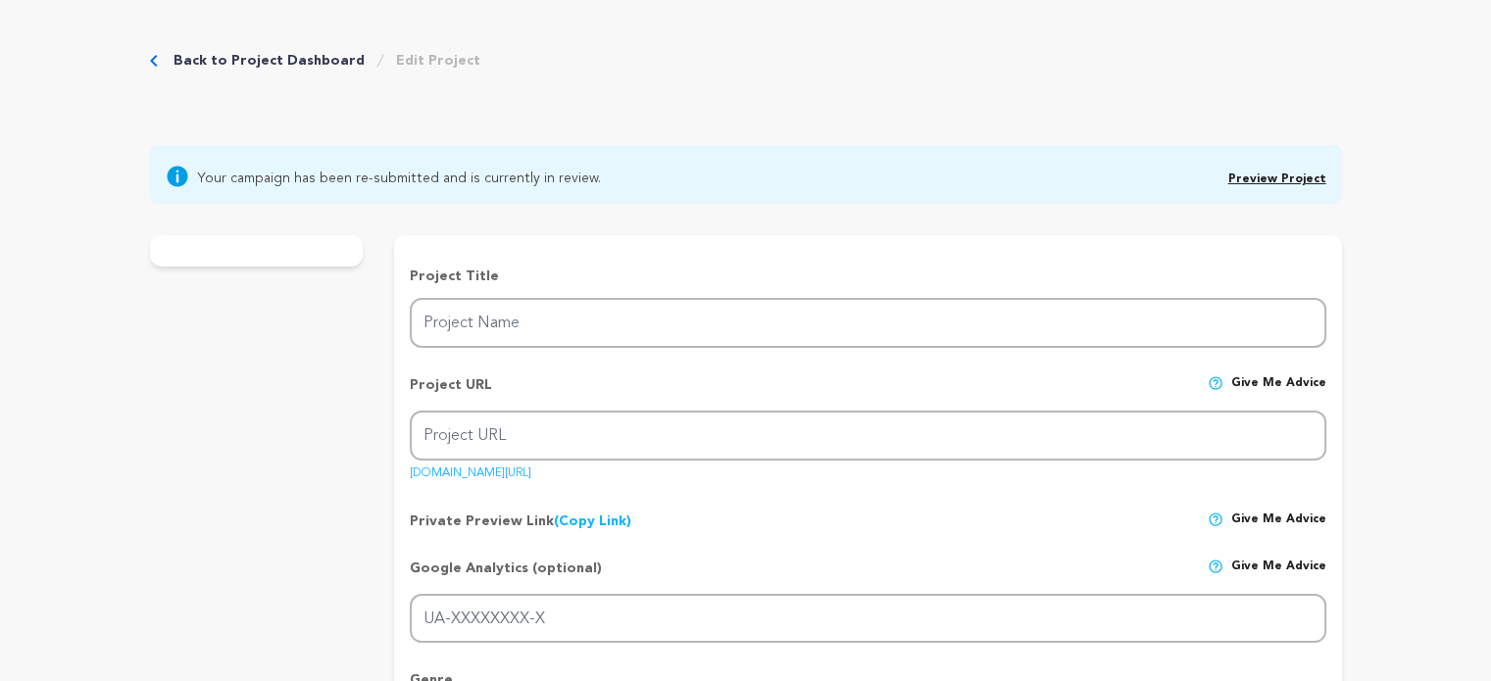
type input "Baby Mama [PERSON_NAME] - Episodic Series, Season 1"
type input "baby-mama-nada-episodic-production"
type input "Help Us Continue the "Baby Mama Nada" Episodic Series! ✨"
type textarea "Meet [PERSON_NAME] (10), KJ (8), and [PERSON_NAME] (6) — three rising young sta…"
type textarea "The mission is to raise funds to produce a six-episode series - Baby Mama [PERS…"
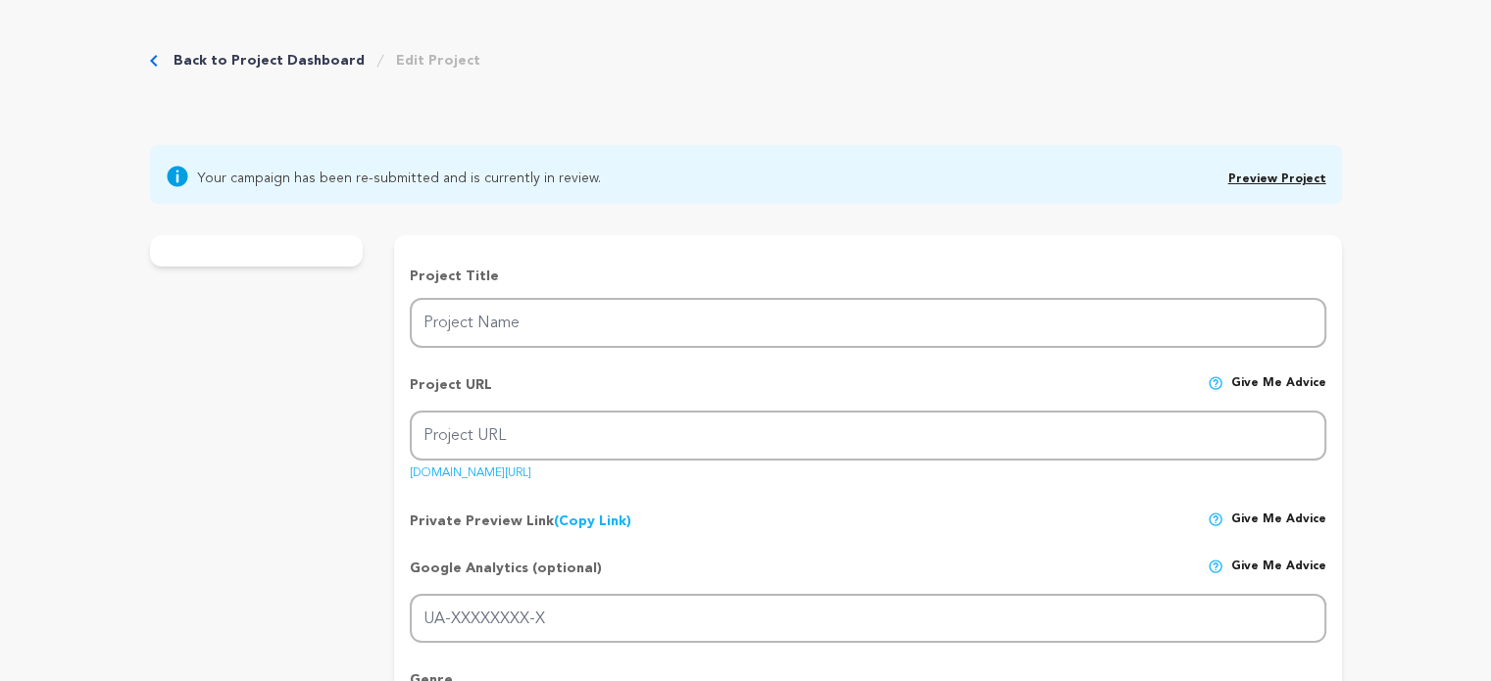
type textarea "BACKA Media Group"
radio input "true"
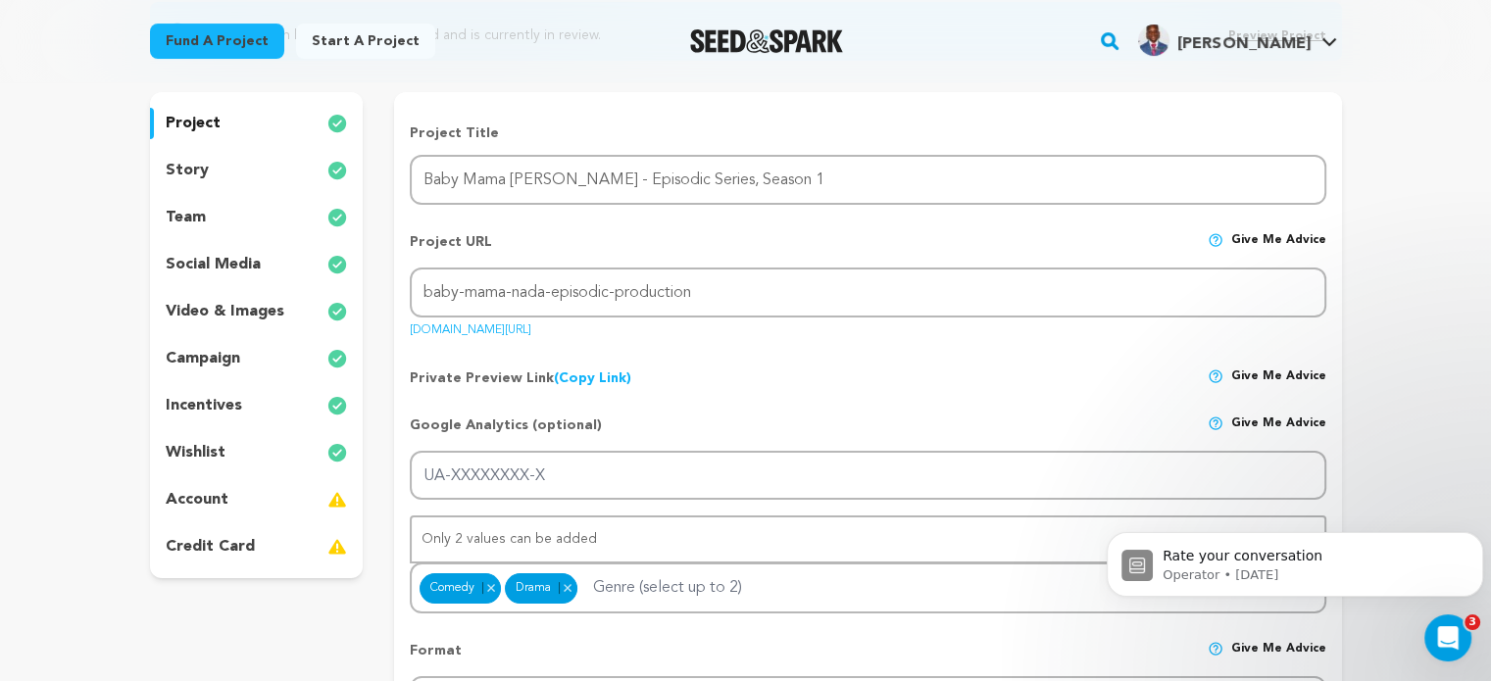
scroll to position [225, 0]
click at [188, 169] on p "story" at bounding box center [187, 172] width 43 height 24
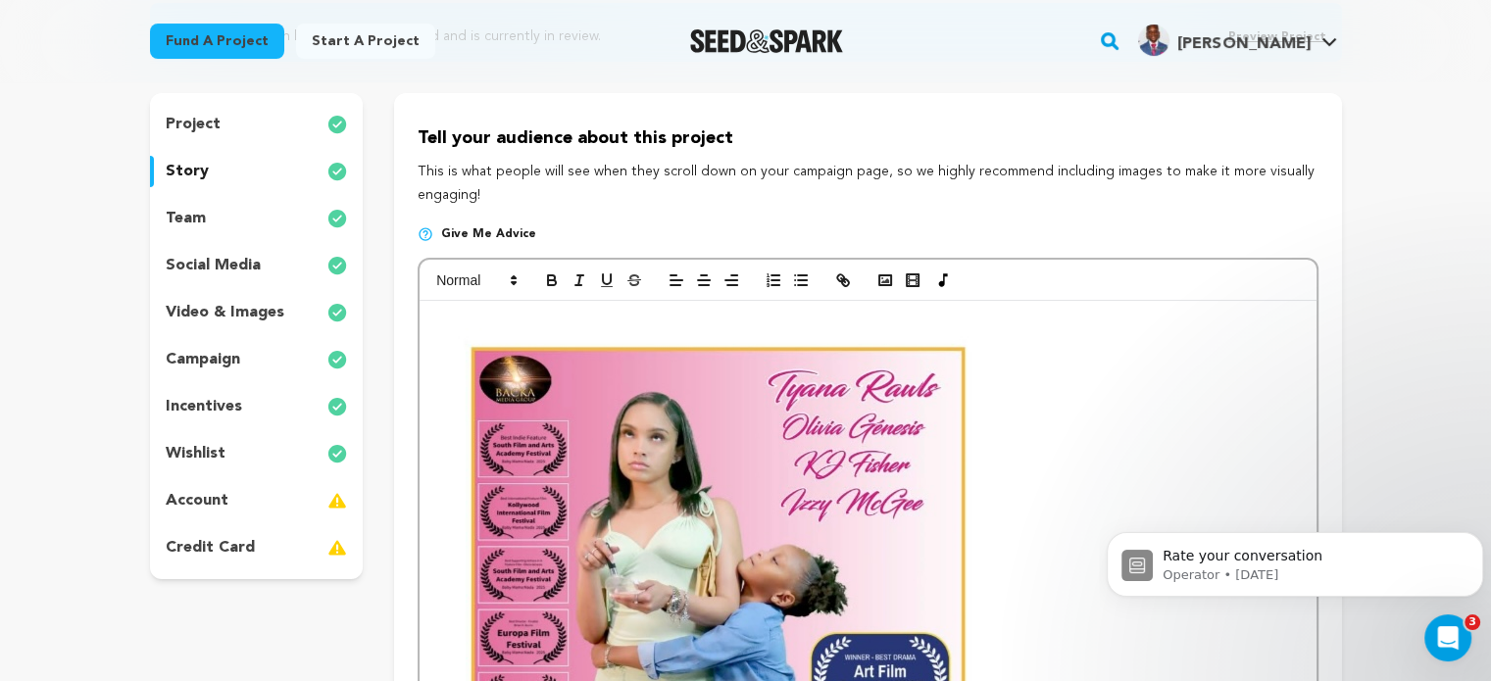
click at [176, 218] on p "team" at bounding box center [186, 219] width 40 height 24
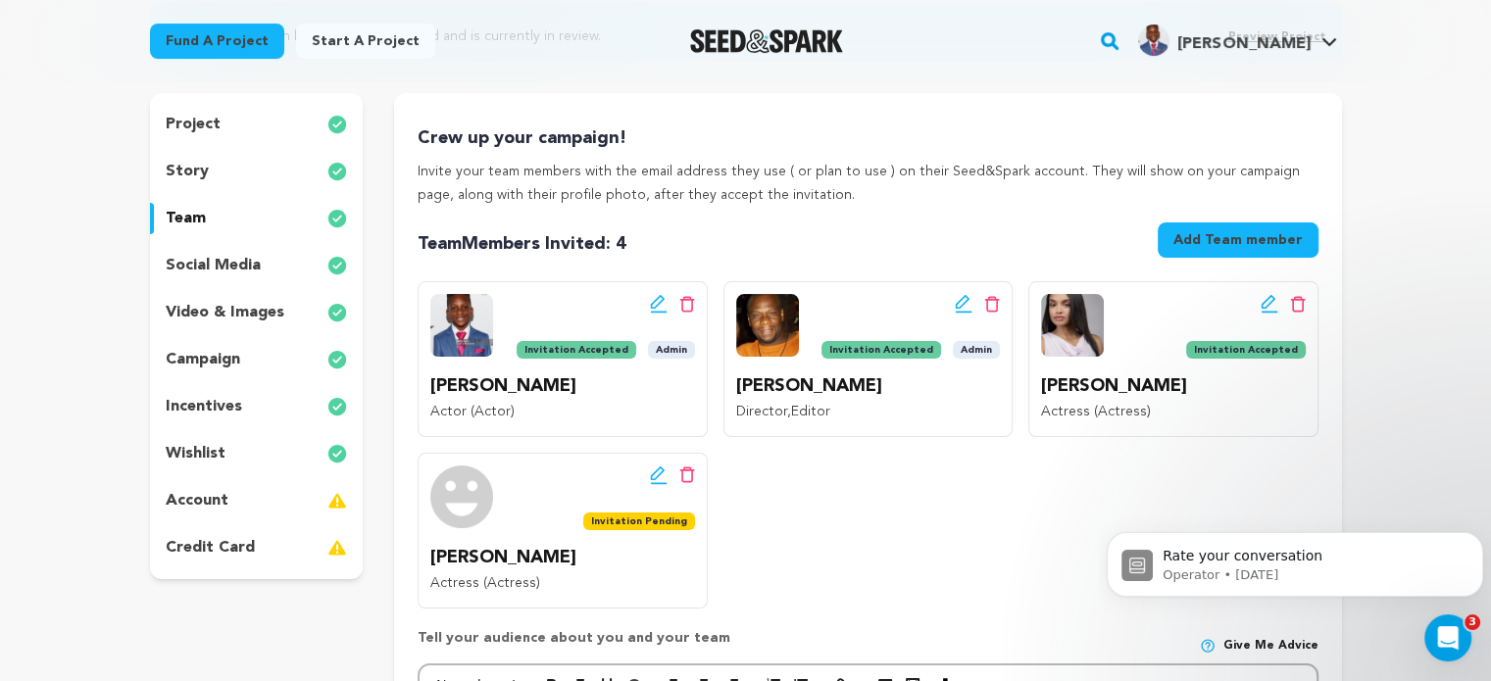
click at [185, 265] on p "social media" at bounding box center [213, 266] width 95 height 24
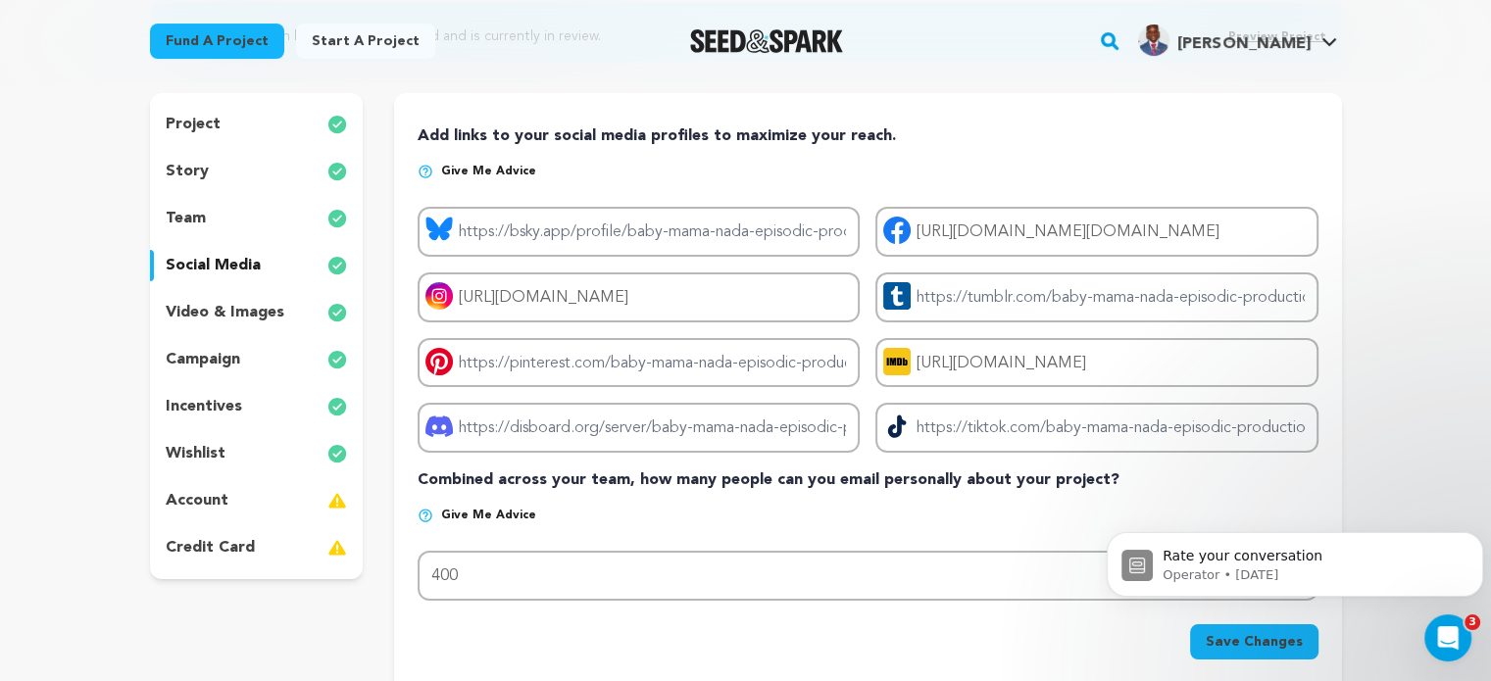
click at [204, 318] on p "video & images" at bounding box center [225, 313] width 119 height 24
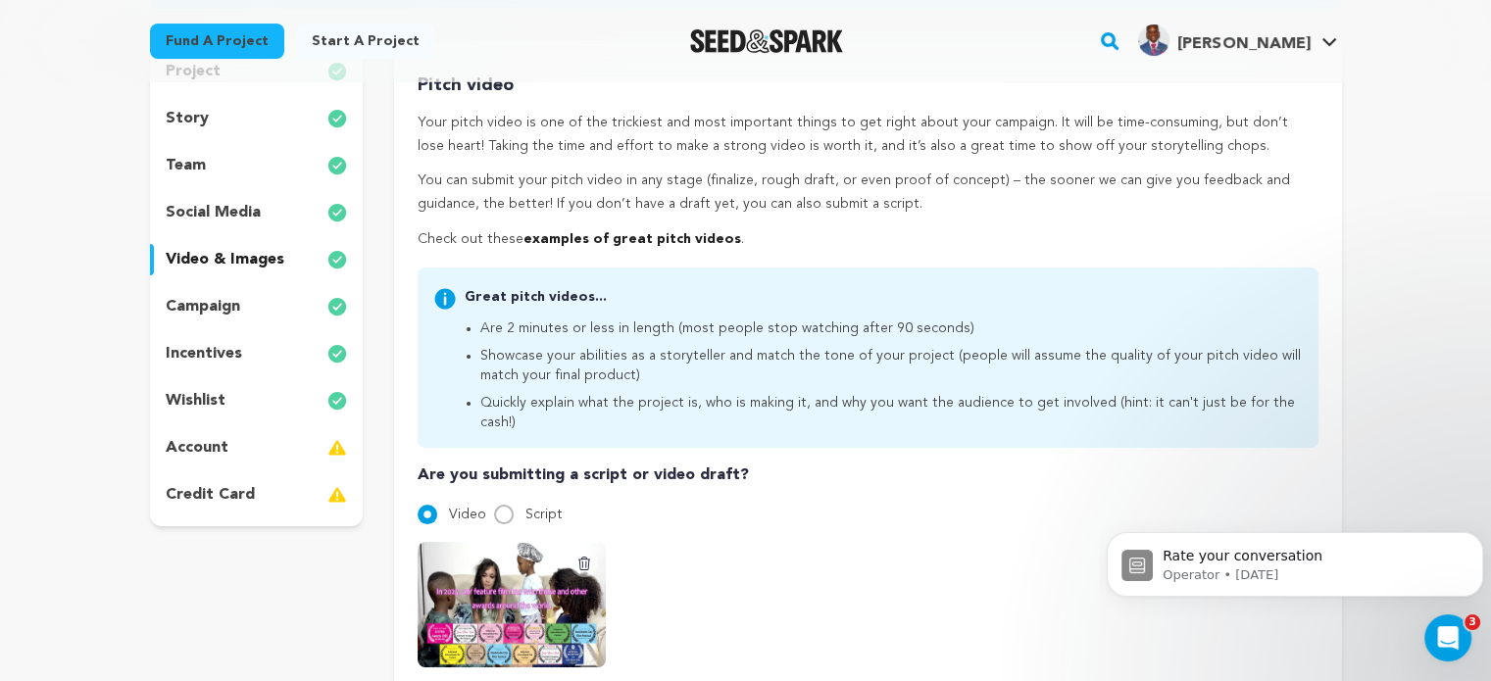
scroll to position [275, 0]
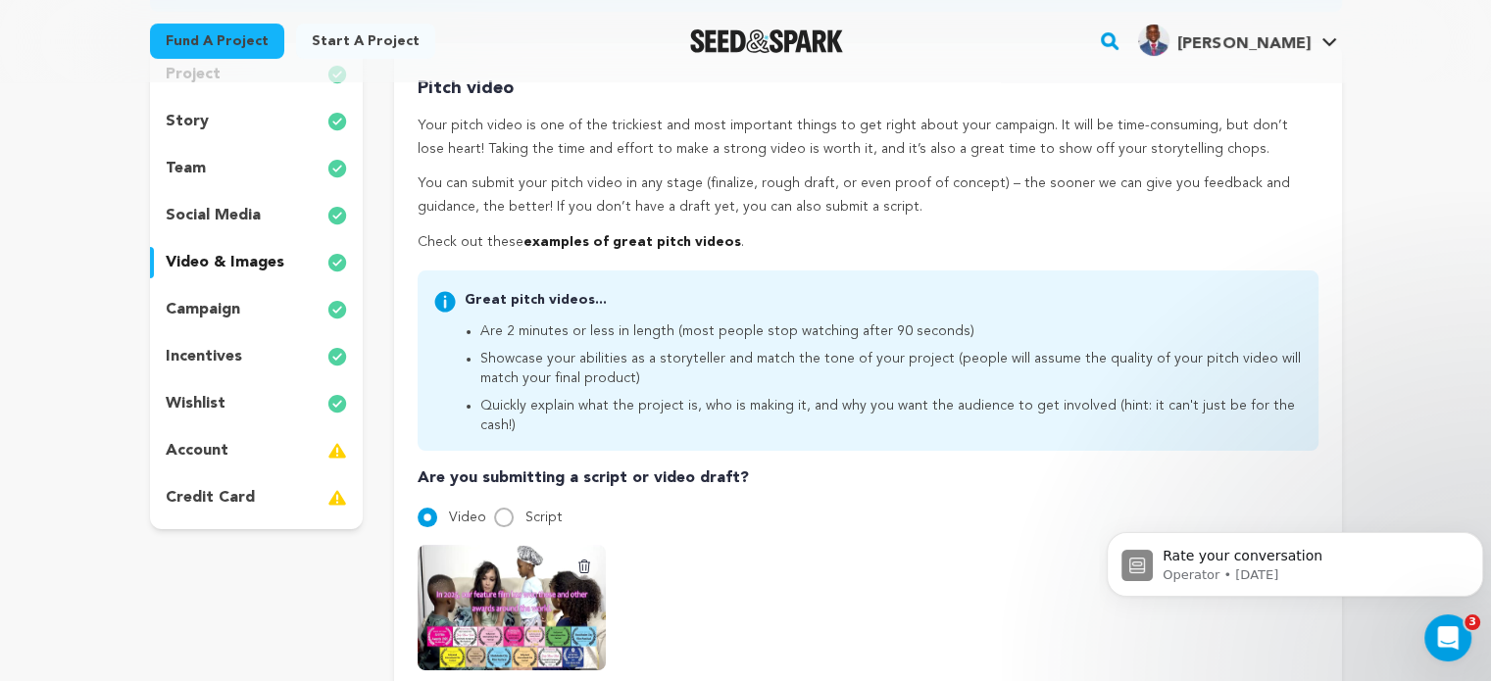
click at [200, 310] on p "campaign" at bounding box center [203, 310] width 75 height 24
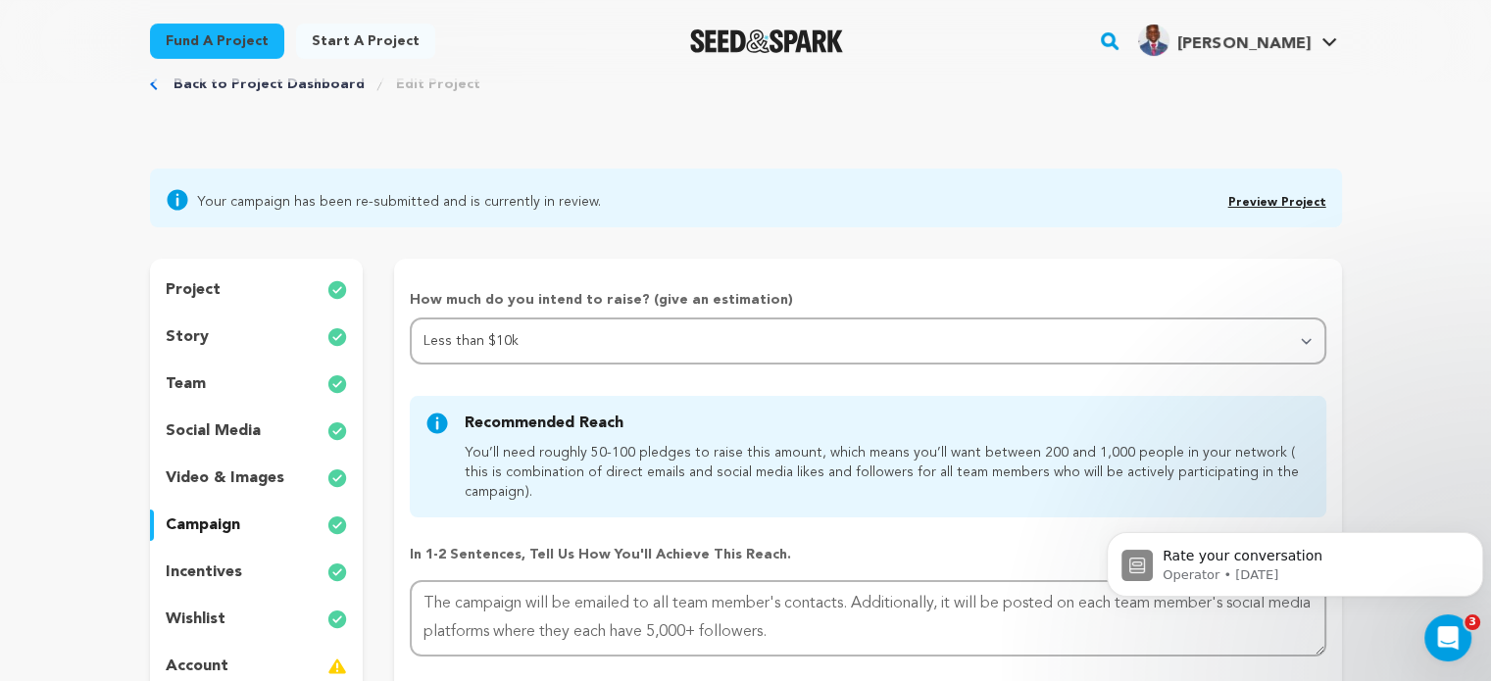
scroll to position [67, 0]
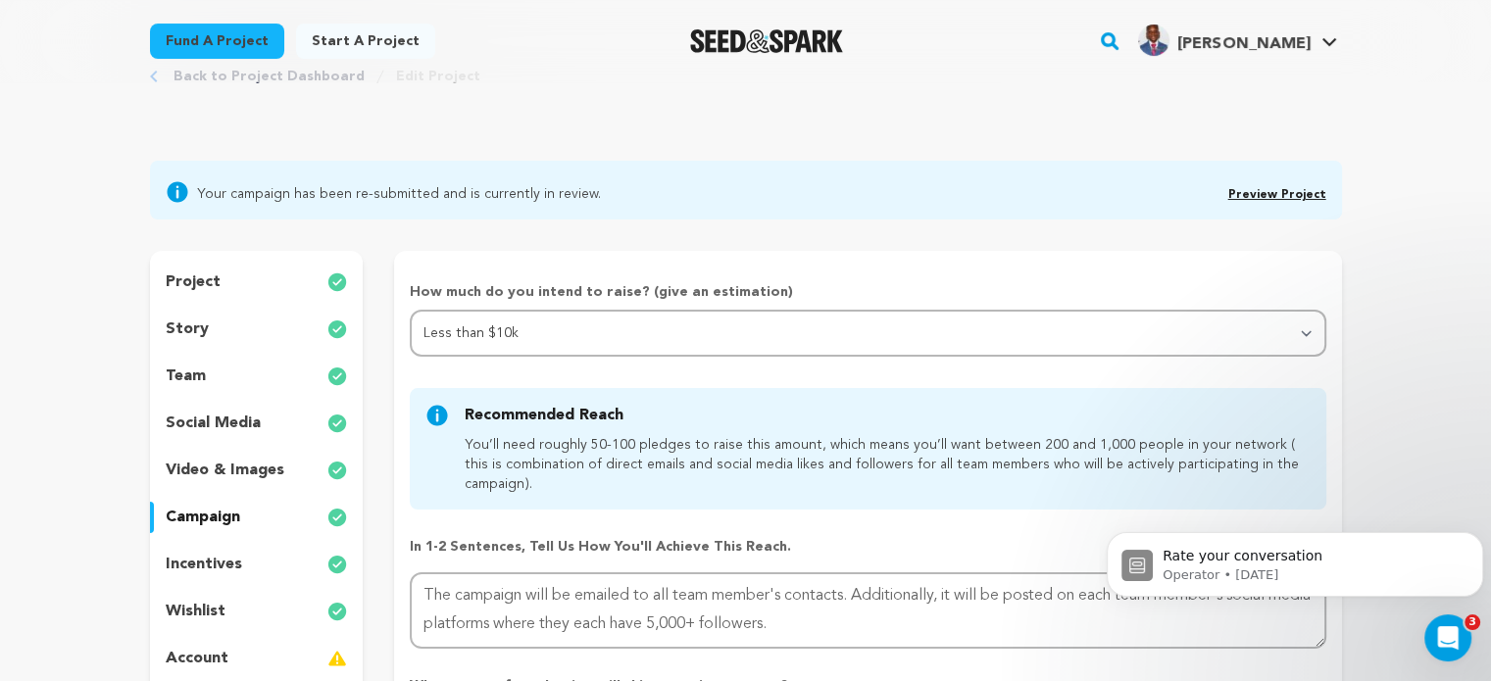
click at [1294, 196] on link "Preview Project" at bounding box center [1278, 195] width 98 height 12
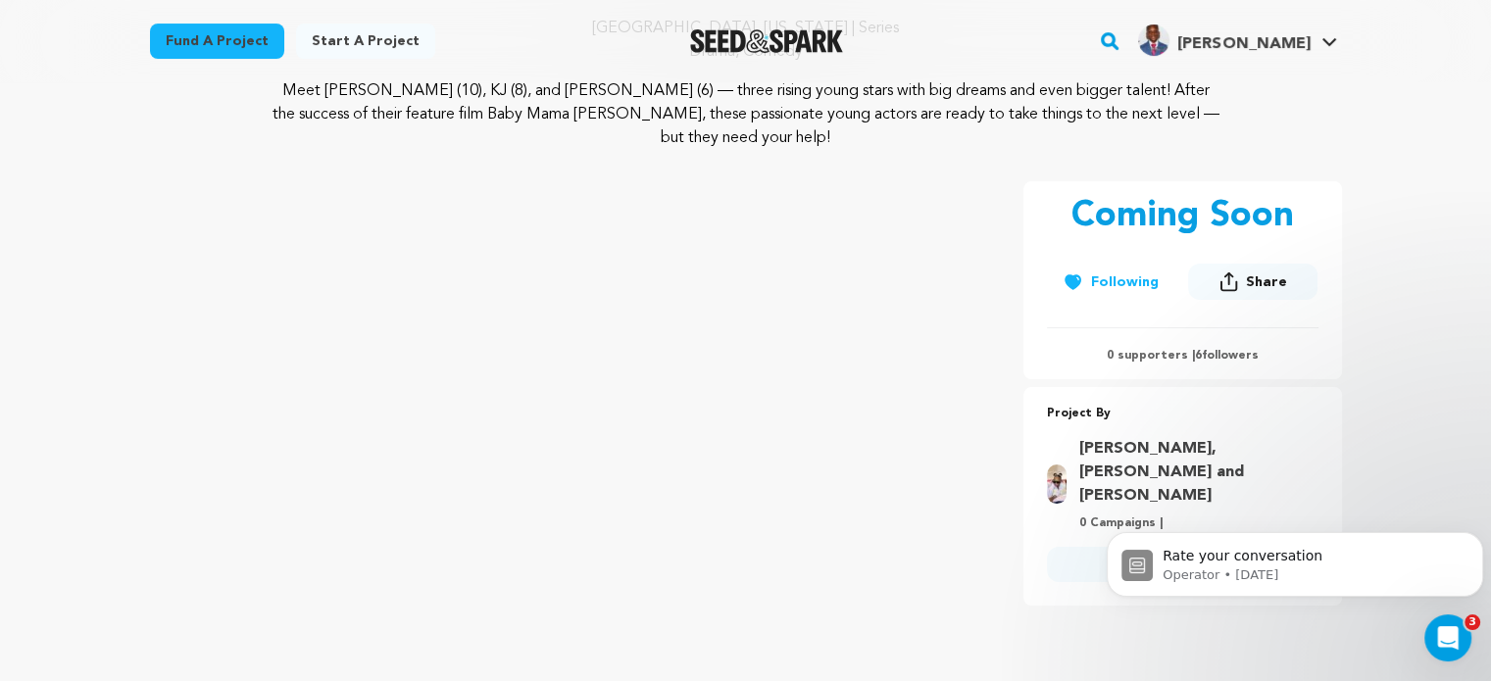
scroll to position [185, 0]
